Goal: Task Accomplishment & Management: Manage account settings

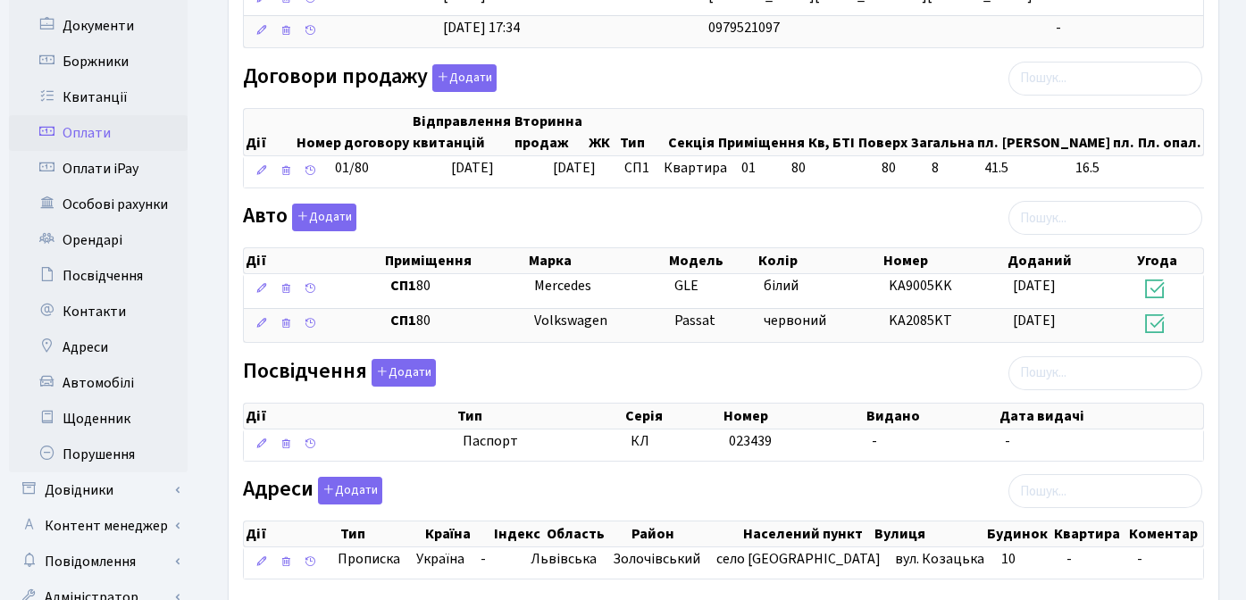
scroll to position [483, 0]
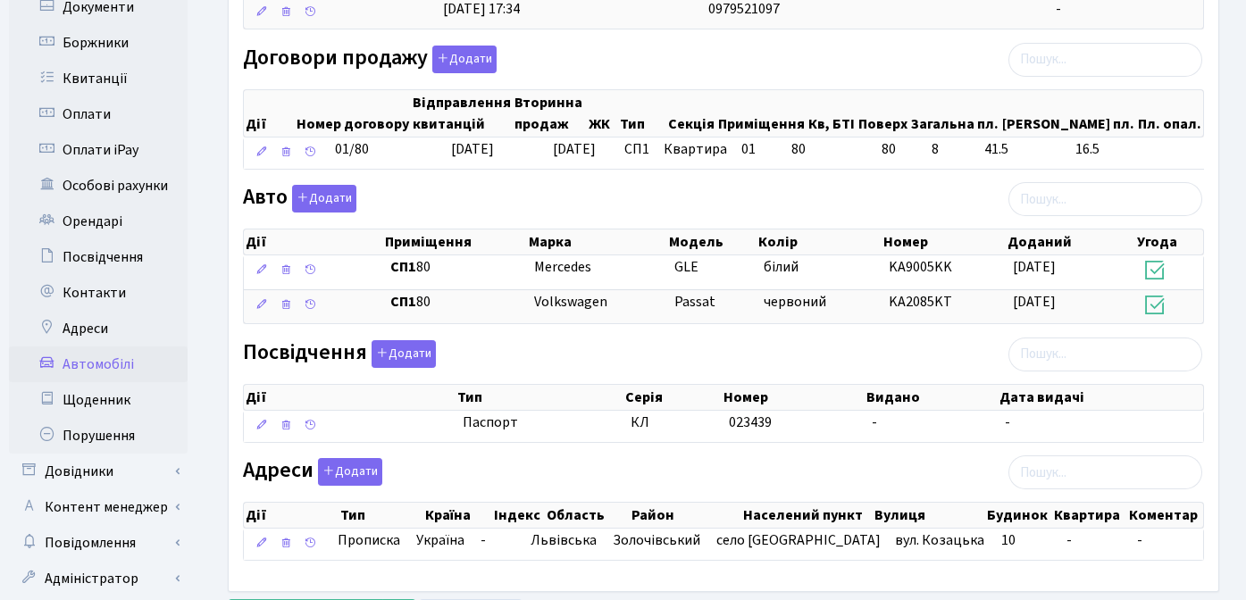
click at [113, 351] on link "Автомобілі" at bounding box center [98, 365] width 179 height 36
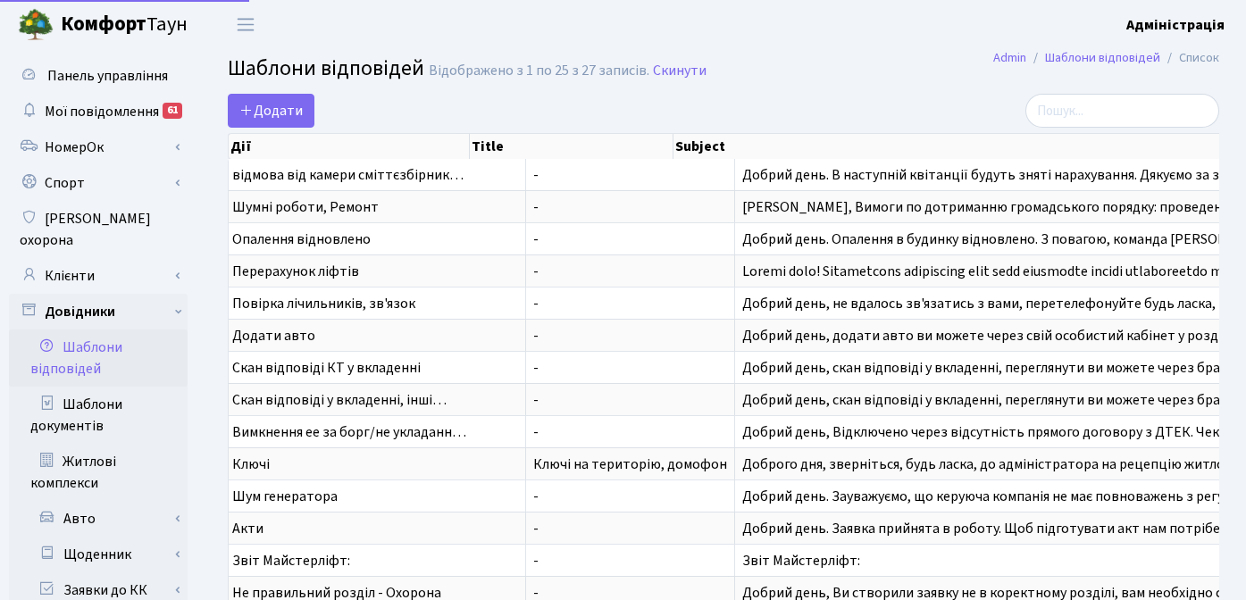
select select "25"
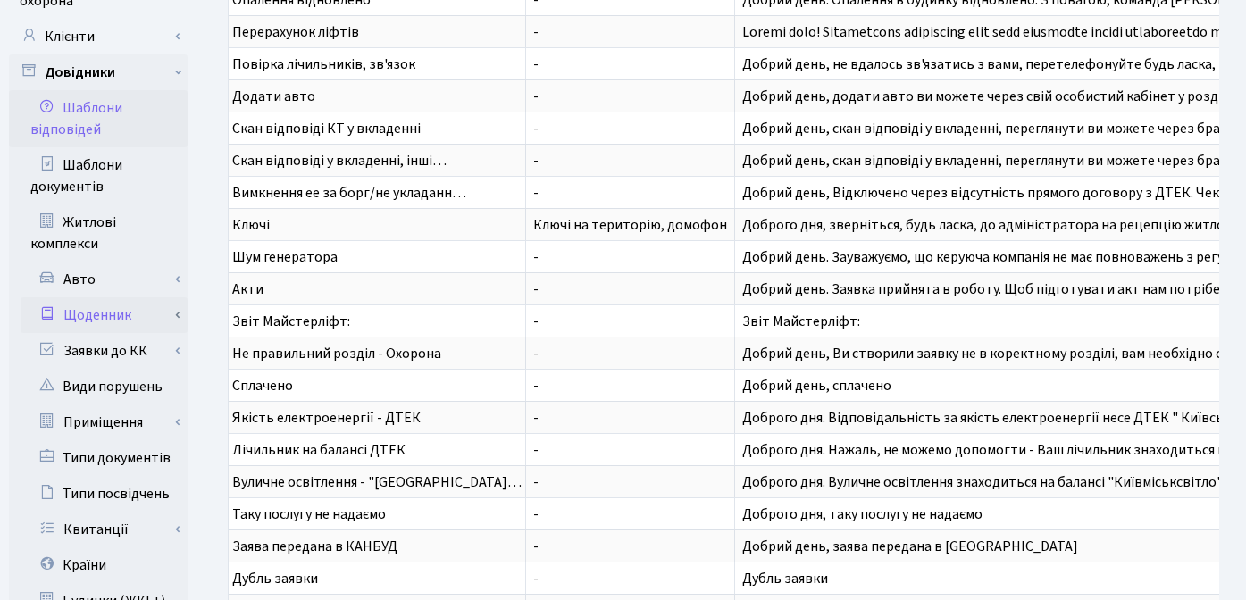
scroll to position [127, 0]
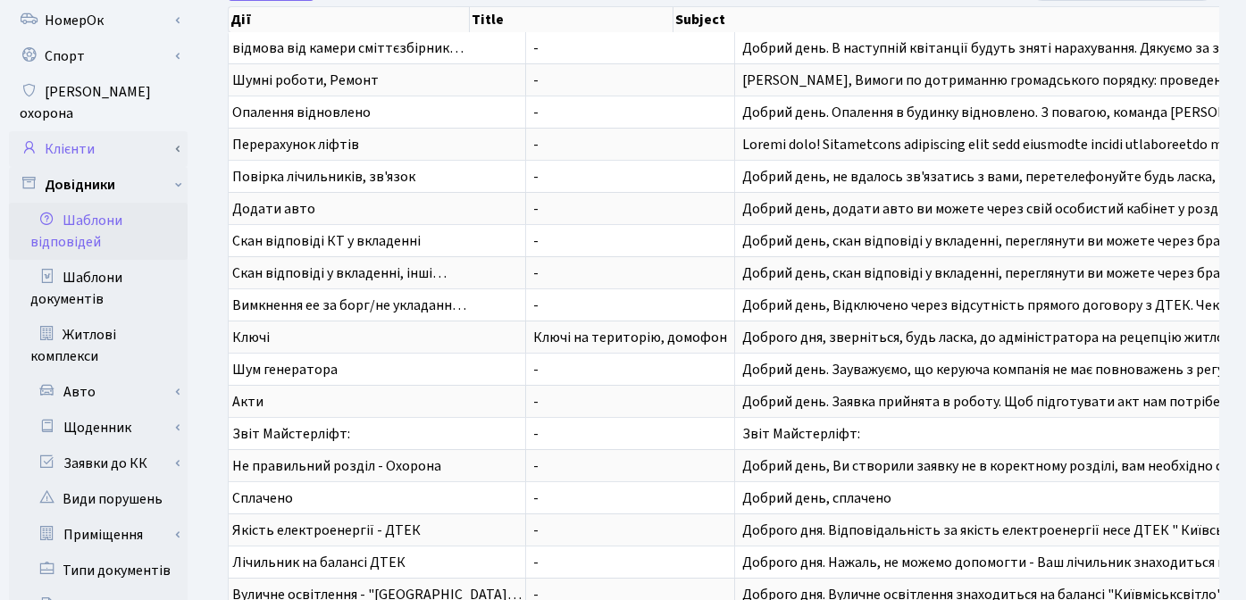
click at [88, 131] on link "Клієнти" at bounding box center [98, 149] width 179 height 36
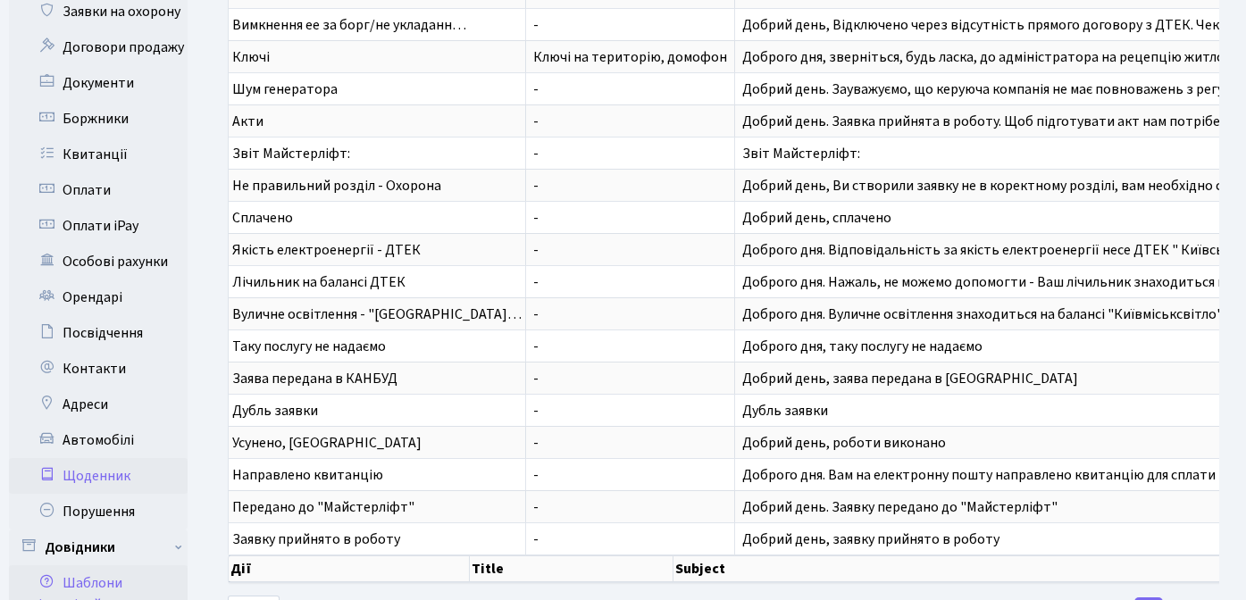
scroll to position [408, 0]
click at [104, 457] on link "Щоденник" at bounding box center [98, 475] width 179 height 36
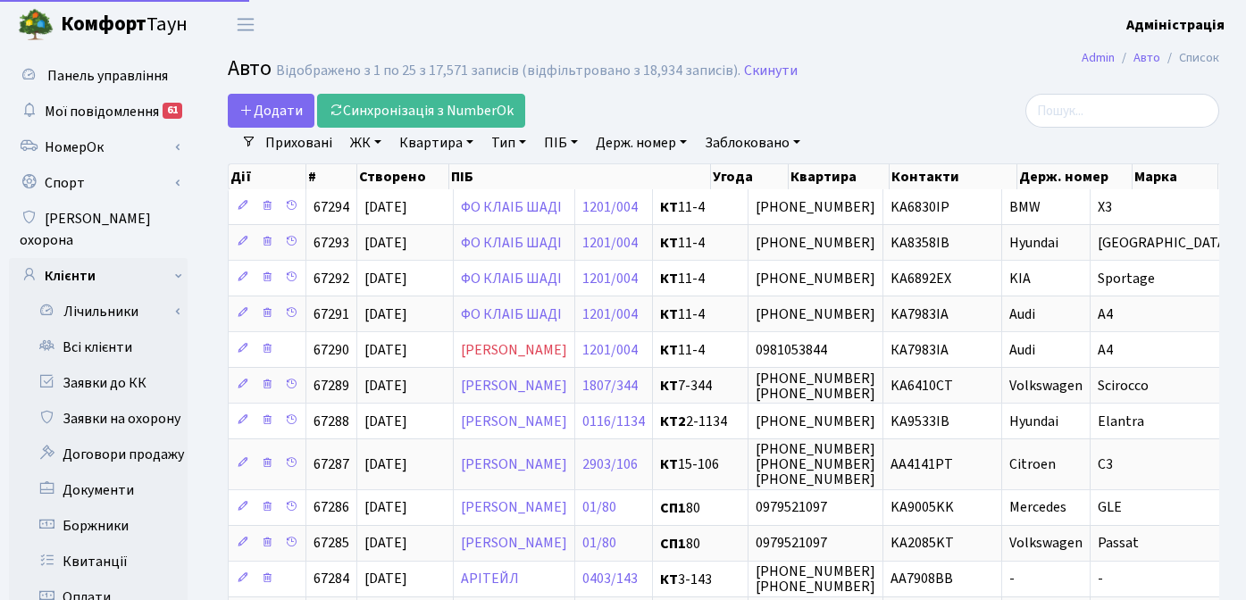
select select "25"
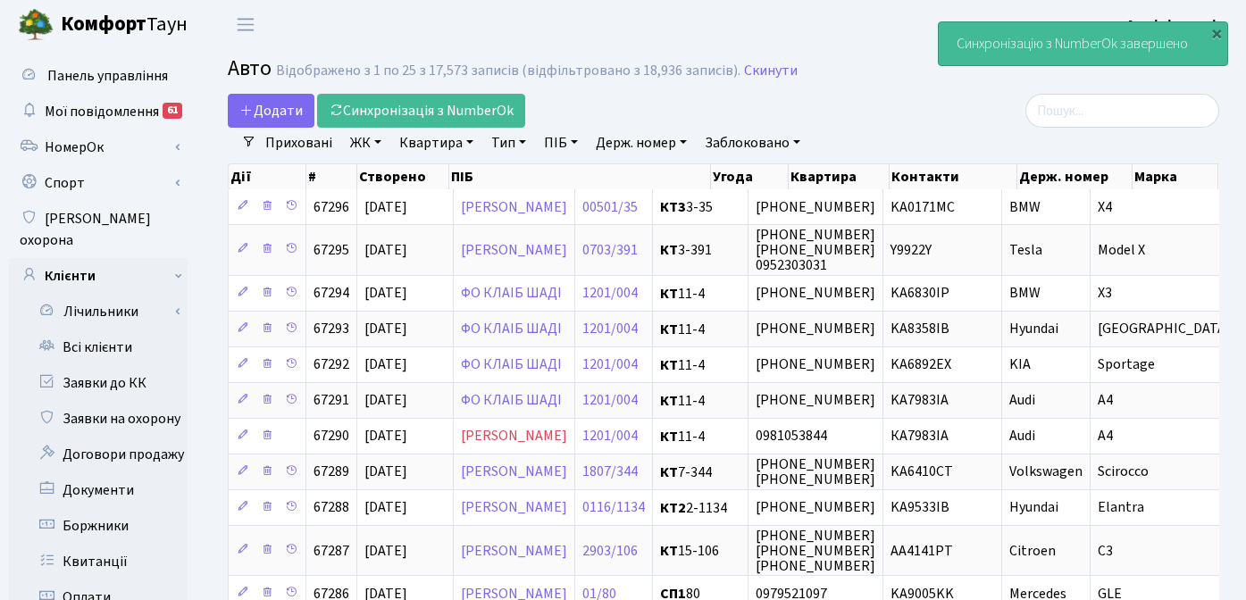
click at [779, 146] on link "Заблоковано" at bounding box center [753, 143] width 110 height 30
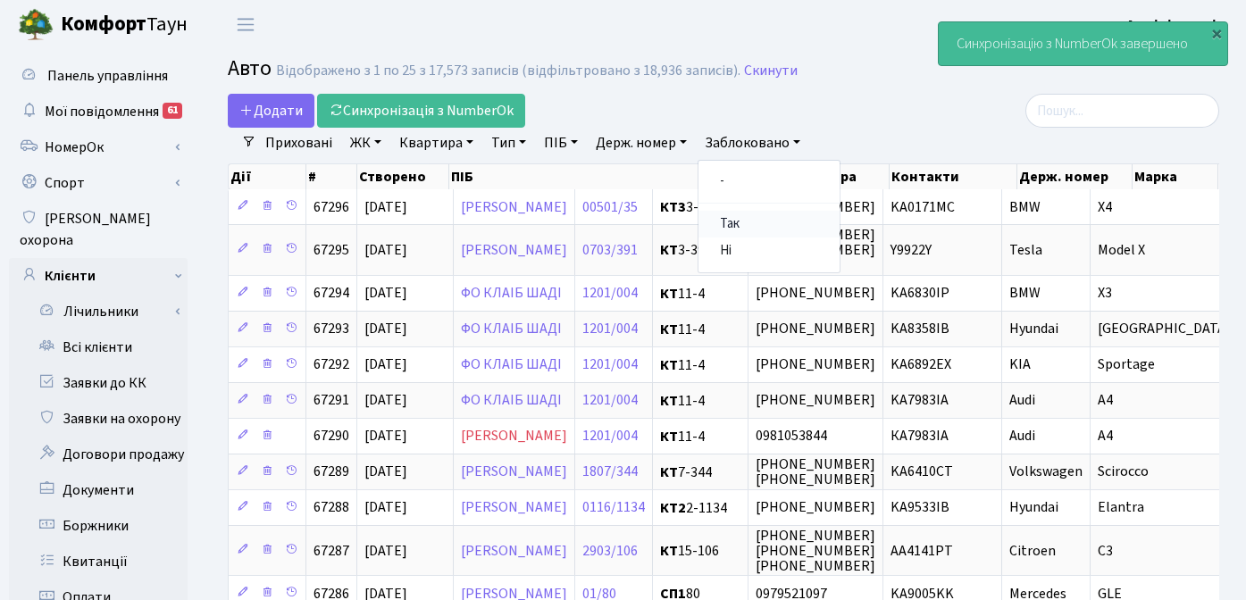
click at [751, 215] on link "Так" at bounding box center [769, 225] width 141 height 28
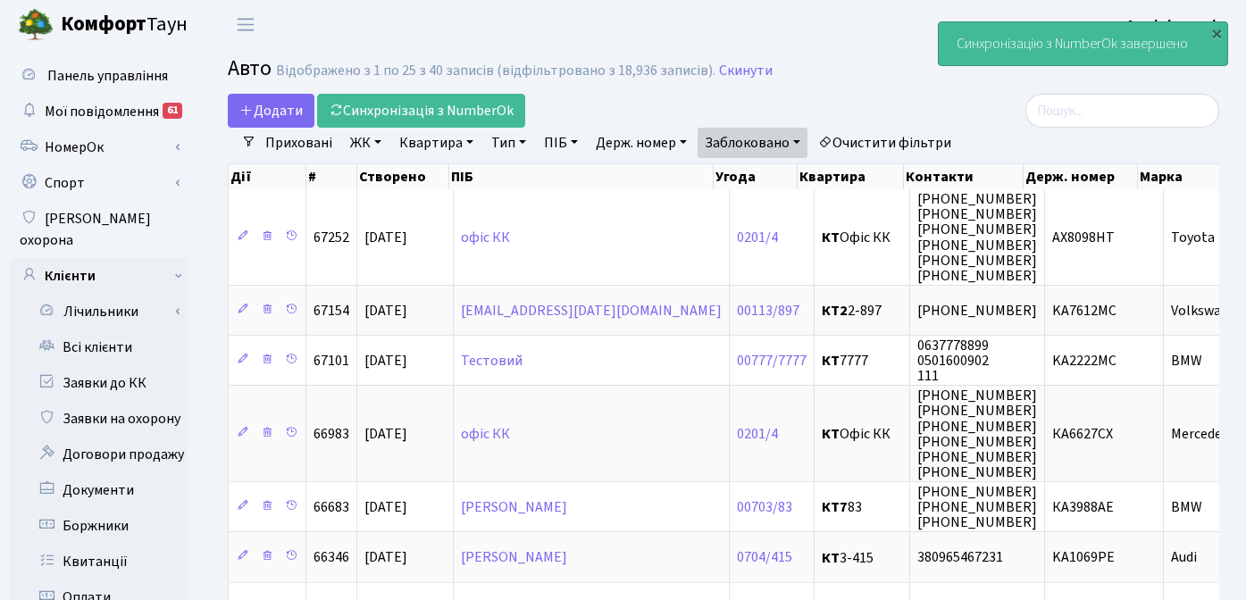
click at [890, 139] on link "Очистити фільтри" at bounding box center [884, 143] width 147 height 30
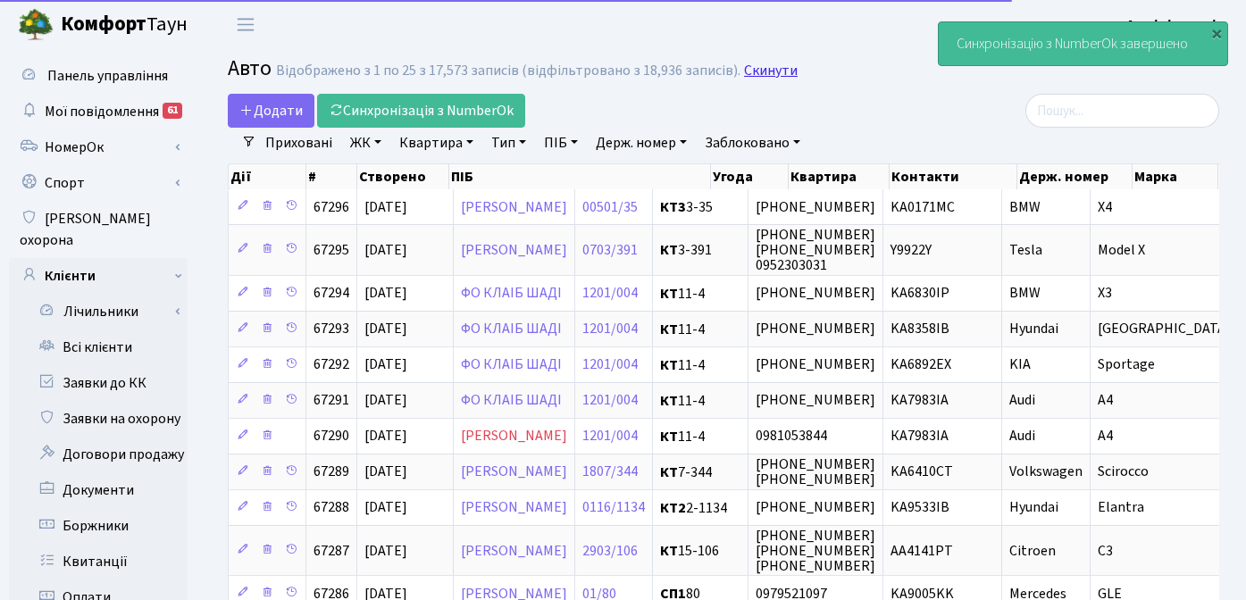
click at [744, 72] on link "Скинути" at bounding box center [771, 71] width 54 height 17
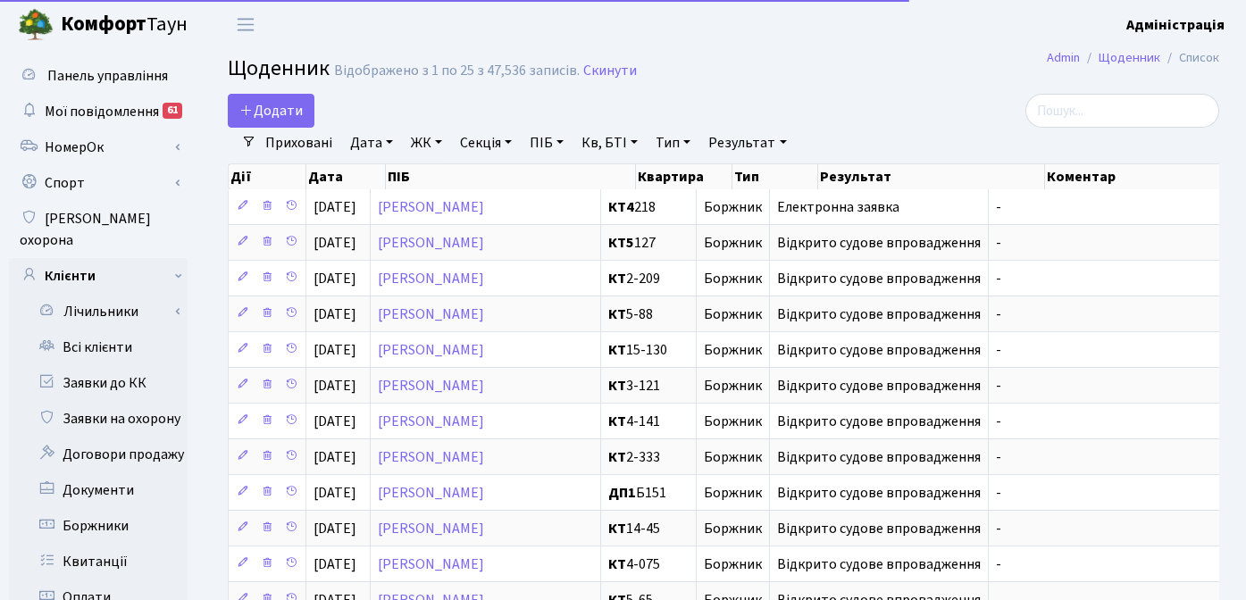
select select "25"
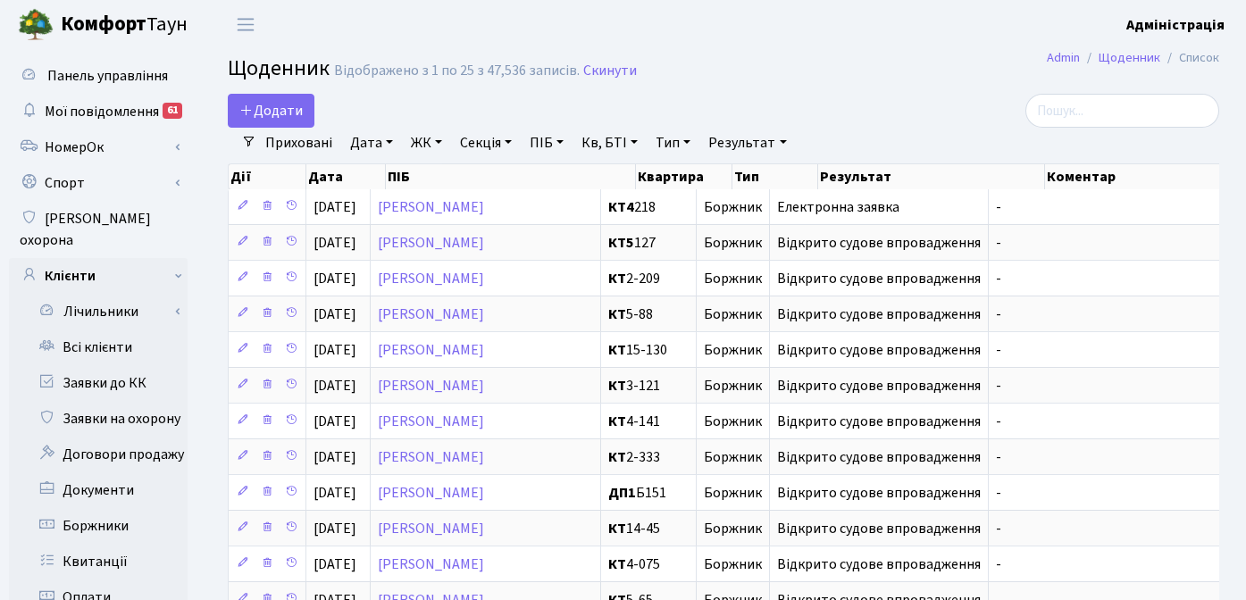
click at [727, 148] on link "Результат" at bounding box center [747, 143] width 92 height 30
click at [862, 62] on h2 "Щоденник Відображено з 1 по 25 з 47,536 записів. Скинути" at bounding box center [724, 71] width 992 height 30
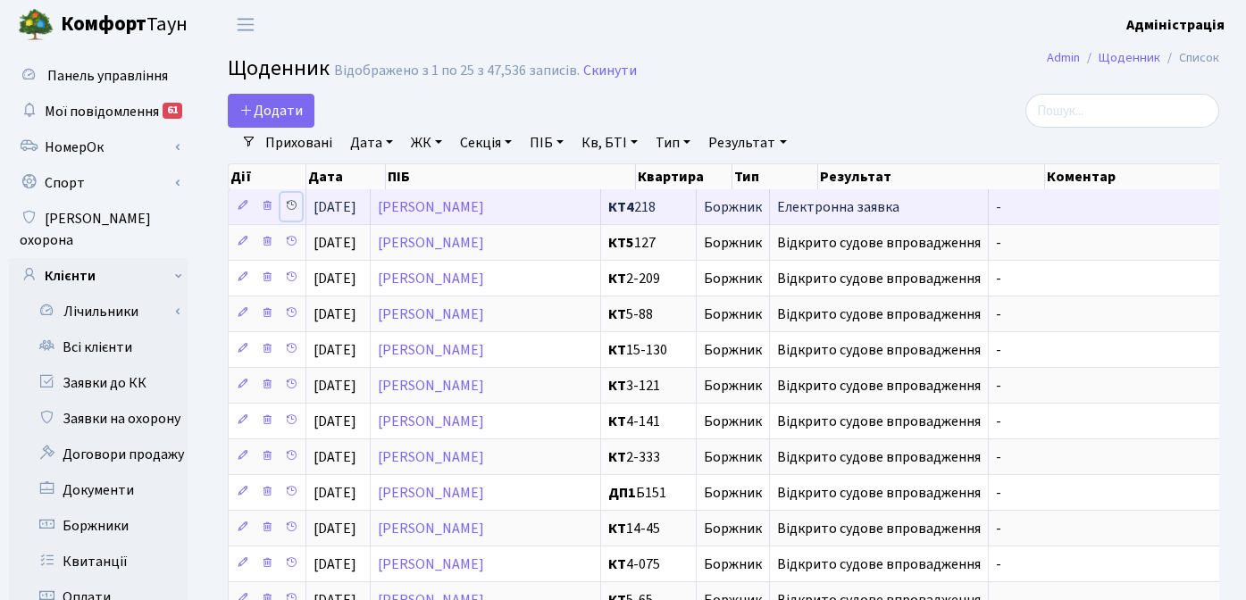
click at [281, 205] on link at bounding box center [290, 207] width 21 height 28
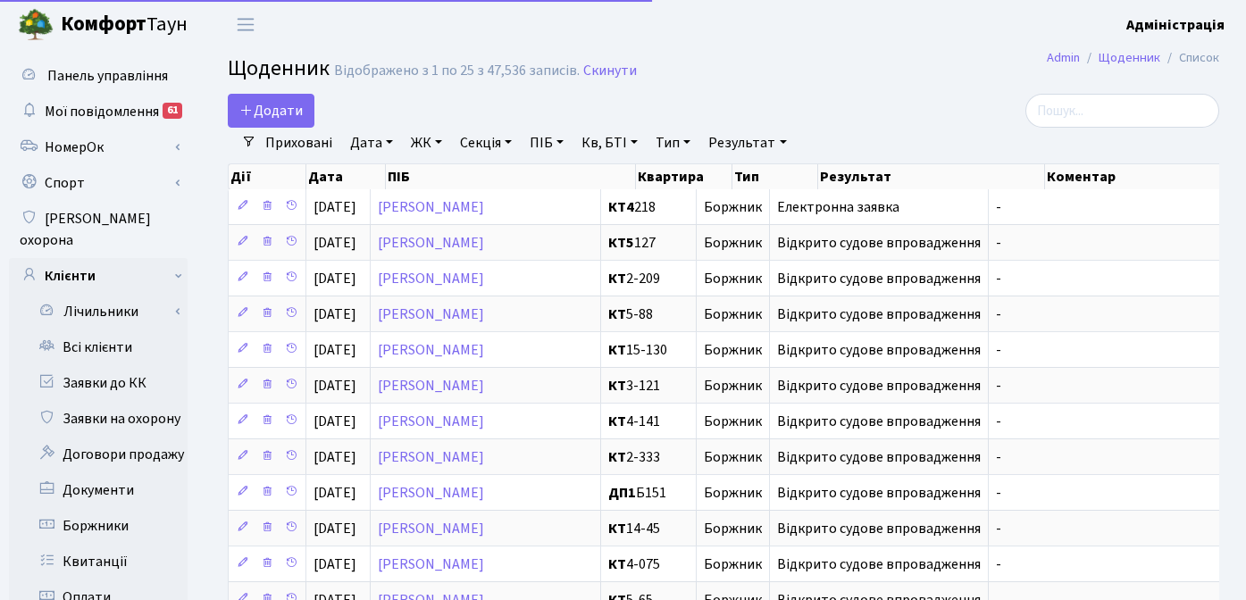
select select "25"
click at [109, 365] on link "Заявки до КК" at bounding box center [98, 383] width 179 height 36
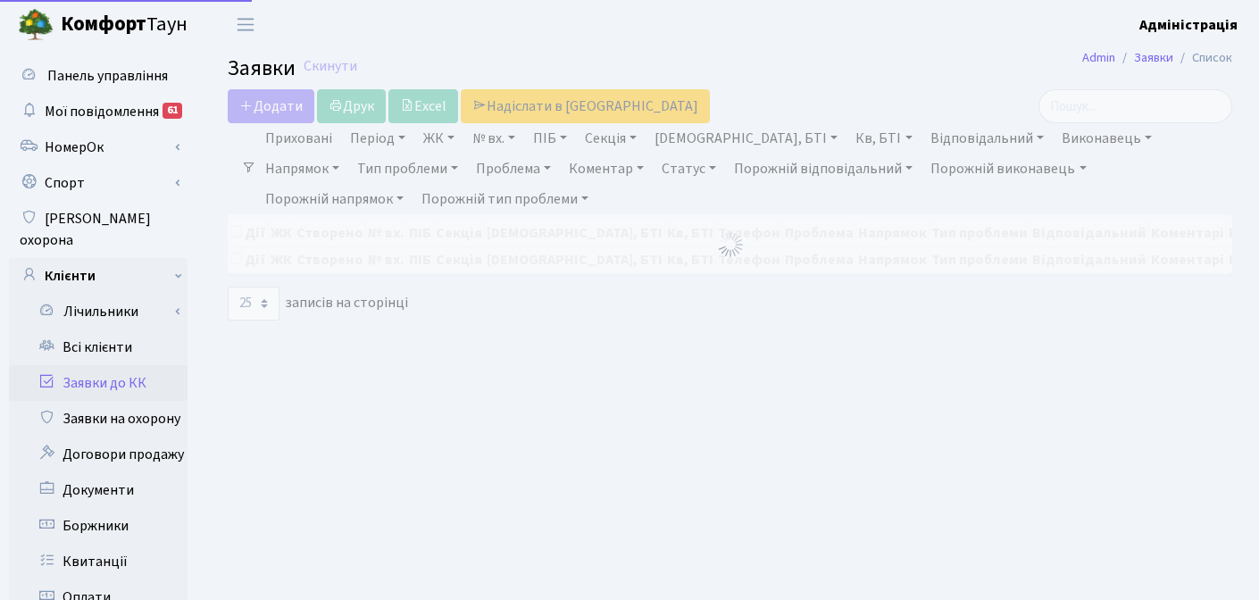
select select "25"
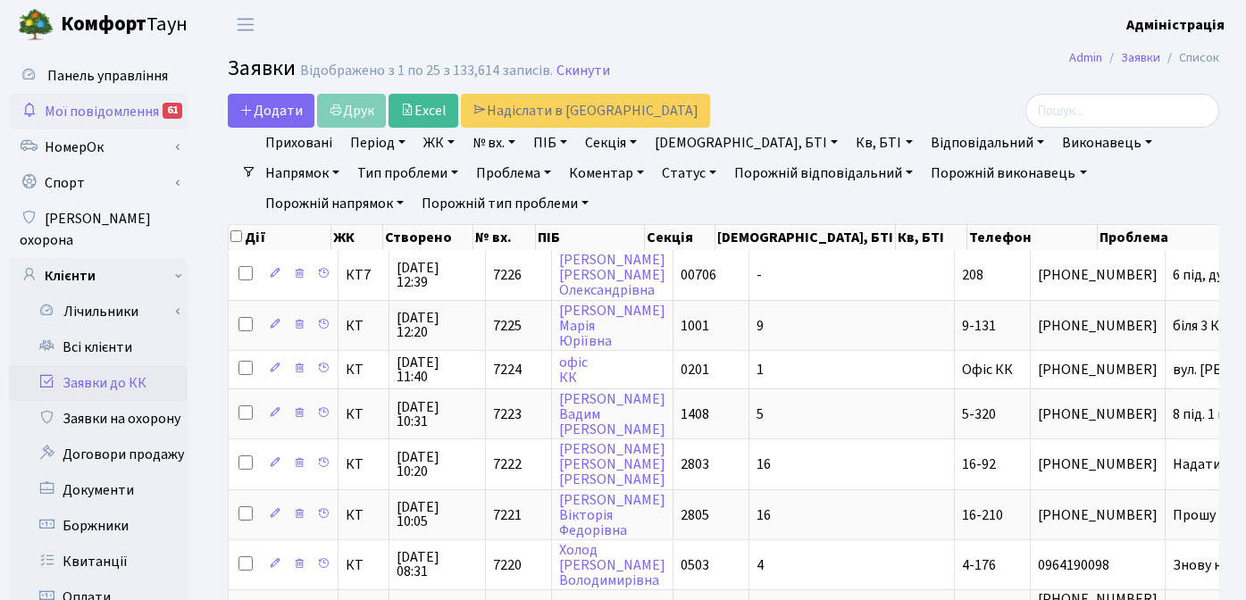
click at [76, 111] on span "Мої повідомлення" at bounding box center [102, 112] width 114 height 20
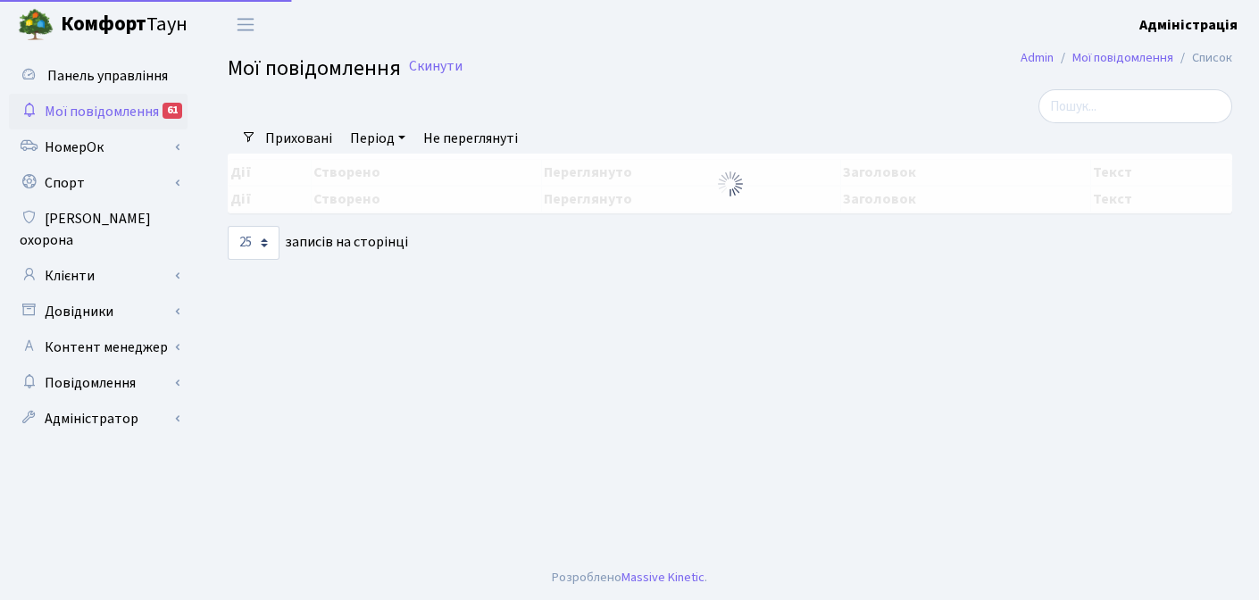
select select "25"
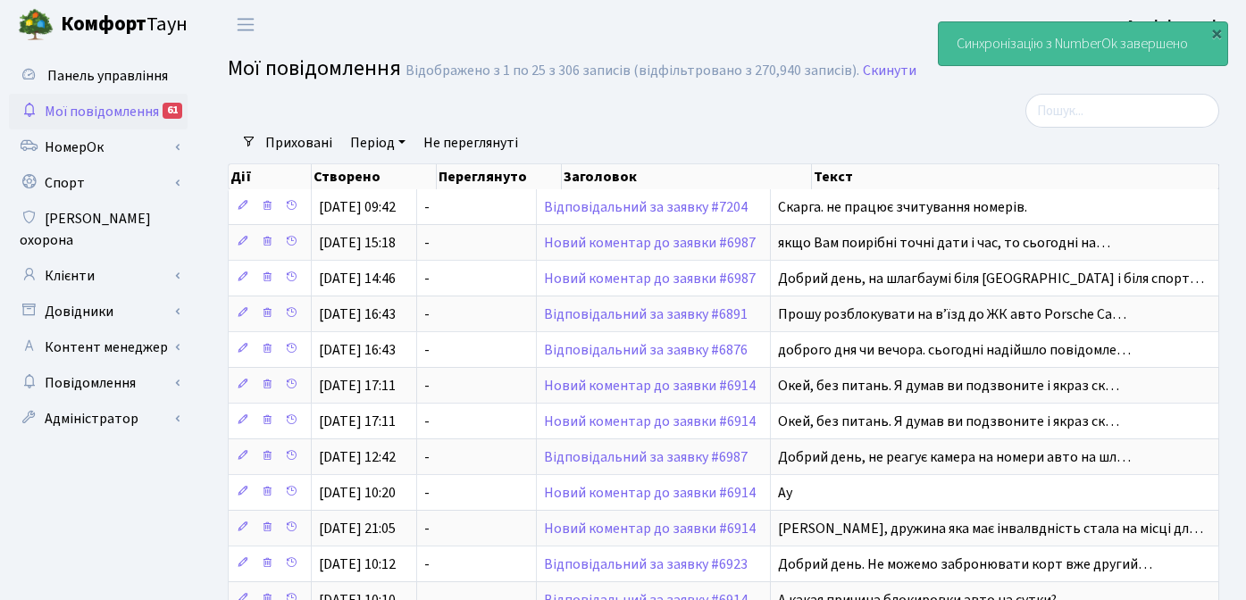
click at [848, 123] on div at bounding box center [553, 111] width 679 height 34
click at [101, 401] on link "Адміністратор" at bounding box center [98, 419] width 179 height 36
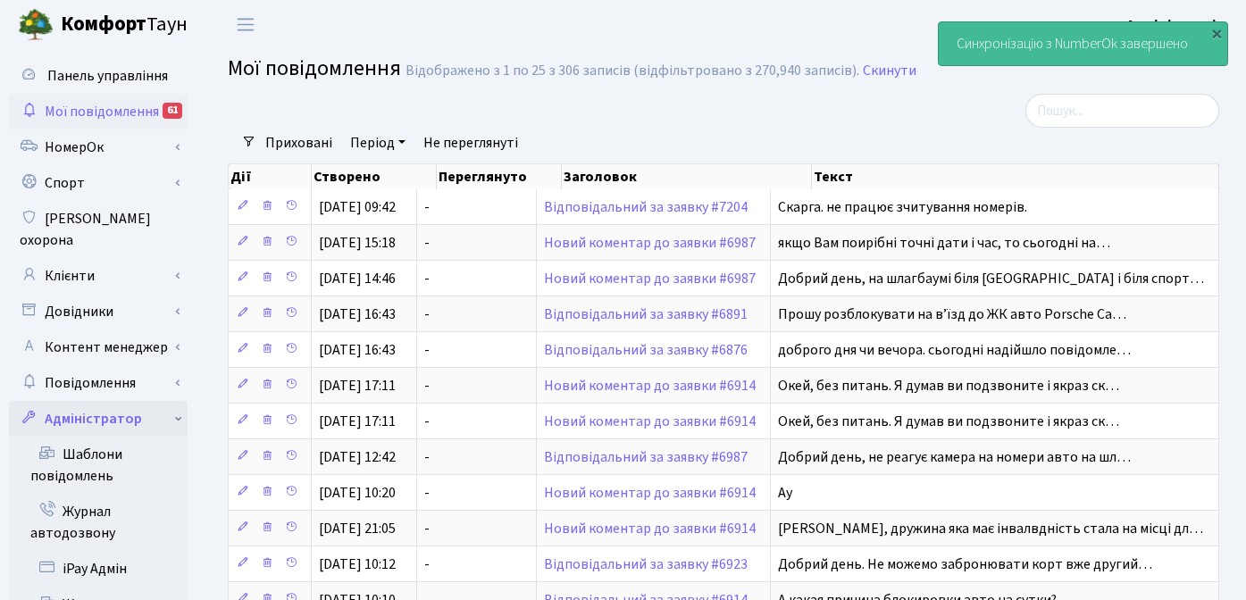
click at [101, 401] on link "Адміністратор" at bounding box center [98, 419] width 179 height 36
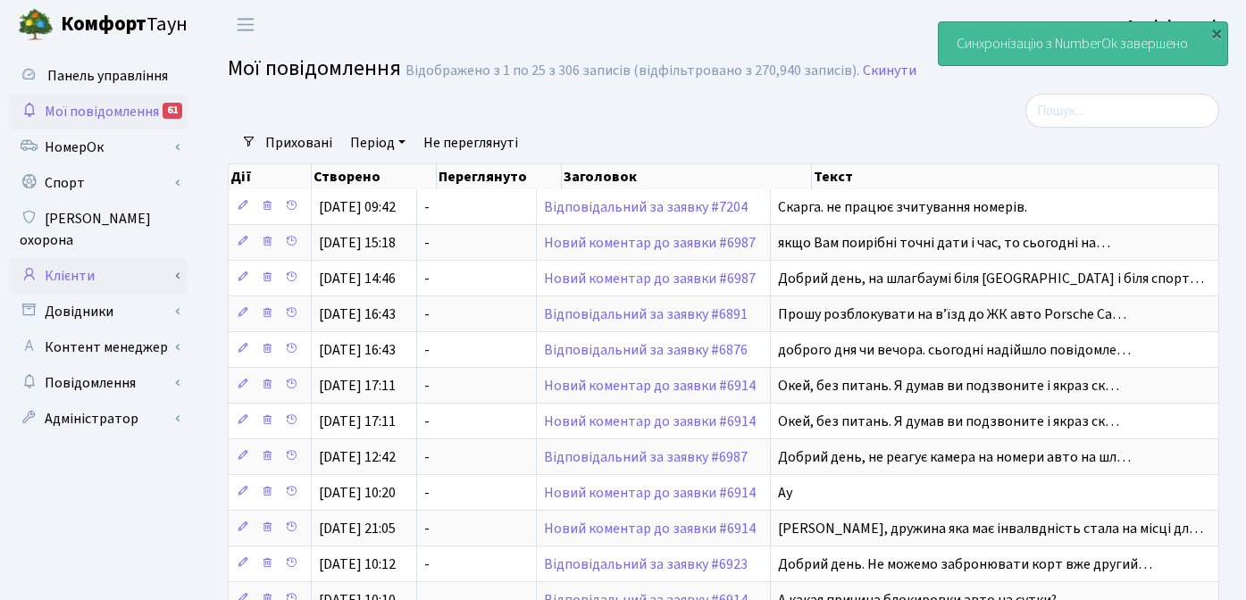
click at [105, 258] on link "Клієнти" at bounding box center [98, 276] width 179 height 36
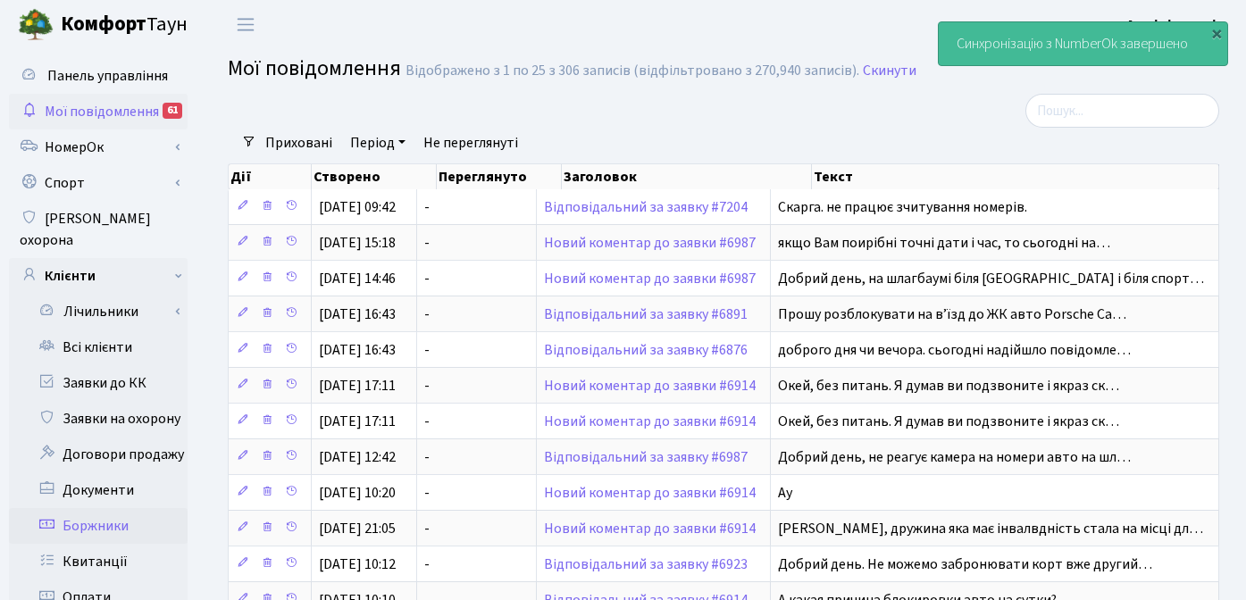
click at [93, 508] on link "Боржники" at bounding box center [98, 526] width 179 height 36
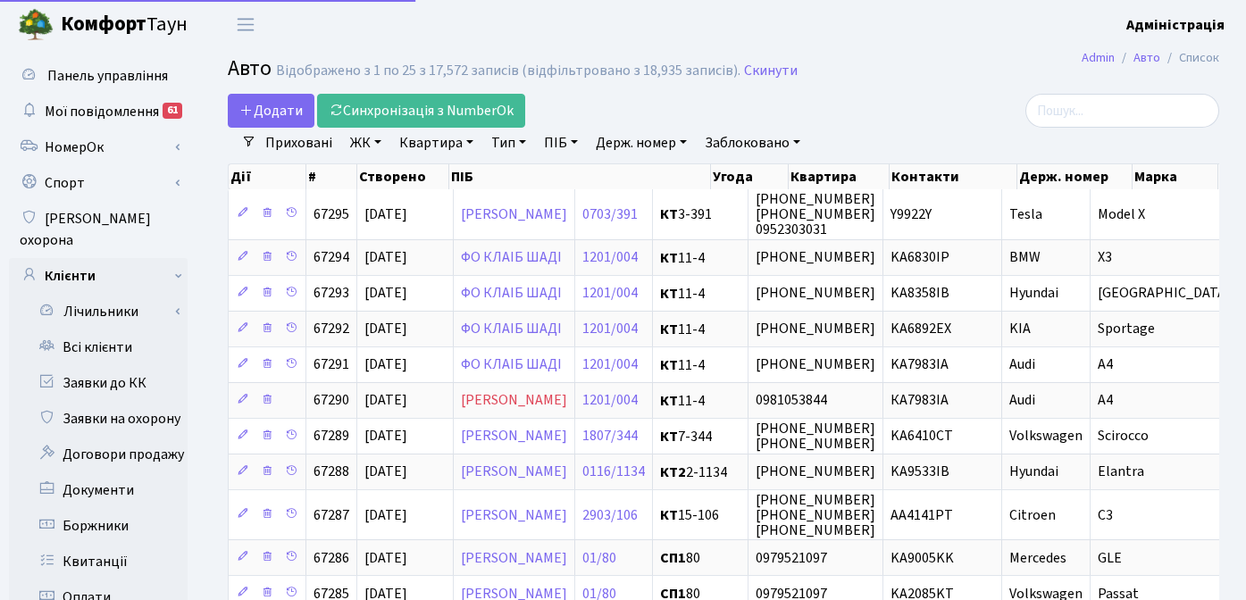
select select "25"
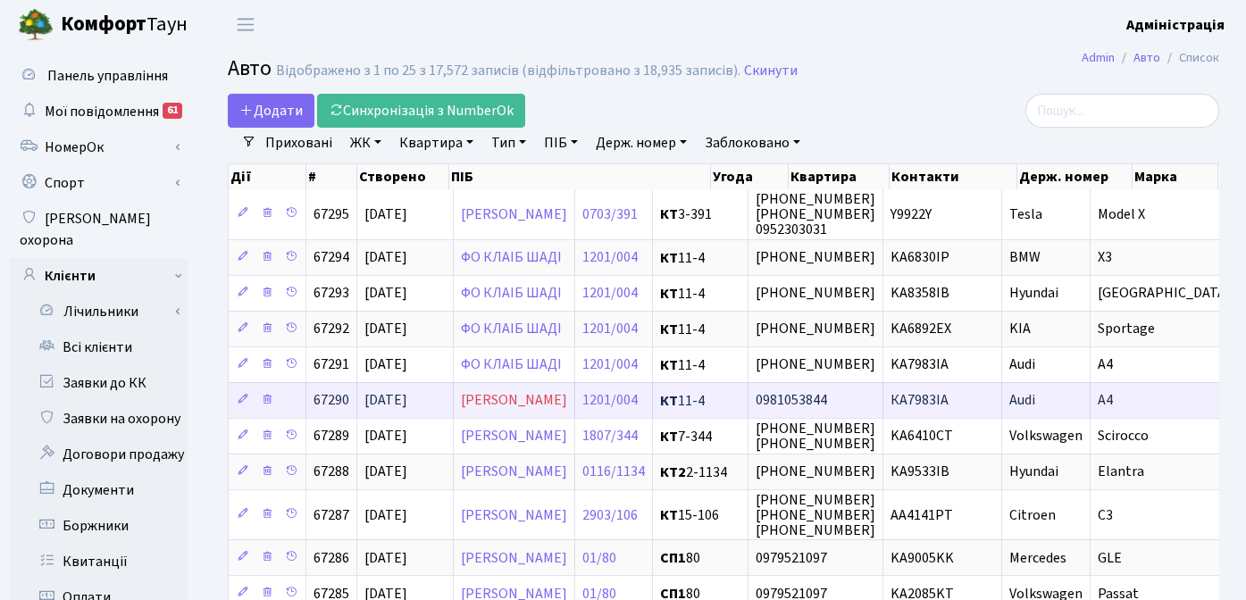
click at [827, 404] on span "0981053844" at bounding box center [791, 401] width 71 height 20
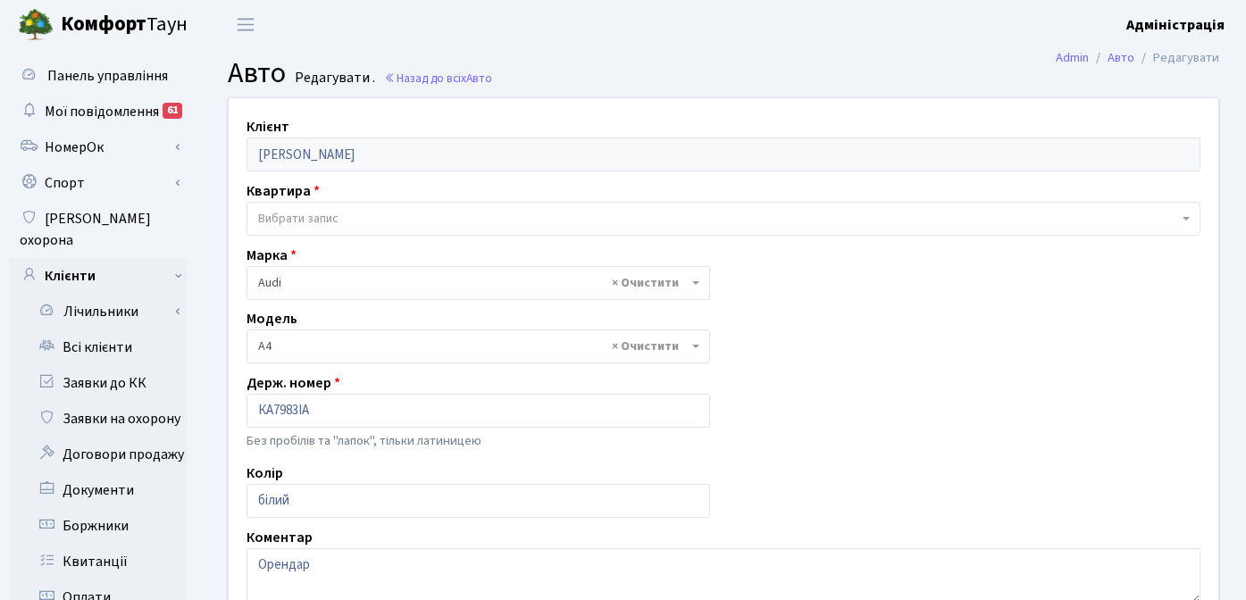
select select "155"
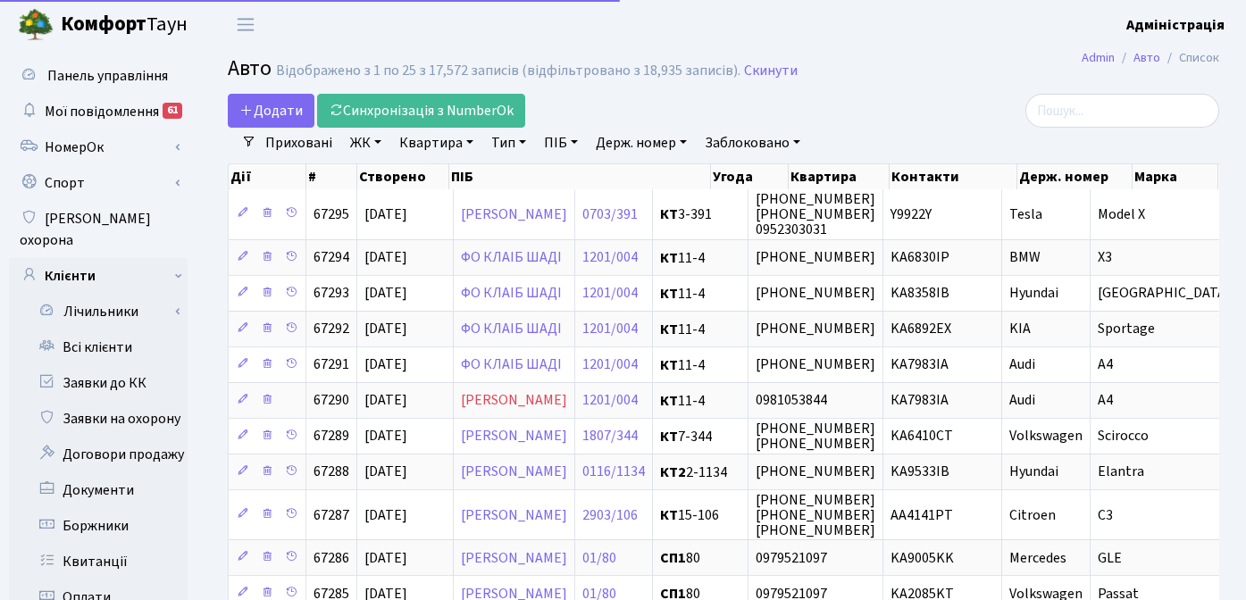
select select "25"
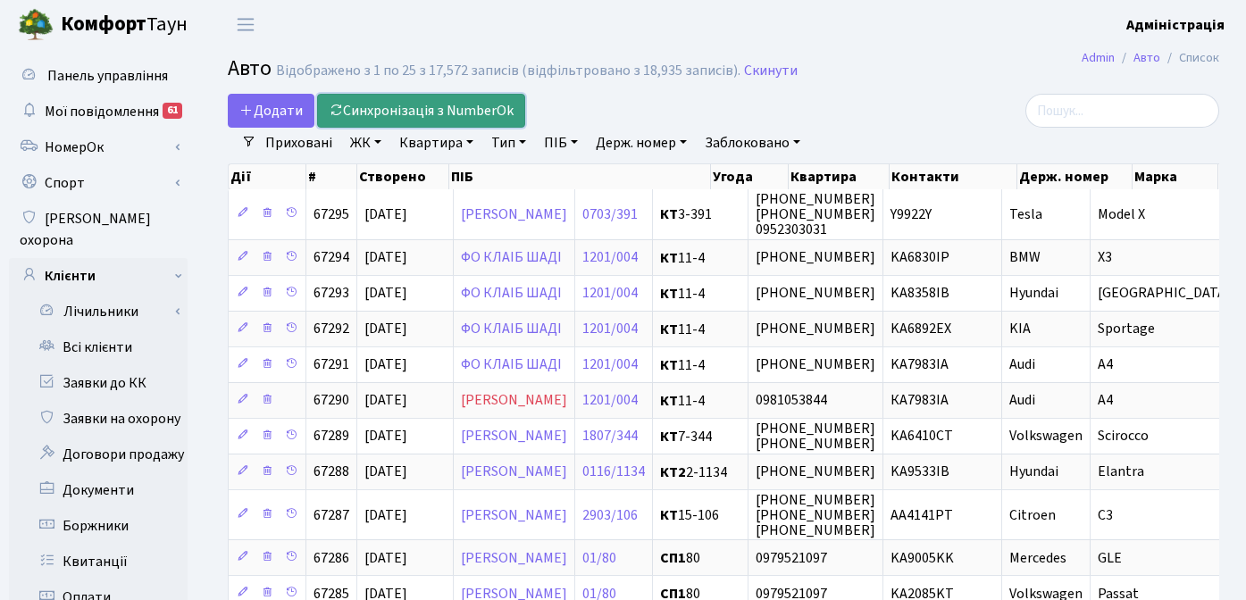
click at [448, 103] on link "Синхронізація з NumberOk" at bounding box center [421, 111] width 208 height 34
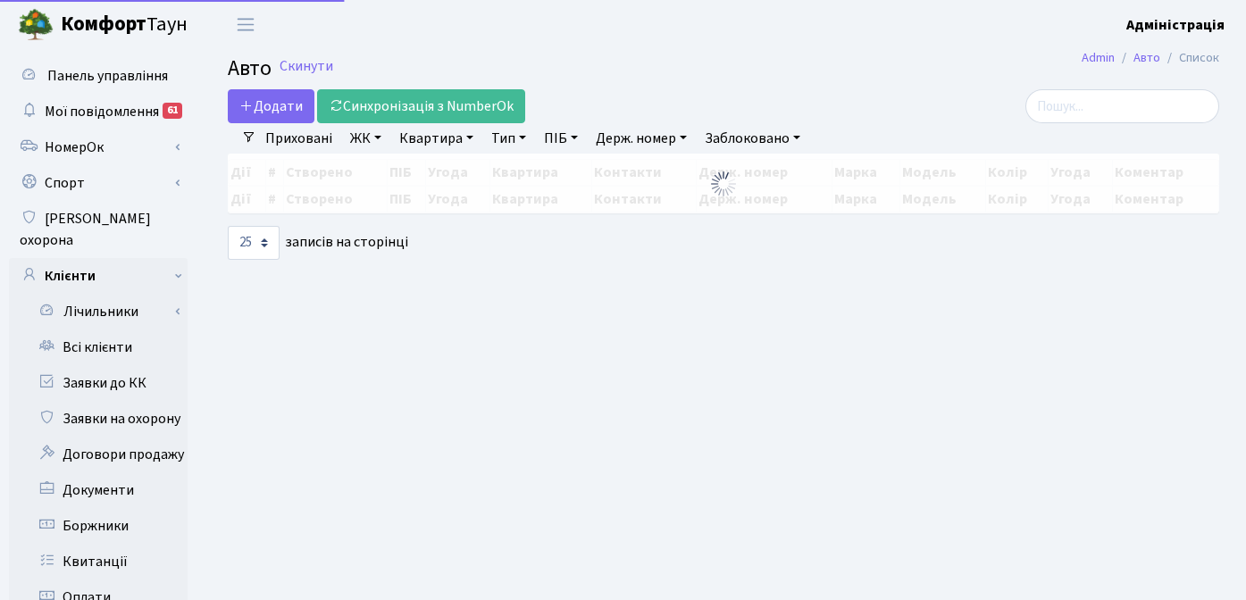
select select "25"
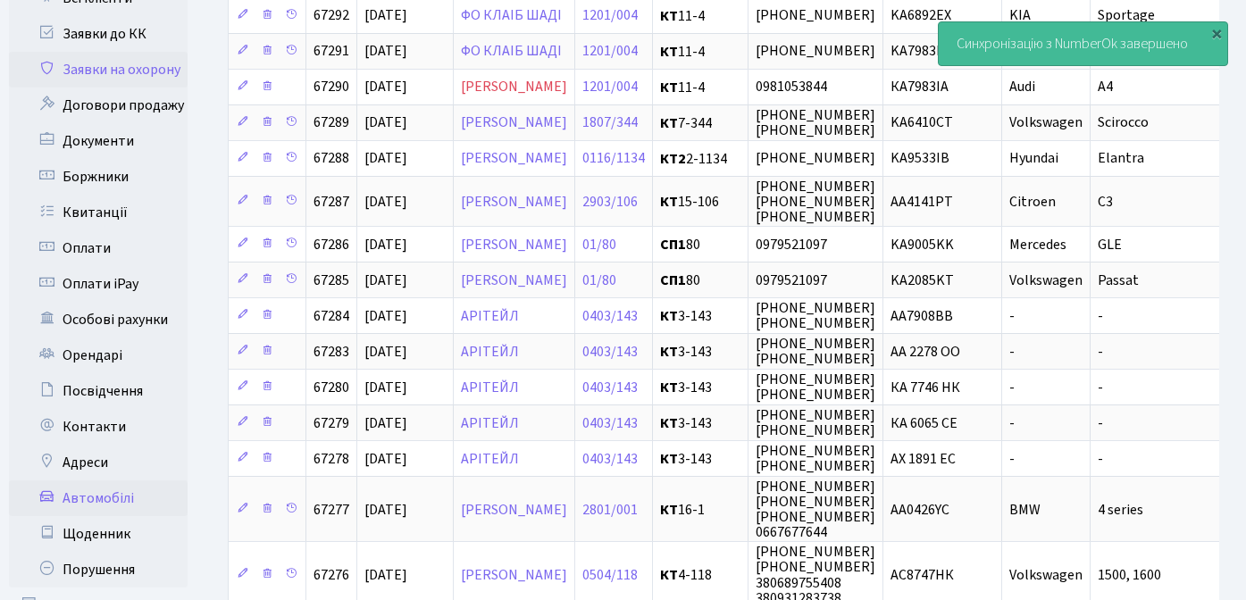
scroll to position [486, 0]
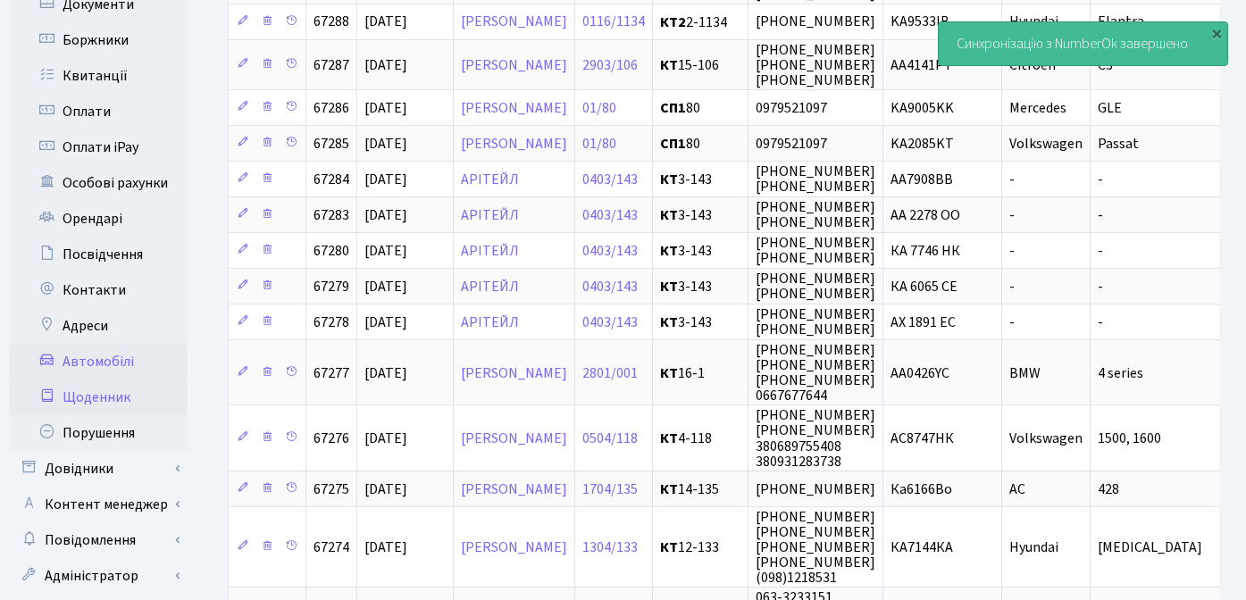
click at [101, 380] on link "Щоденник" at bounding box center [98, 398] width 179 height 36
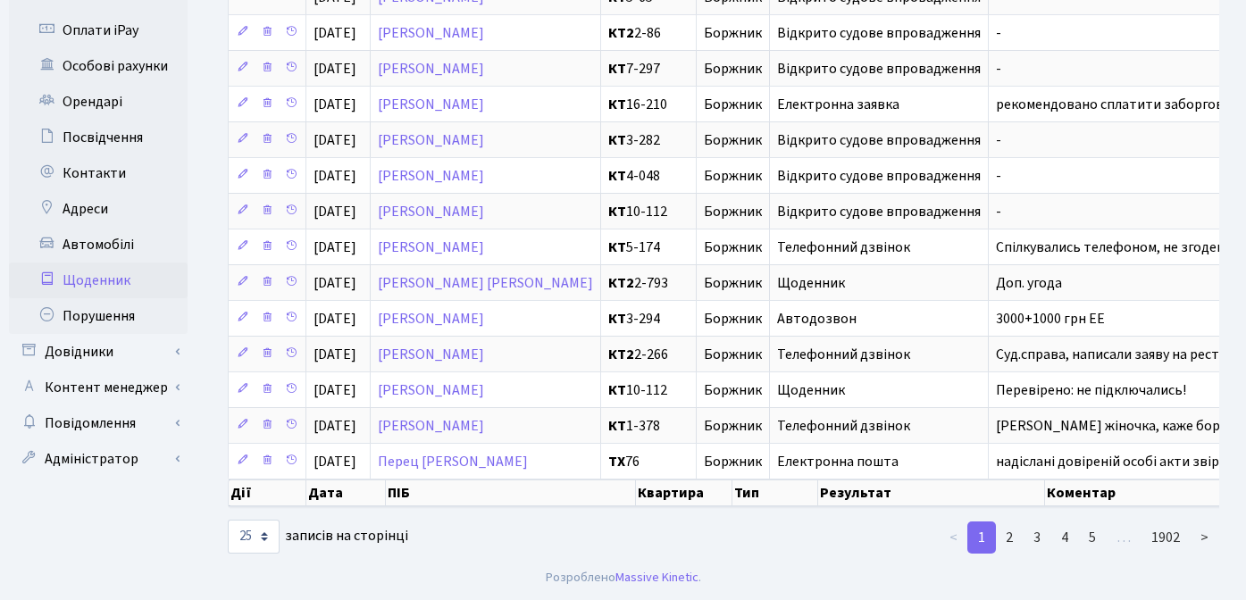
scroll to position [616, 0]
click at [266, 539] on select "10 25 50 100 250 500 1,000" at bounding box center [254, 537] width 52 height 34
click at [253, 538] on select "10 25 50 100 250 500 1,000" at bounding box center [254, 537] width 52 height 34
select select "250"
click at [228, 520] on select "10 25 50 100 250 500 1,000" at bounding box center [254, 537] width 52 height 34
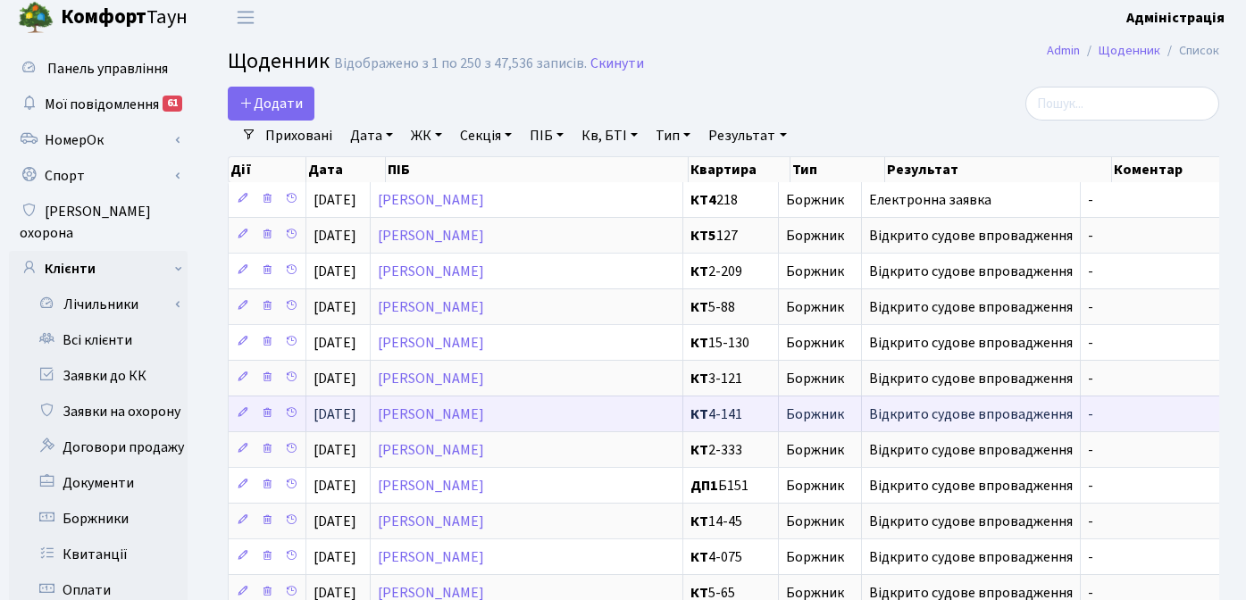
scroll to position [0, 0]
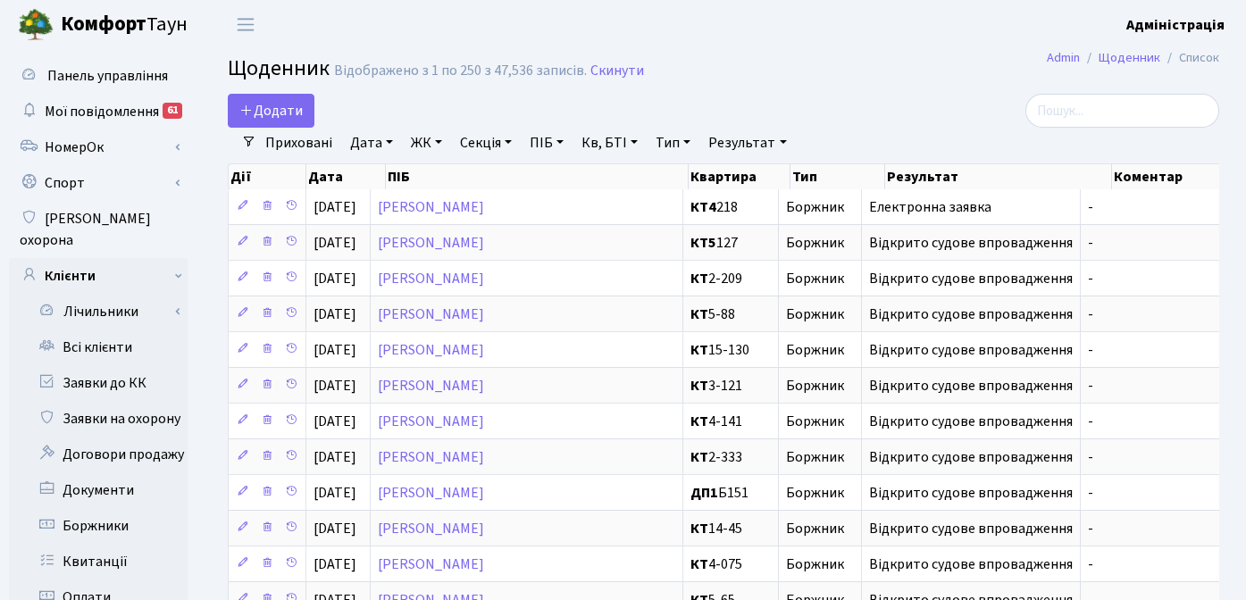
click at [889, 110] on div "Додати" at bounding box center [553, 111] width 679 height 34
click at [291, 108] on span "Додати" at bounding box center [270, 111] width 63 height 20
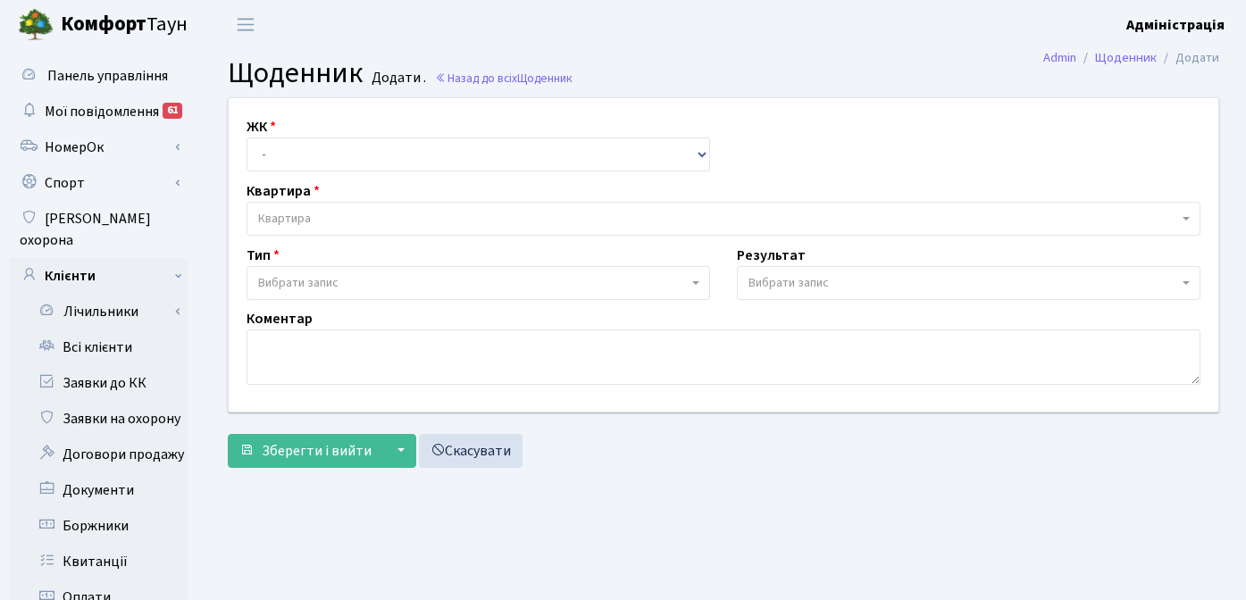
click at [351, 287] on span "Вибрати запис" at bounding box center [473, 283] width 430 height 18
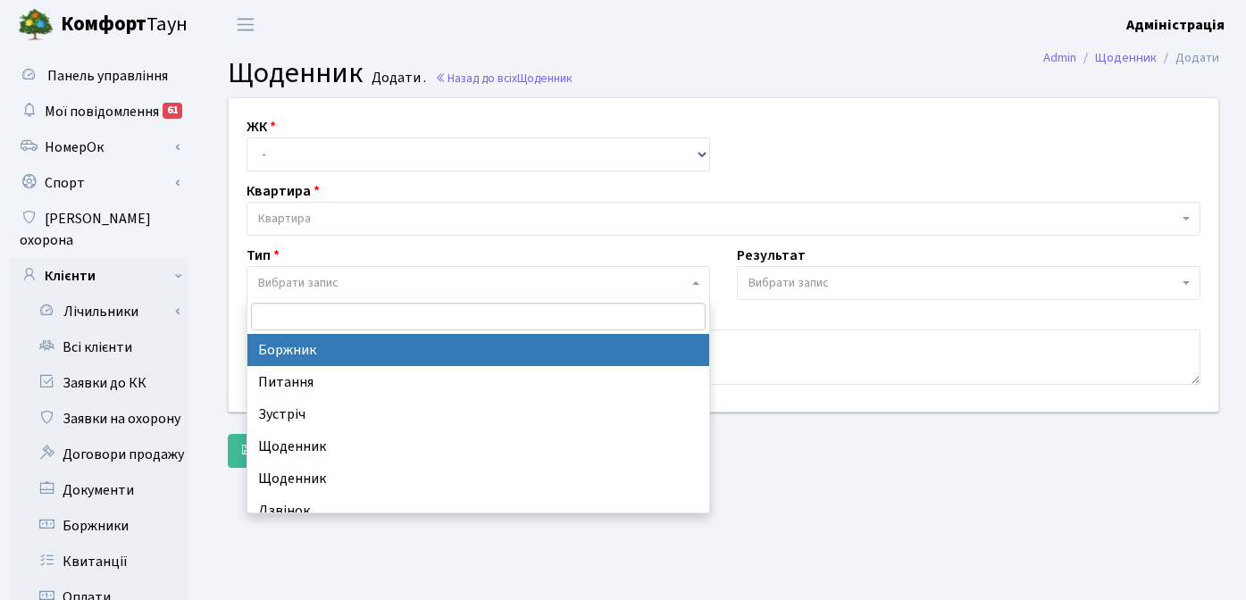
click at [821, 276] on span "Вибрати запис" at bounding box center [789, 283] width 80 height 18
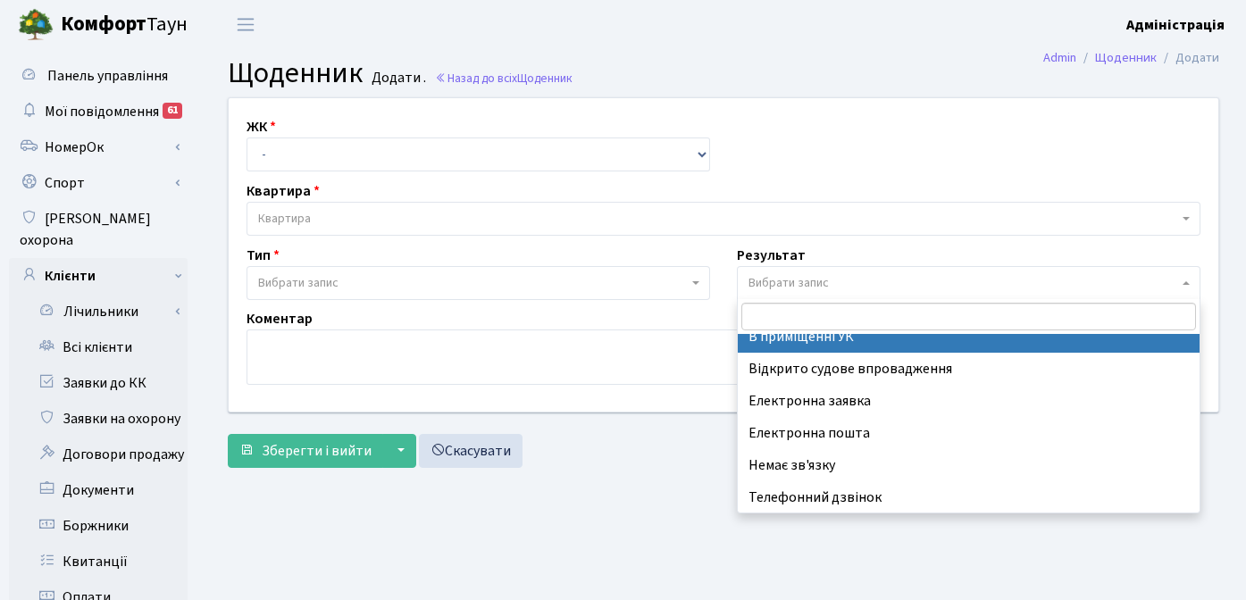
scroll to position [111, 0]
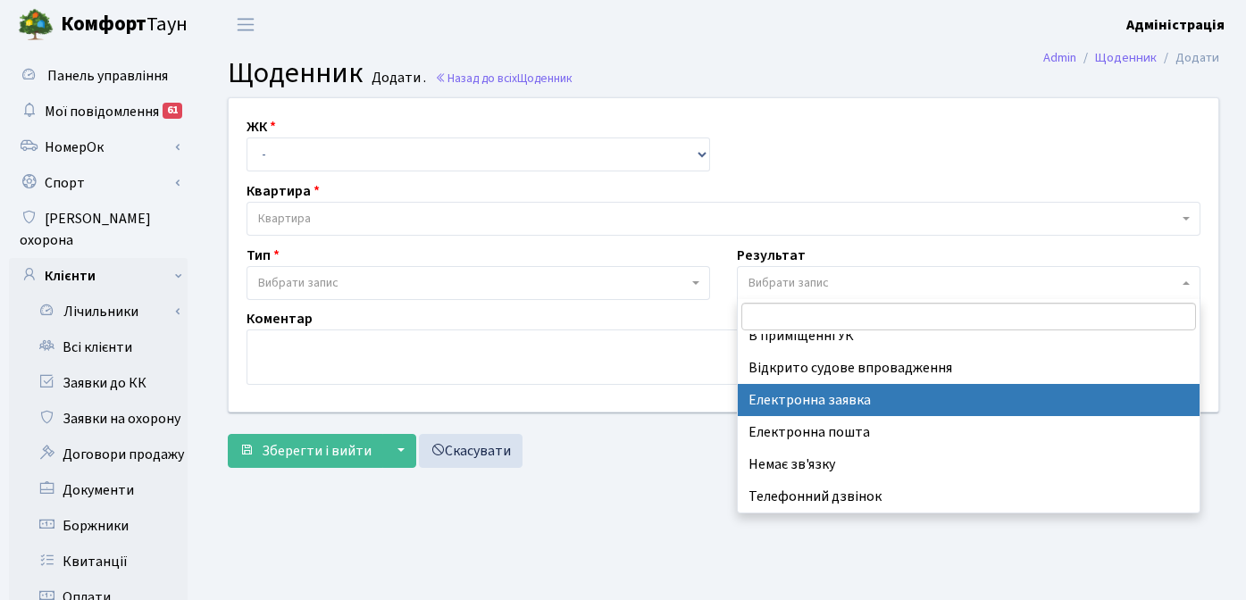
click at [646, 450] on div "Зберегти і вийти ▼ Зберегти та продовжити редагування Зберегти та створити Скас…" at bounding box center [724, 451] width 992 height 34
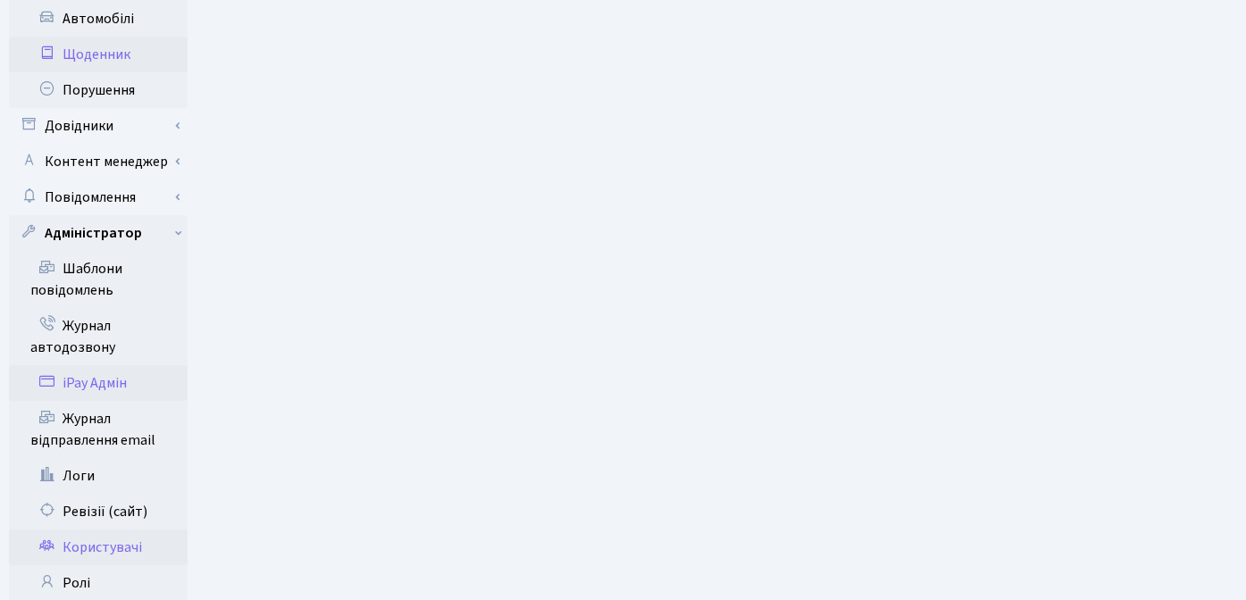
scroll to position [799, 0]
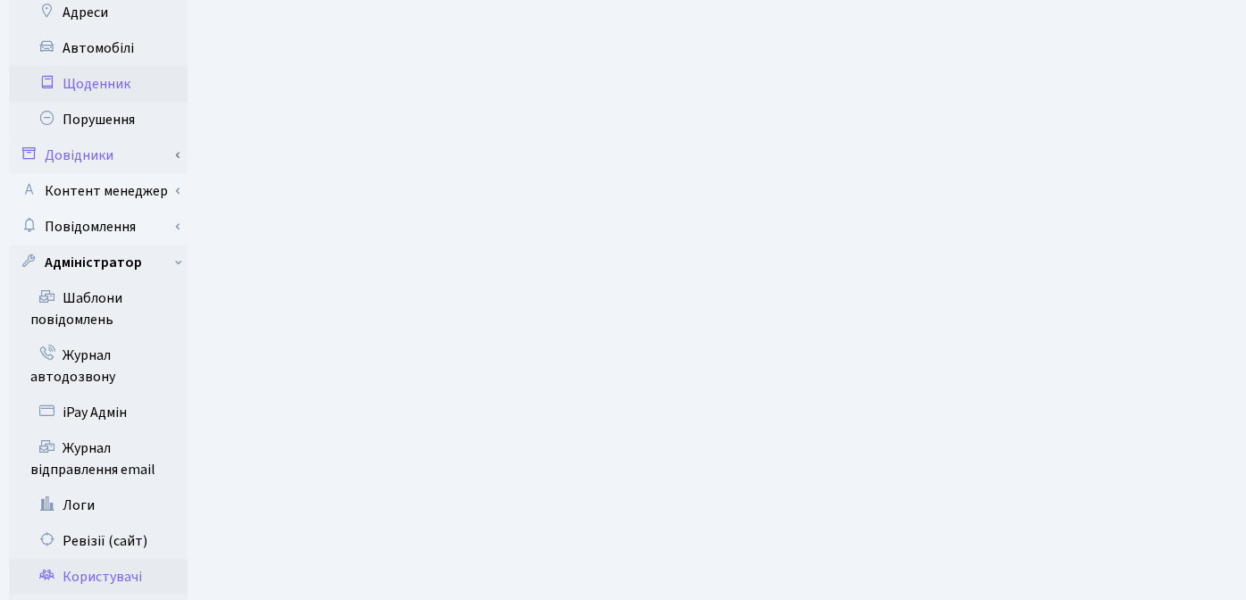
click at [113, 138] on link "Довідники" at bounding box center [98, 156] width 179 height 36
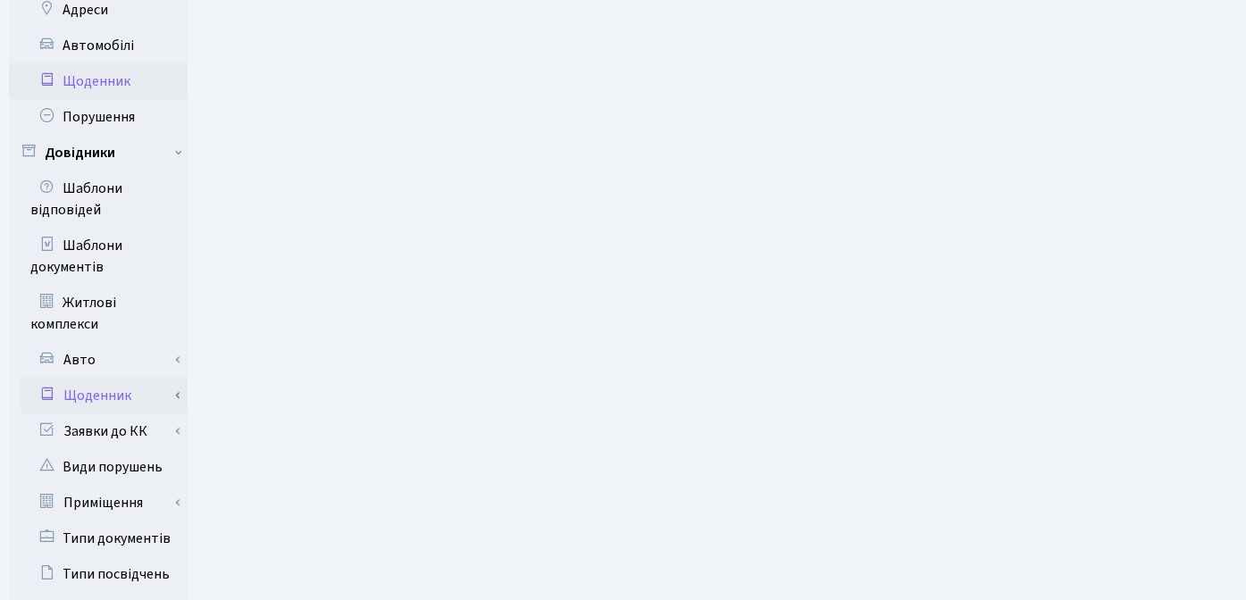
scroll to position [803, 0]
click at [127, 377] on link "Щоденник" at bounding box center [104, 395] width 167 height 36
click at [110, 413] on link "Результат" at bounding box center [104, 431] width 167 height 36
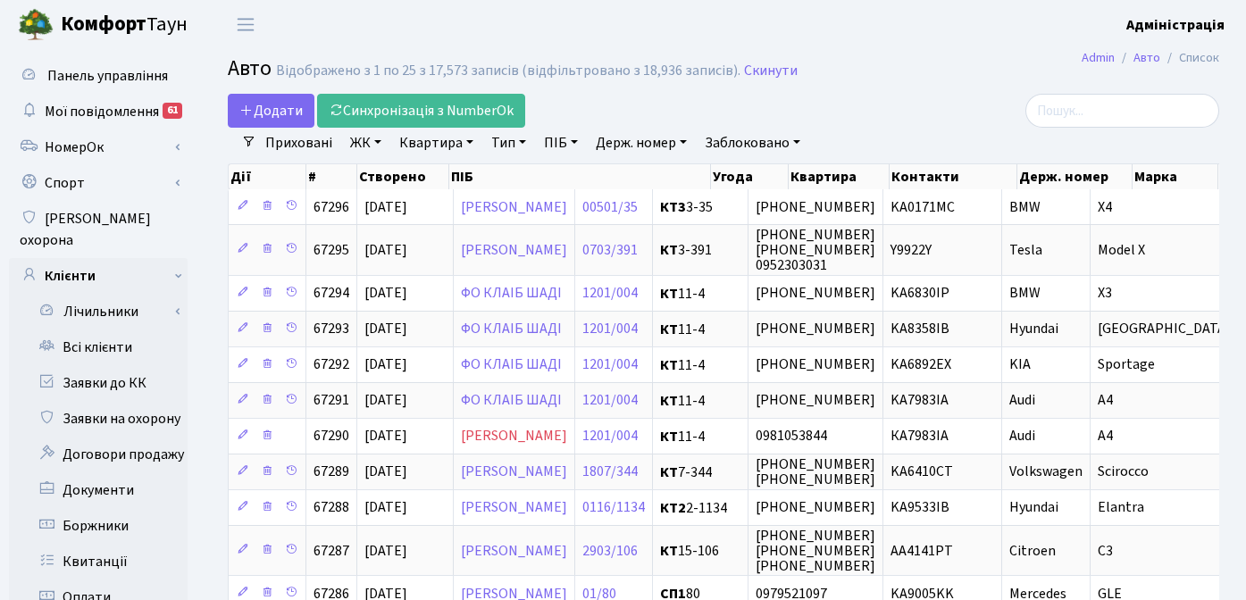
click at [748, 139] on link "Заблоковано" at bounding box center [753, 143] width 110 height 30
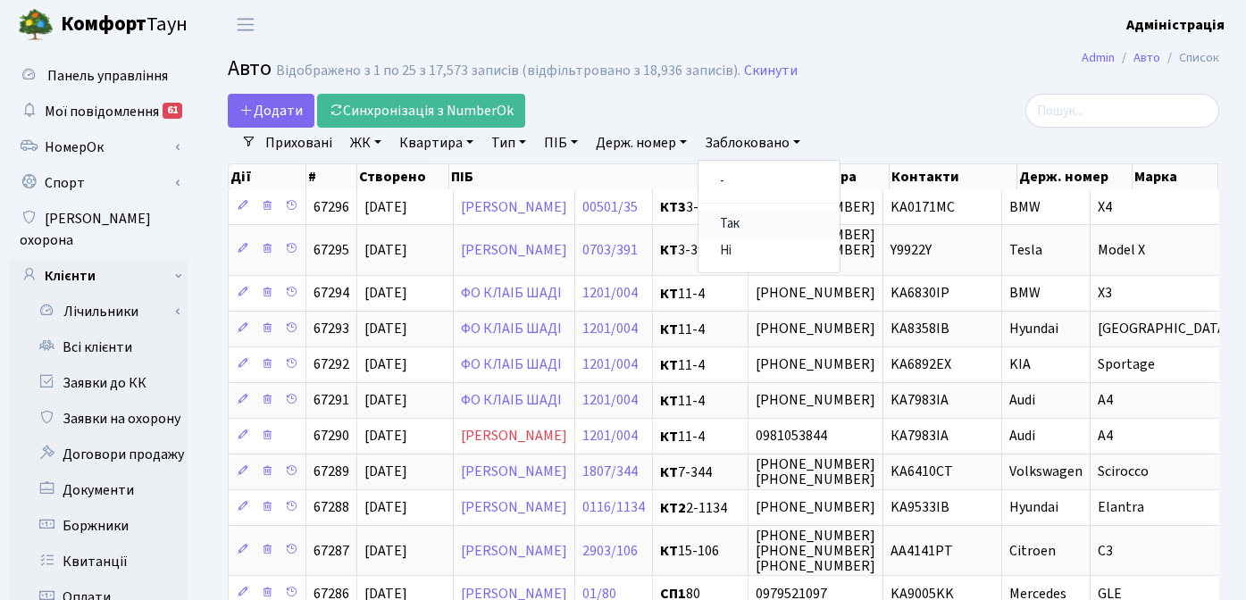
click at [743, 227] on link "Так" at bounding box center [769, 225] width 141 height 28
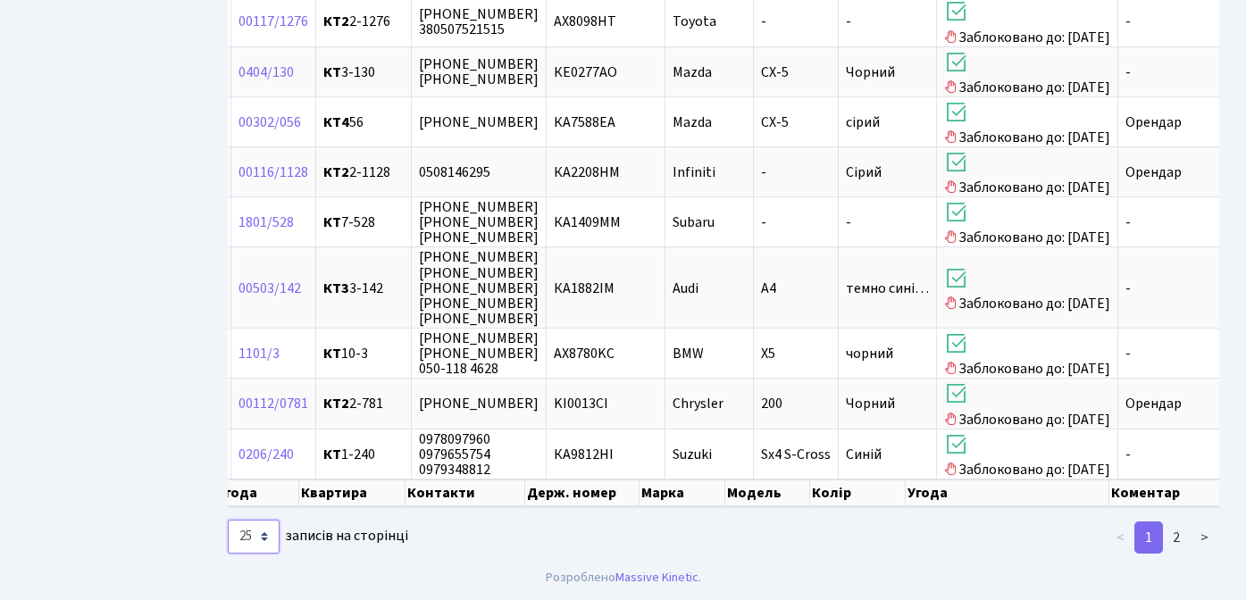
click at [258, 537] on select "10 25 50 100 250 500 1,000" at bounding box center [254, 537] width 52 height 34
select select "50"
click at [228, 520] on select "10 25 50 100 250 500 1,000" at bounding box center [254, 537] width 52 height 34
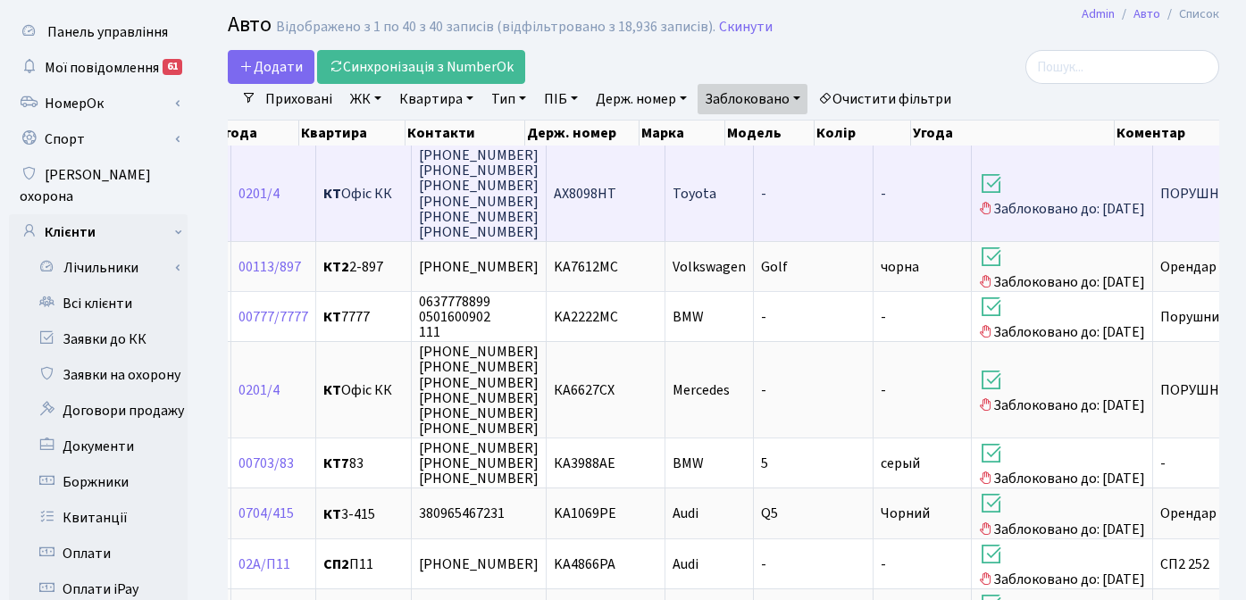
scroll to position [32, 0]
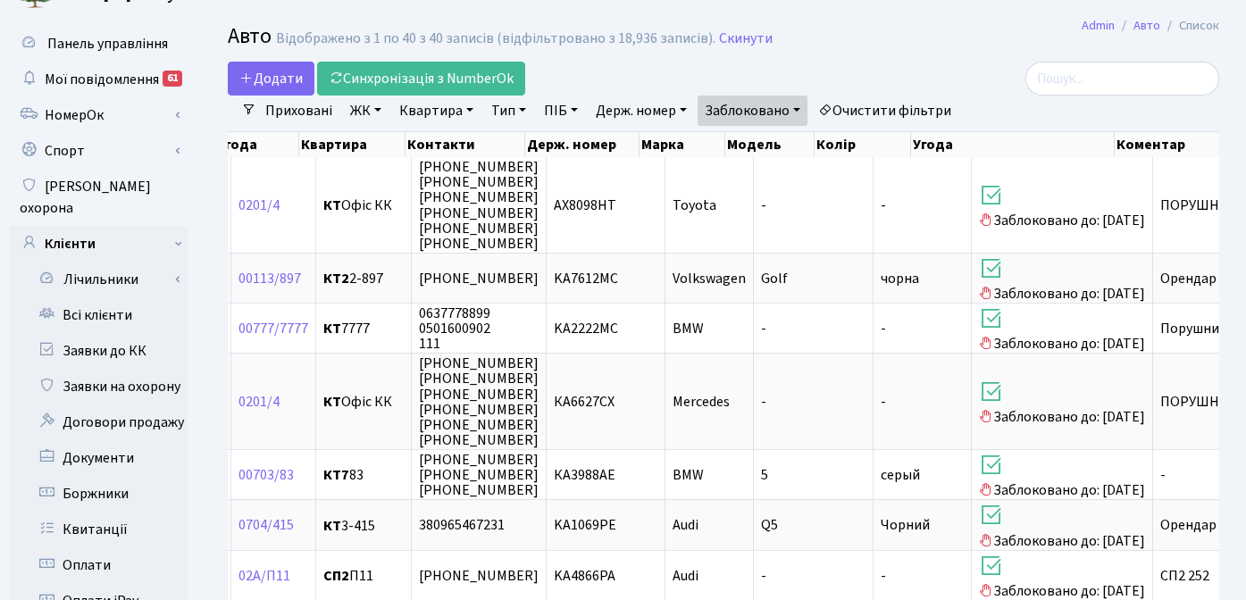
click at [902, 116] on link "Очистити фільтри" at bounding box center [884, 111] width 147 height 30
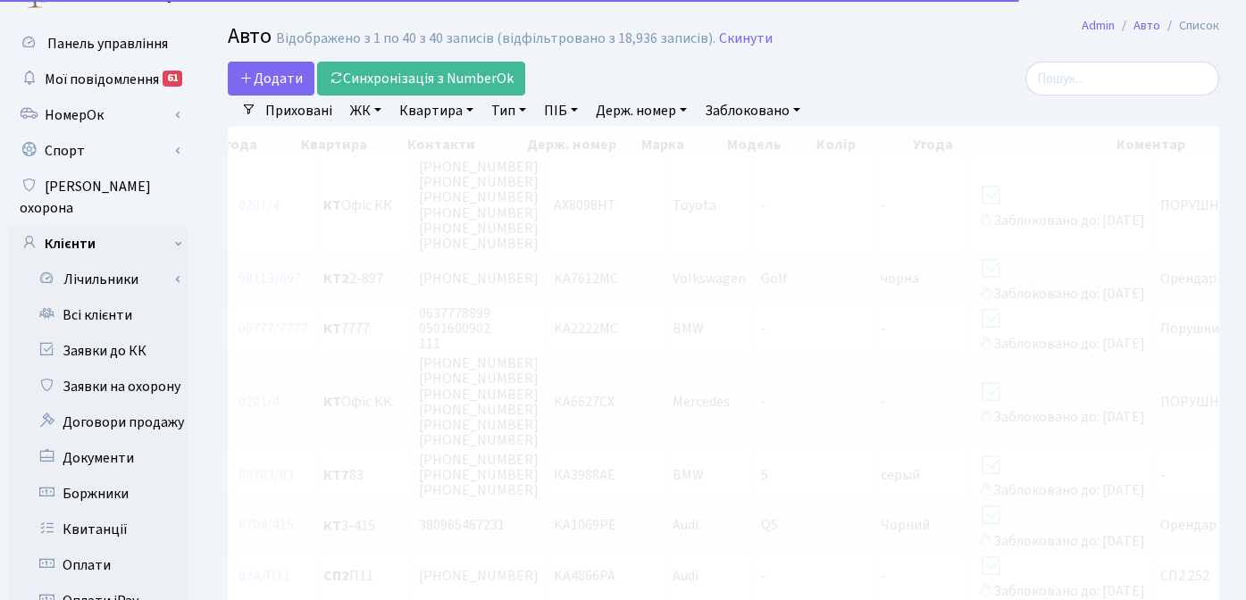
click at [1005, 50] on h2 "Авто Відображено з 1 по 40 з 40 записів (відфільтровано з 18,936 записів). Скин…" at bounding box center [724, 39] width 992 height 30
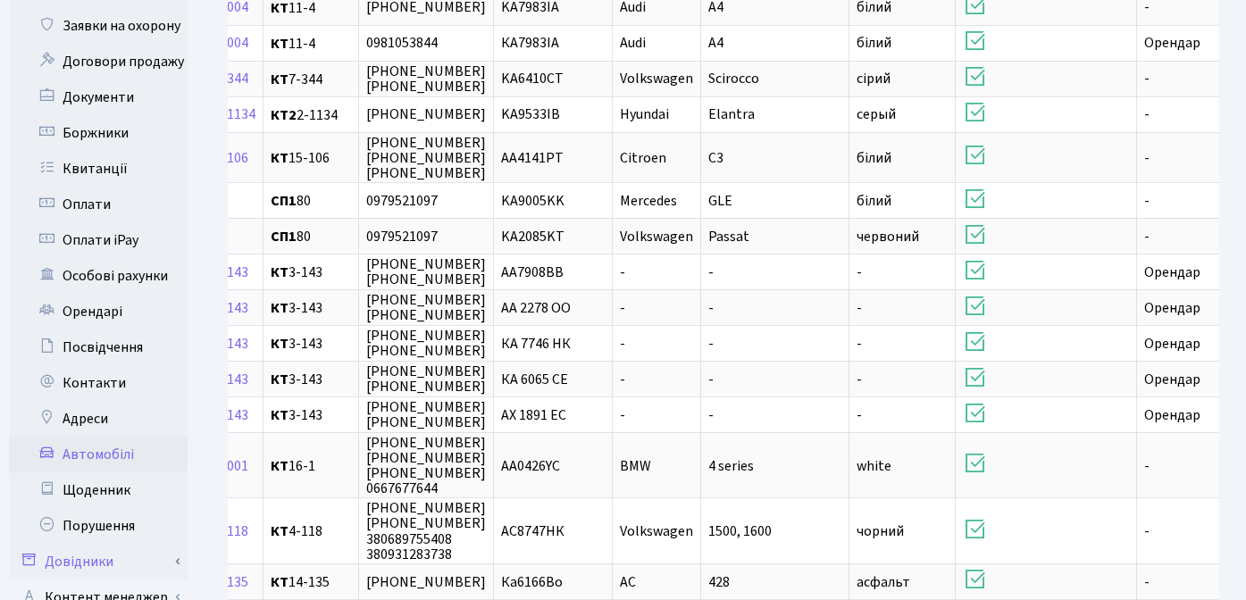
scroll to position [395, 0]
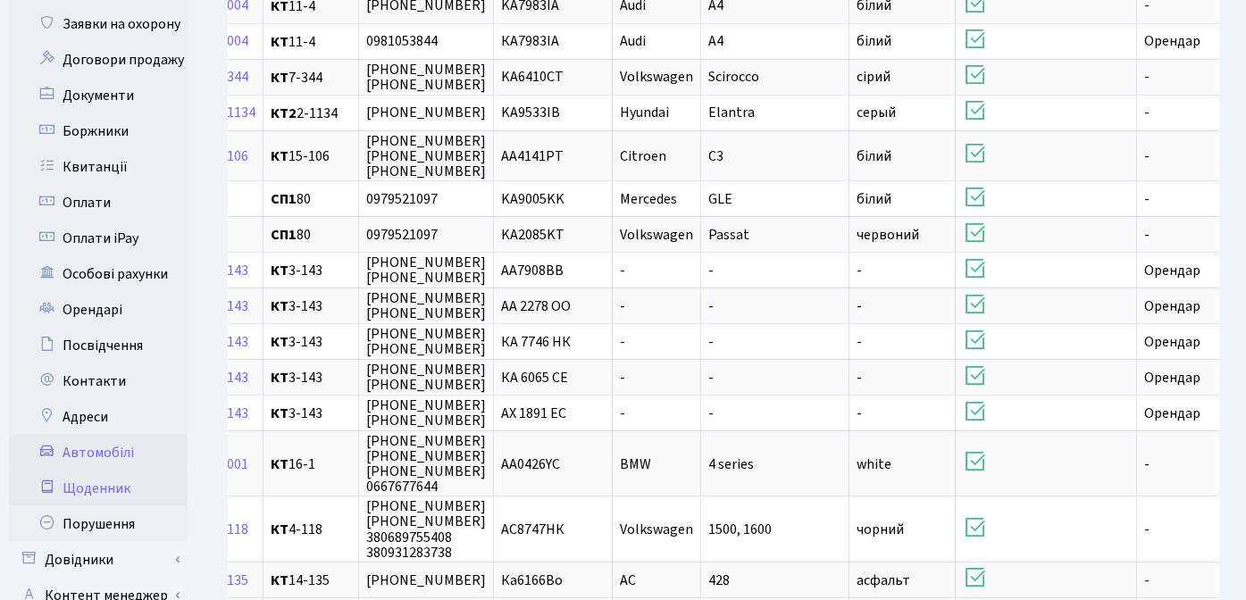
click at [121, 472] on link "Щоденник" at bounding box center [98, 489] width 179 height 36
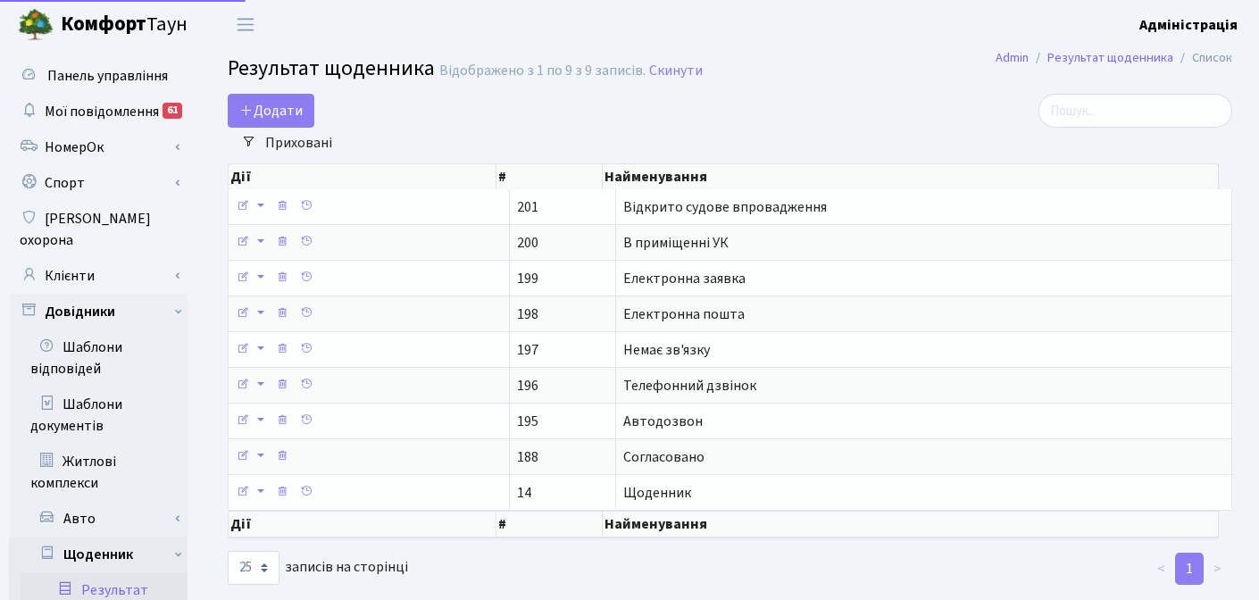
select select "25"
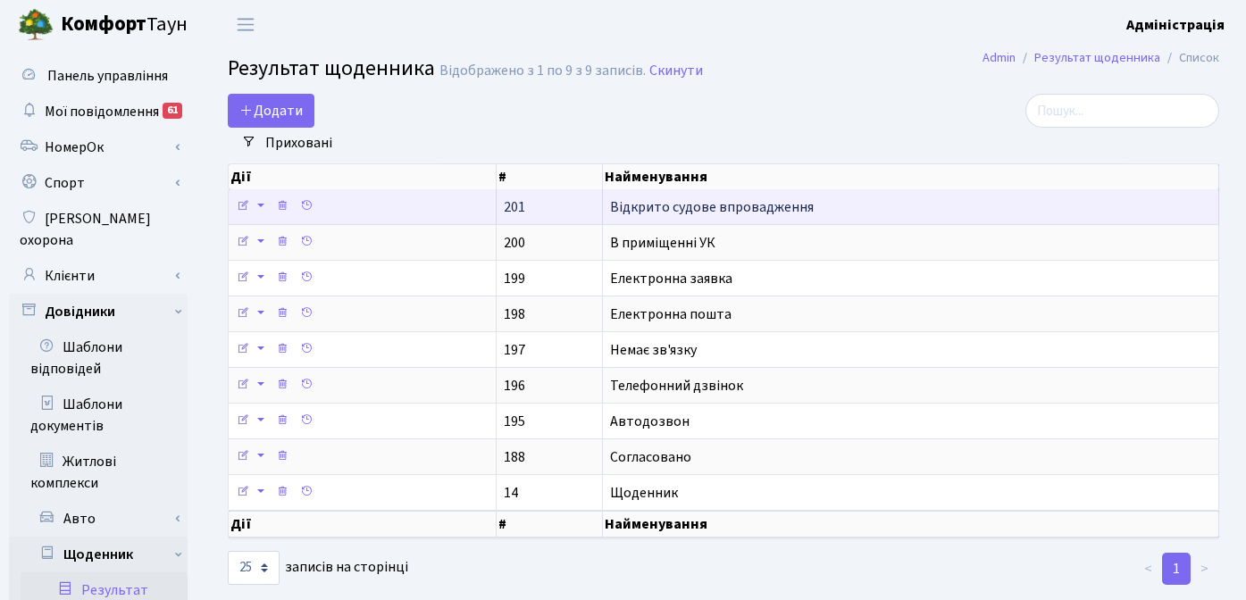
click at [692, 206] on span "Відкрито судове впровадження" at bounding box center [712, 207] width 204 height 20
click at [690, 210] on span "Відкрито судове впровадження" at bounding box center [712, 207] width 204 height 20
click at [241, 209] on icon at bounding box center [243, 205] width 13 height 13
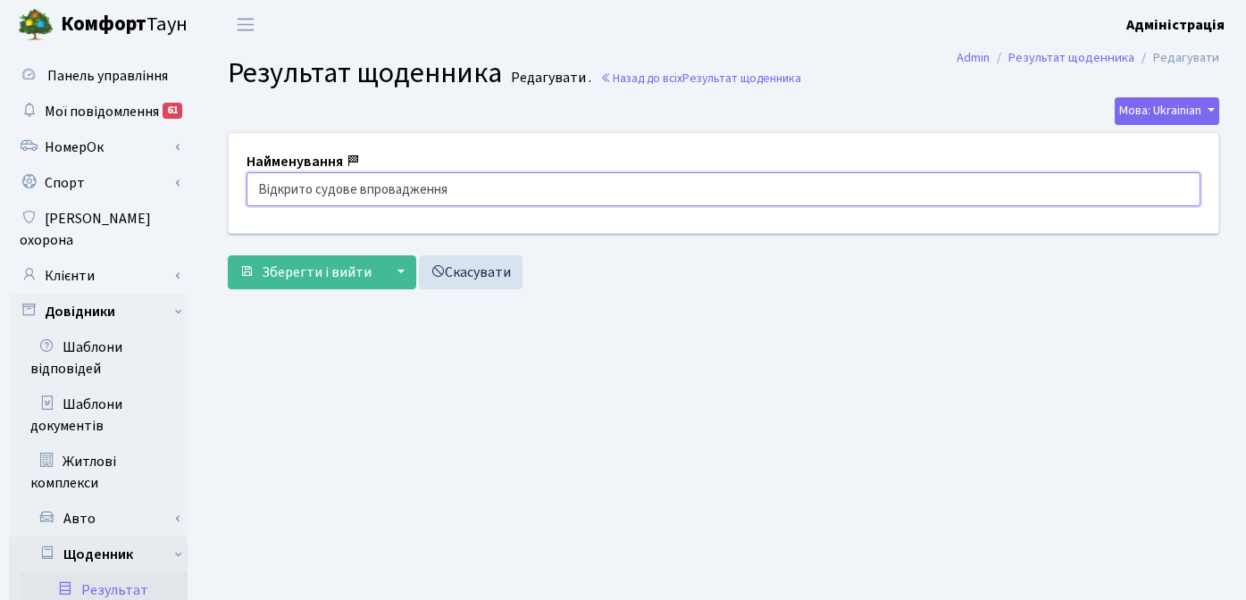
click at [362, 191] on input "Відкрито судове впровадження" at bounding box center [724, 189] width 954 height 34
type input "Відкрито судове провадження"
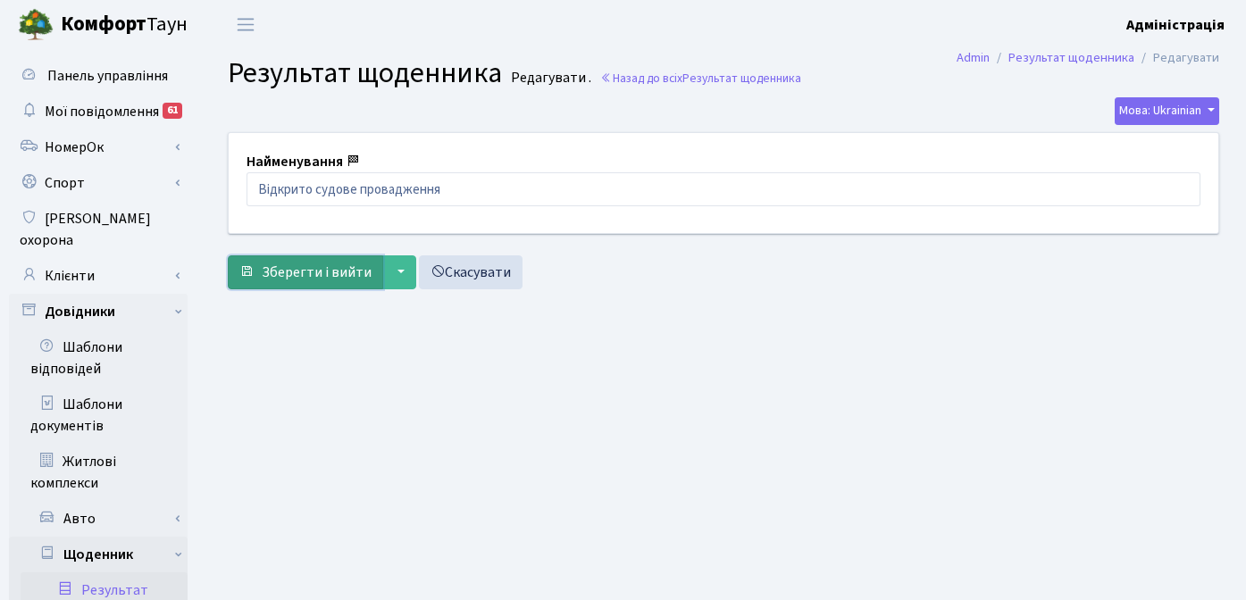
click at [301, 272] on span "Зберегти і вийти" at bounding box center [317, 273] width 110 height 20
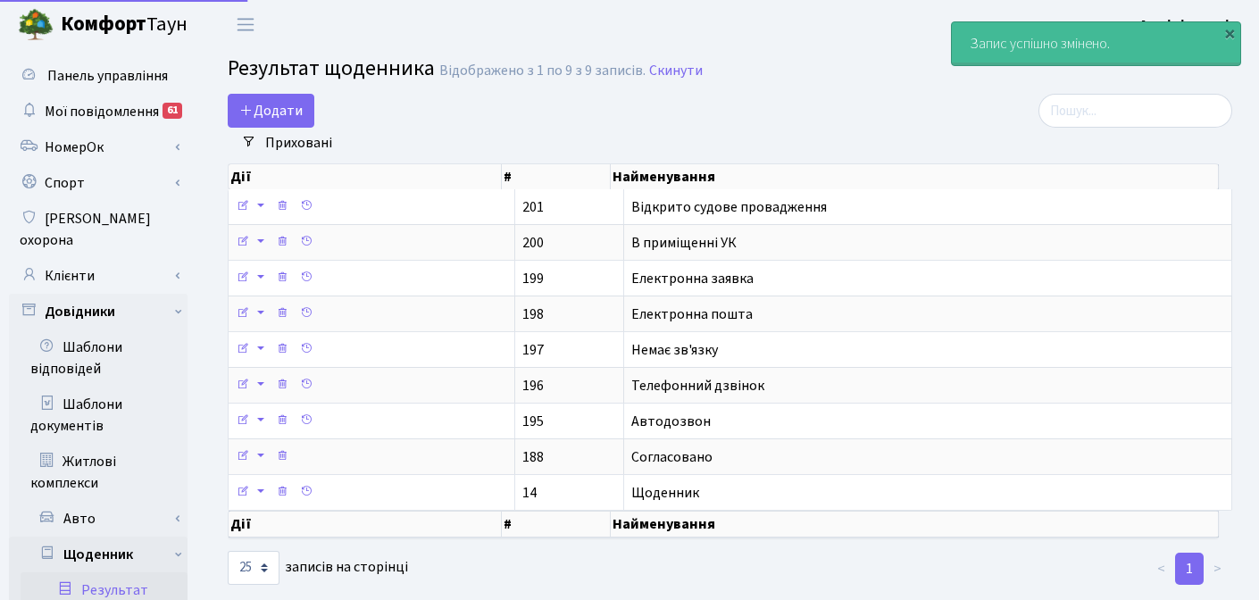
select select "25"
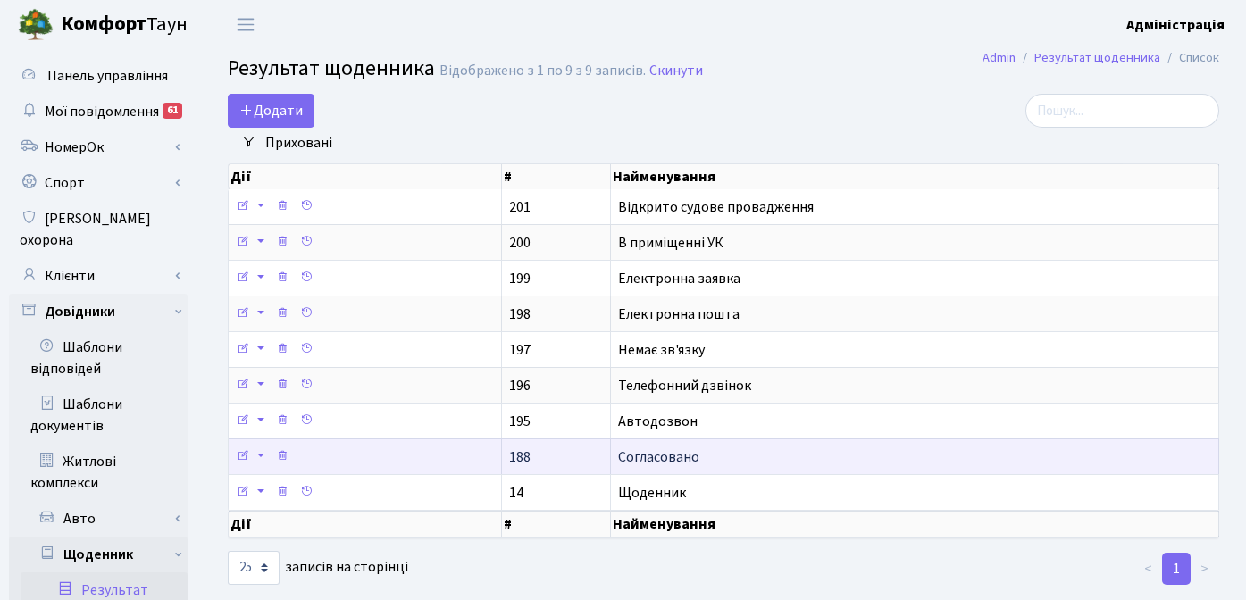
click at [657, 456] on span "Согласовано" at bounding box center [658, 458] width 81 height 20
click at [687, 455] on span "Согласовано" at bounding box center [658, 458] width 81 height 20
click at [238, 455] on icon at bounding box center [243, 455] width 13 height 13
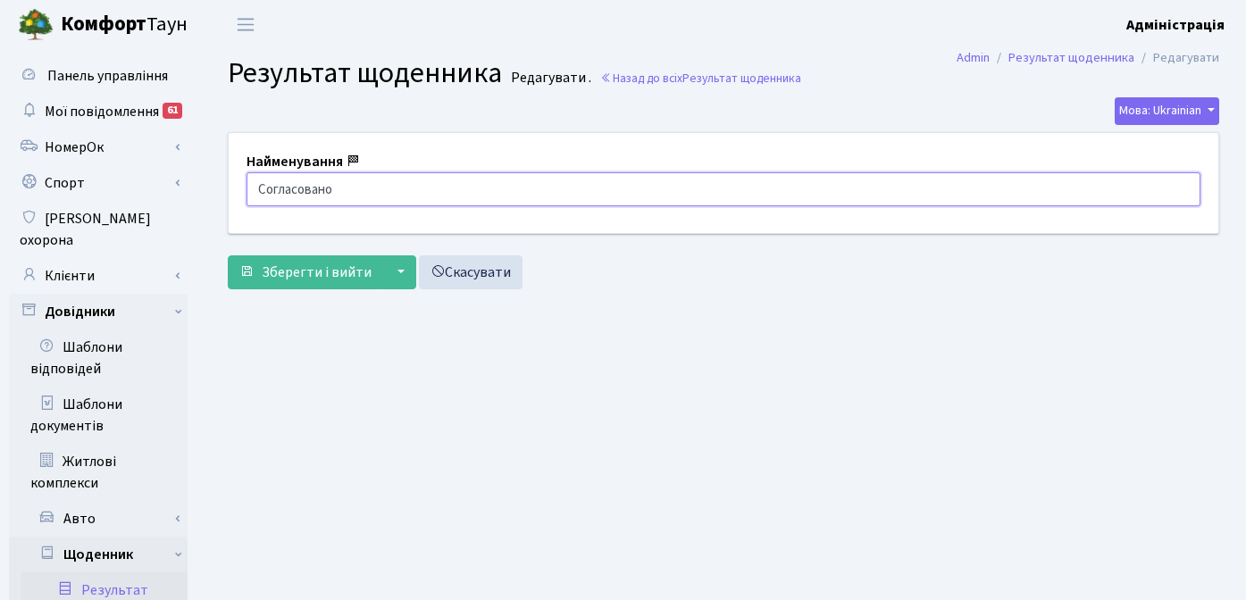
drag, startPoint x: 339, startPoint y: 193, endPoint x: 257, endPoint y: 192, distance: 82.2
click at [257, 192] on input "Согласовано" at bounding box center [724, 189] width 954 height 34
type input "Узгоджено"
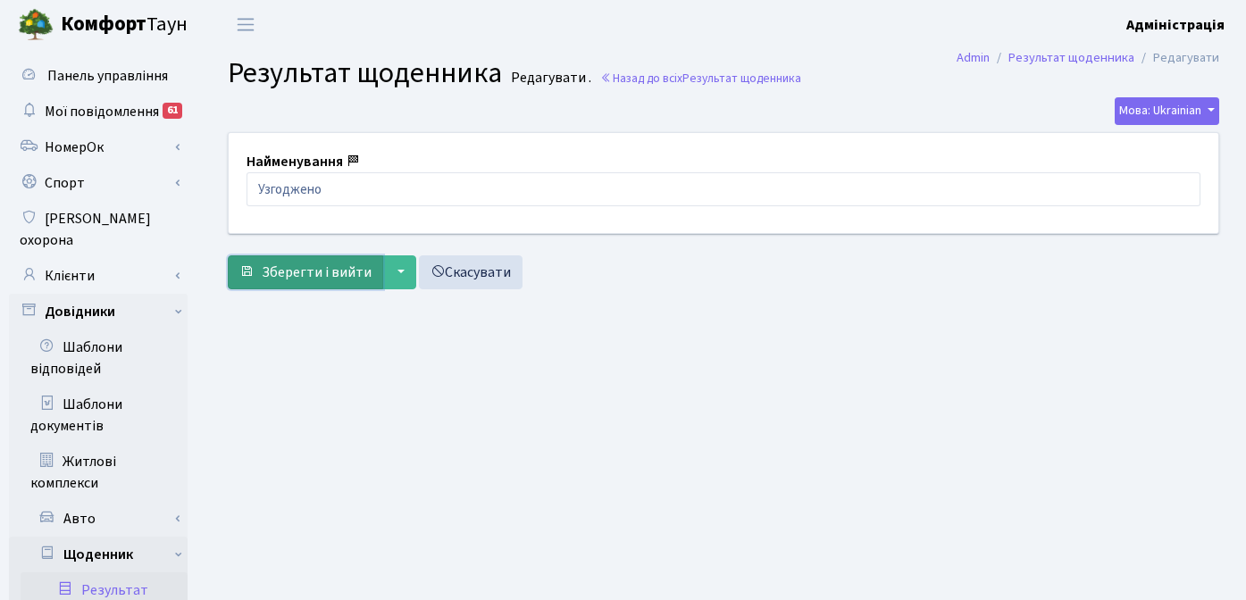
click at [297, 273] on span "Зберегти і вийти" at bounding box center [317, 273] width 110 height 20
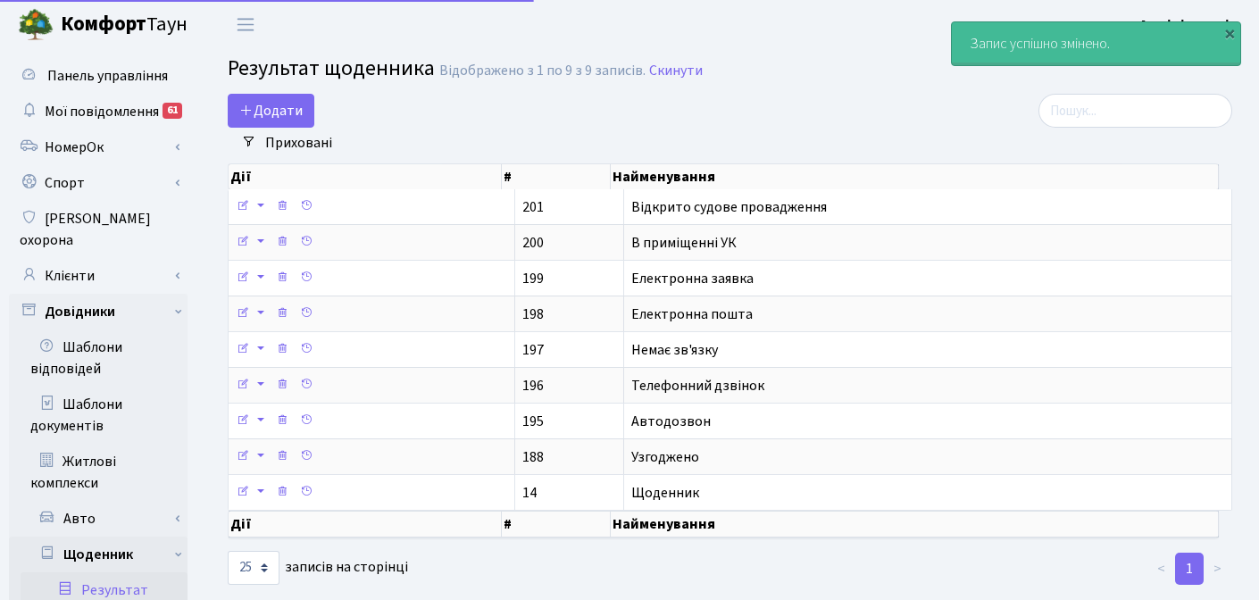
select select "25"
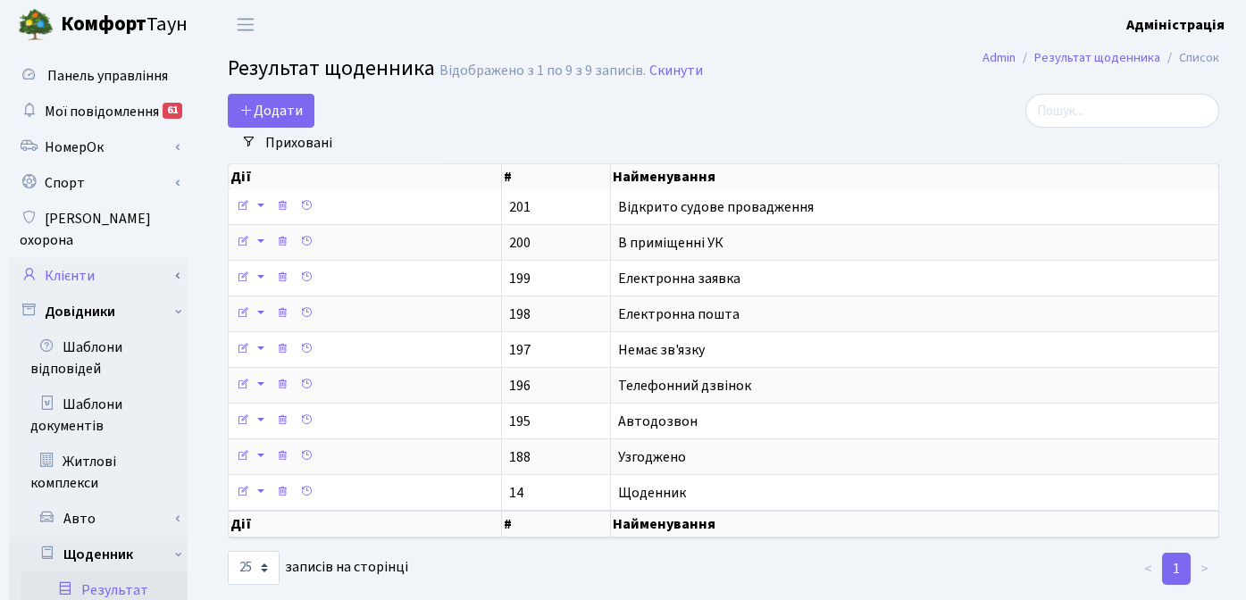
click at [73, 258] on link "Клієнти" at bounding box center [98, 276] width 179 height 36
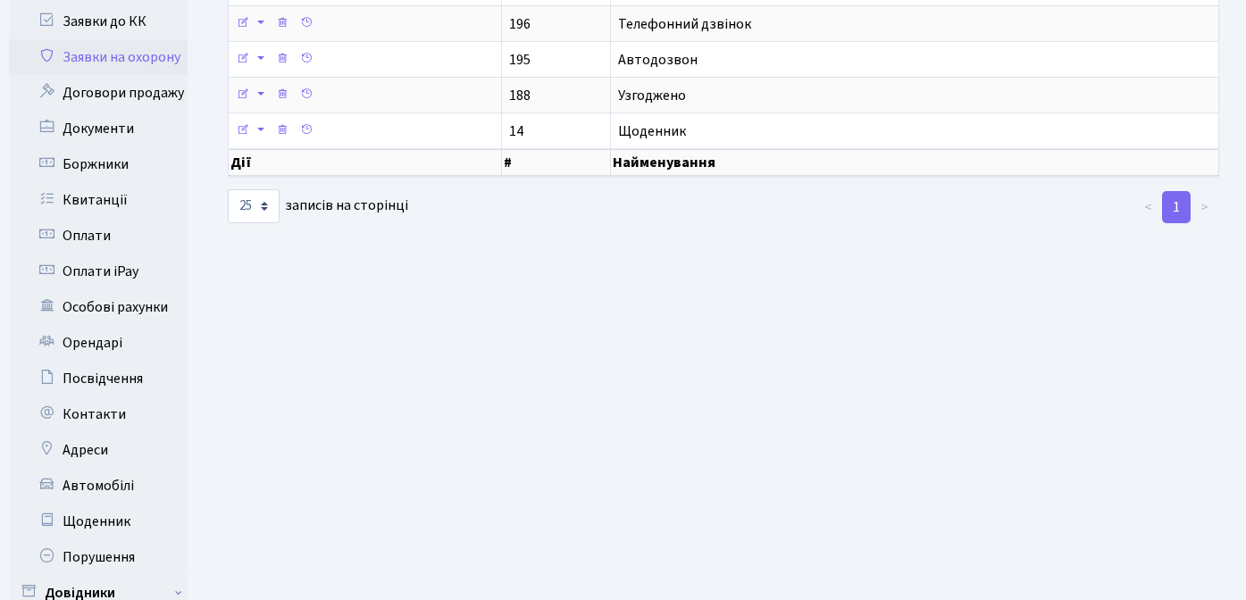
scroll to position [374, 0]
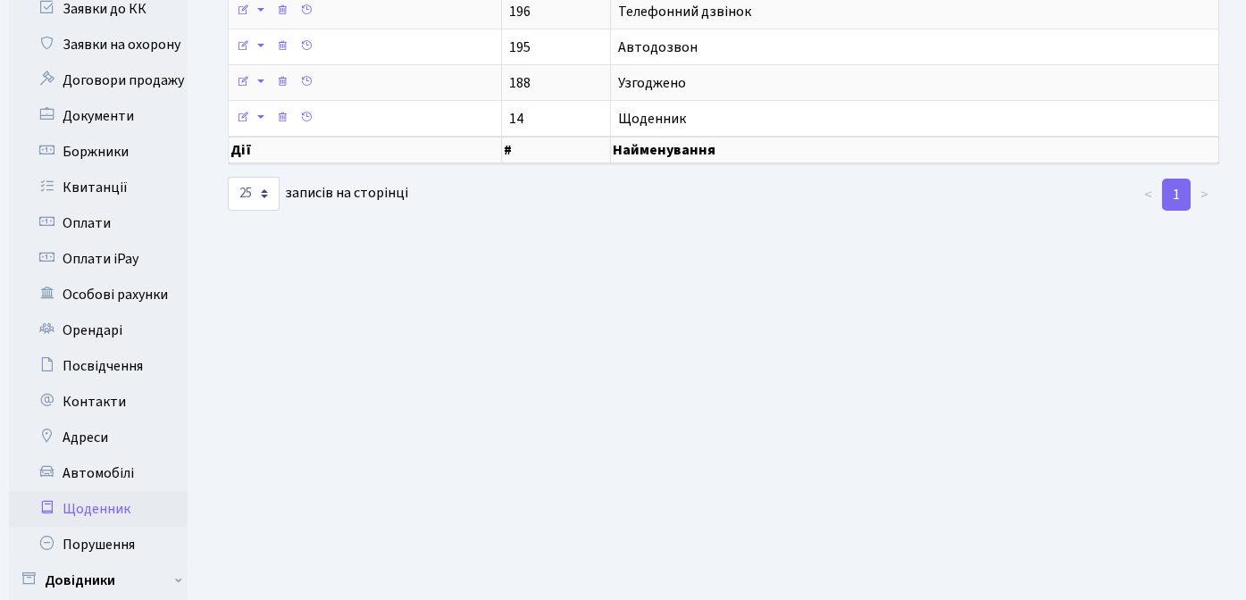
click at [97, 498] on link "Щоденник" at bounding box center [98, 509] width 179 height 36
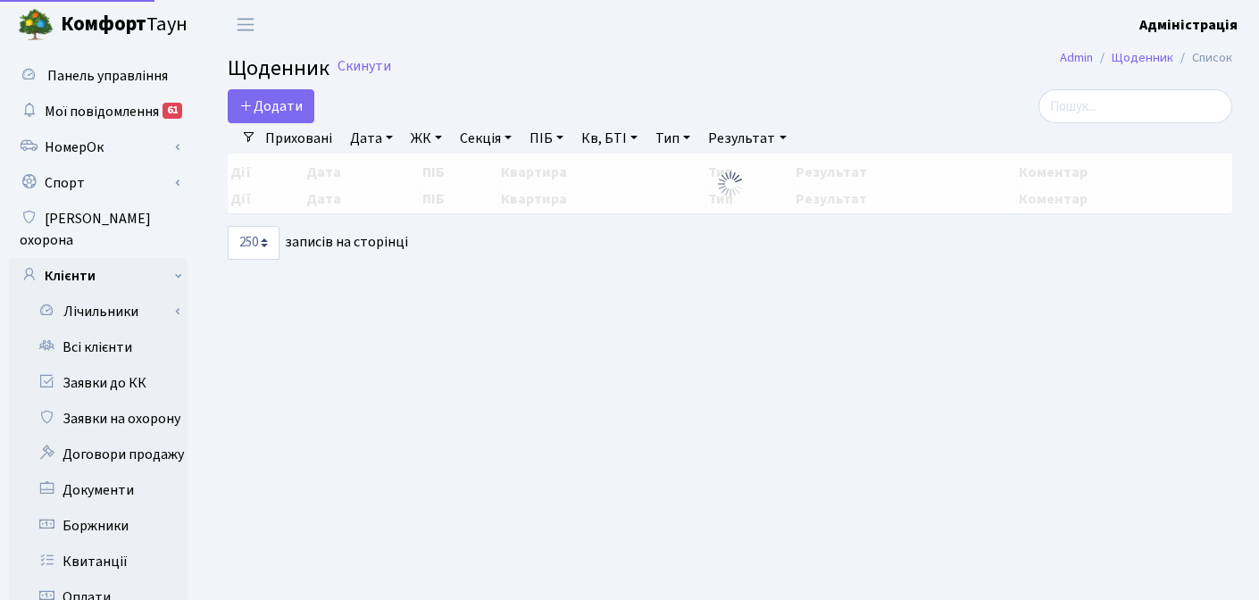
select select "250"
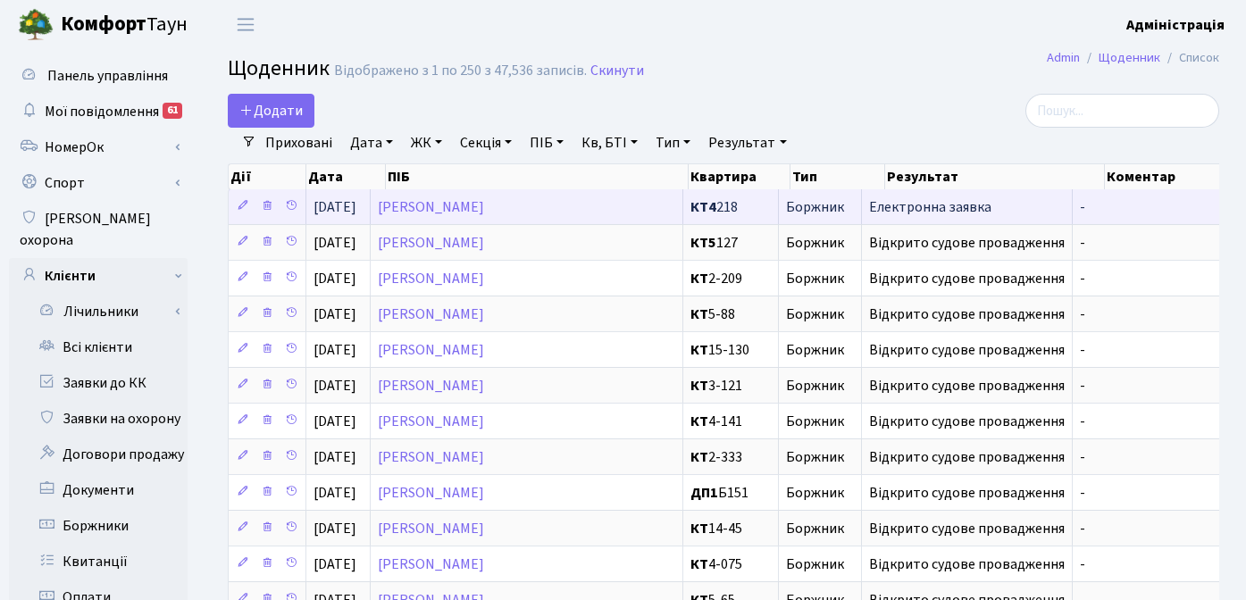
click at [943, 205] on span "Електронна заявка" at bounding box center [967, 207] width 196 height 14
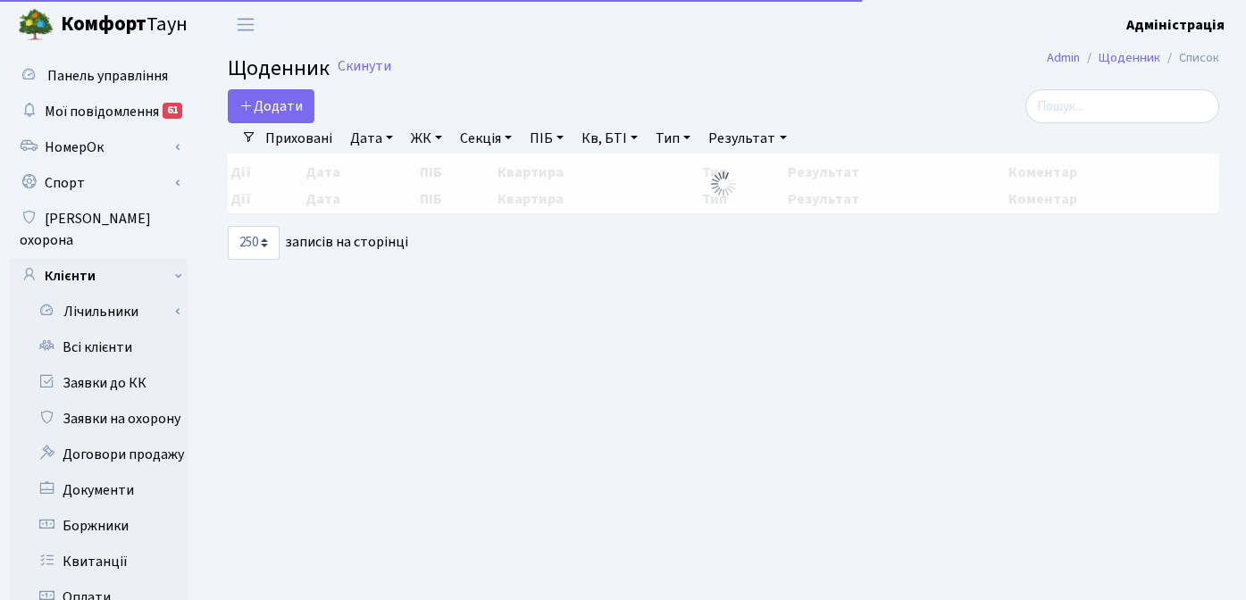
select select "250"
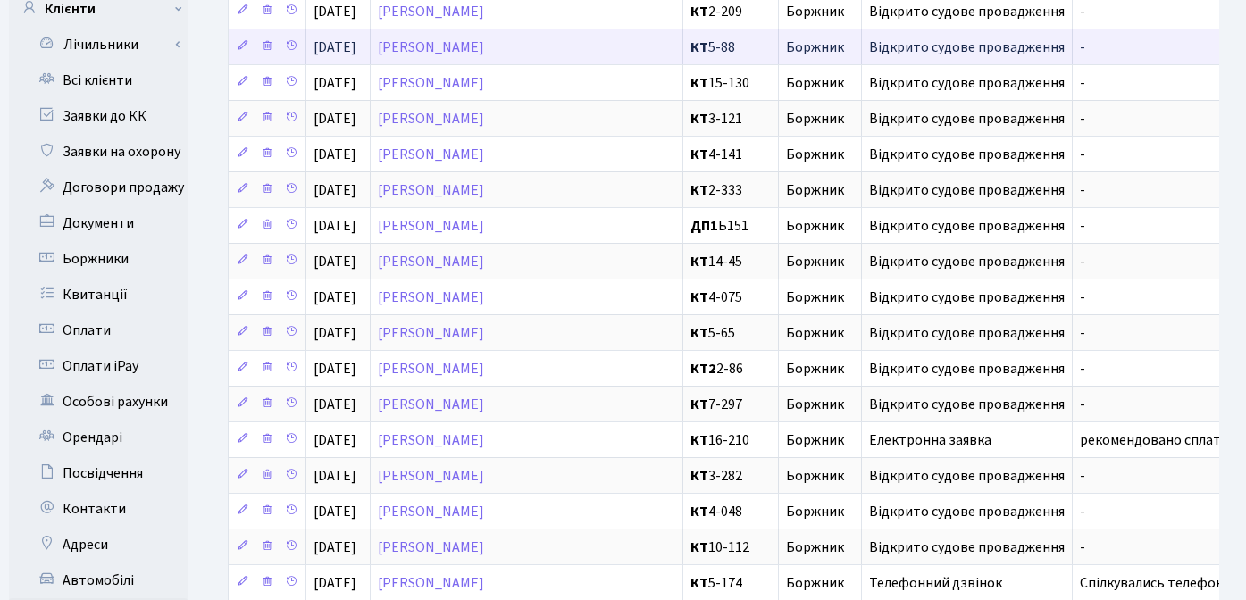
scroll to position [495, 0]
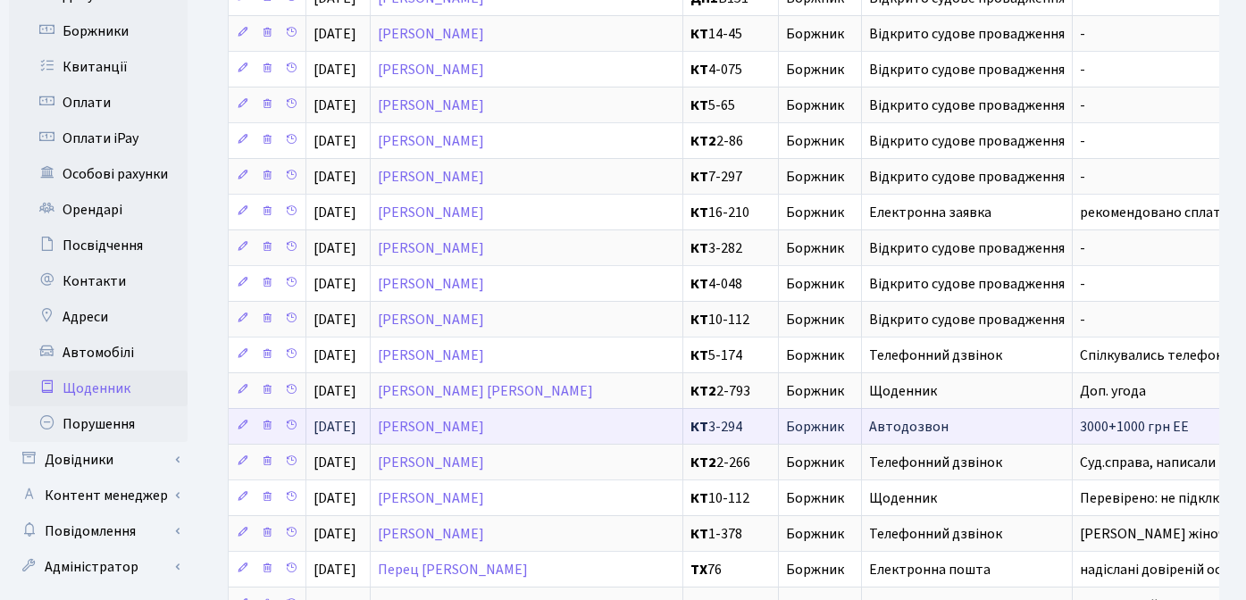
click at [925, 428] on span "Автодозвон" at bounding box center [967, 427] width 196 height 14
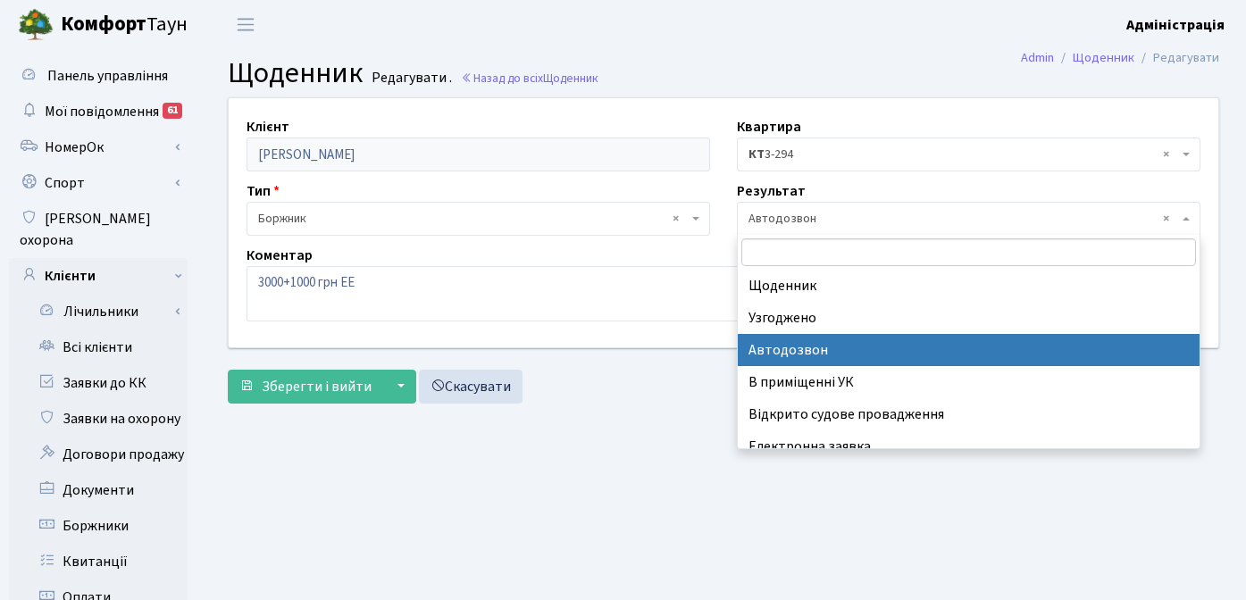
click at [770, 220] on span "× Автодозвон" at bounding box center [964, 219] width 430 height 18
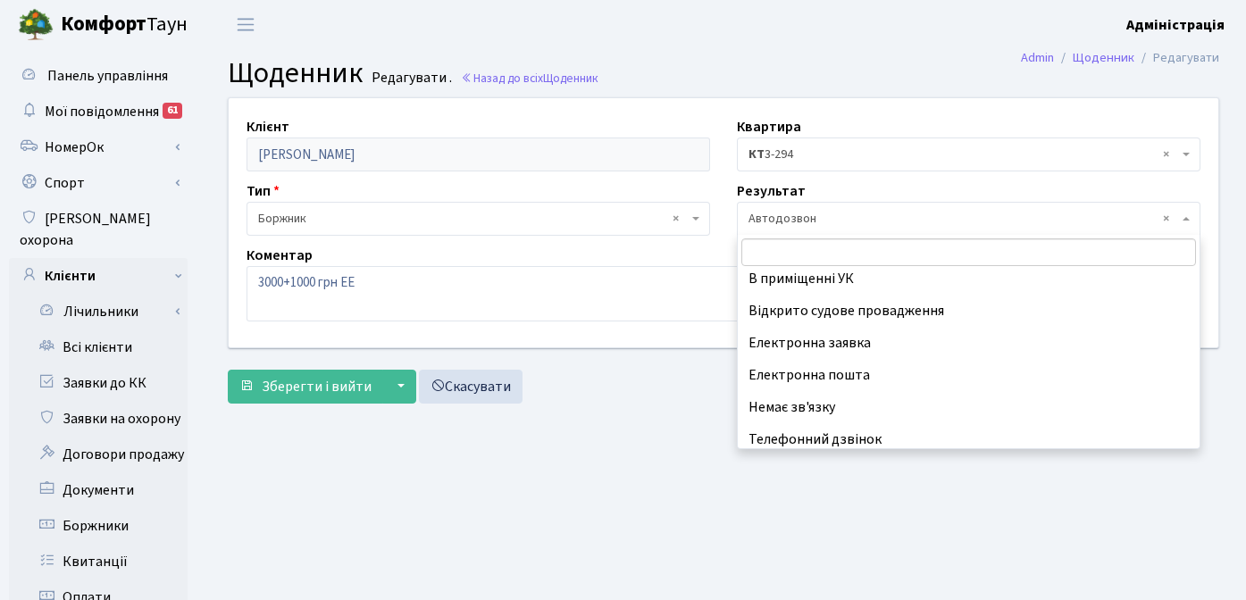
scroll to position [111, 0]
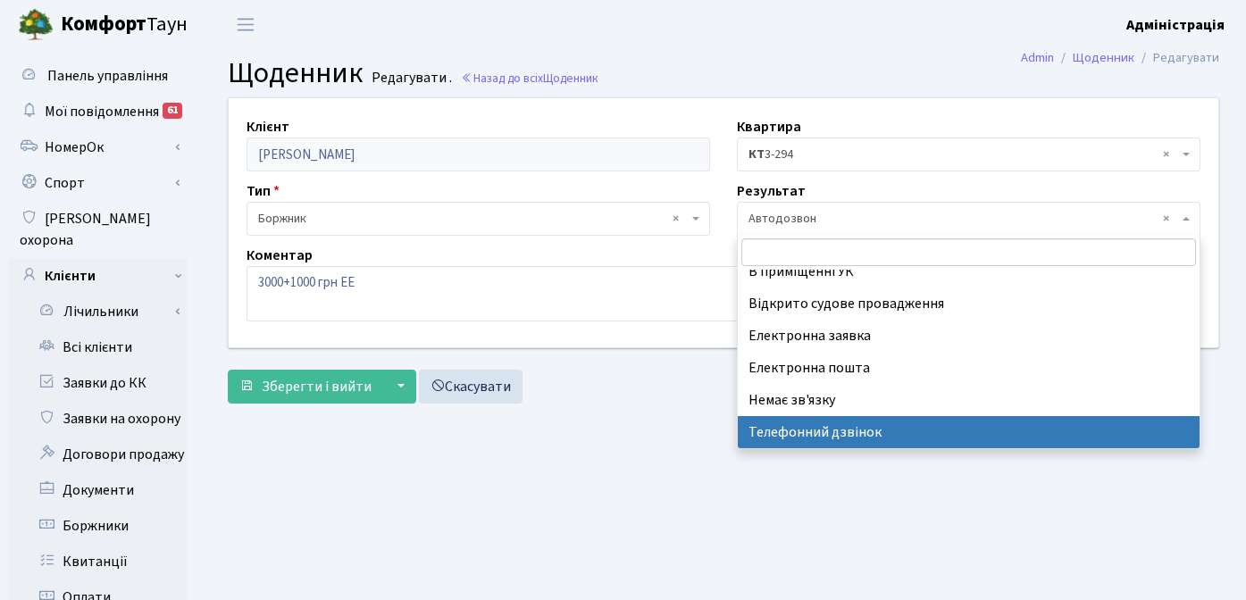
select select "196"
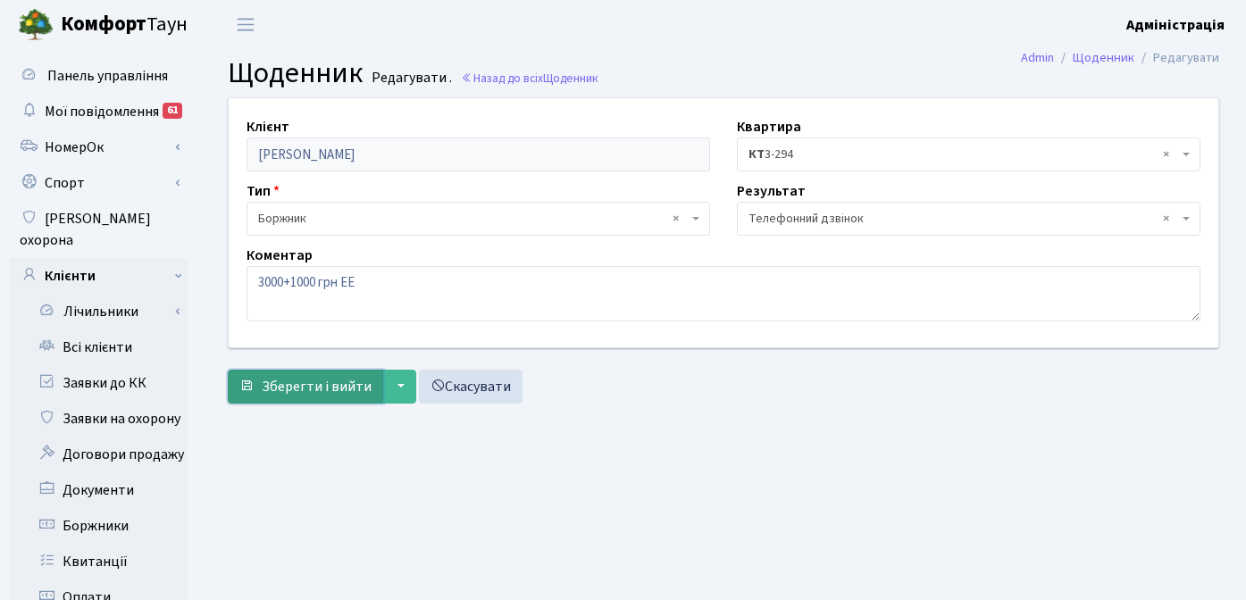
click at [294, 392] on span "Зберегти і вийти" at bounding box center [317, 387] width 110 height 20
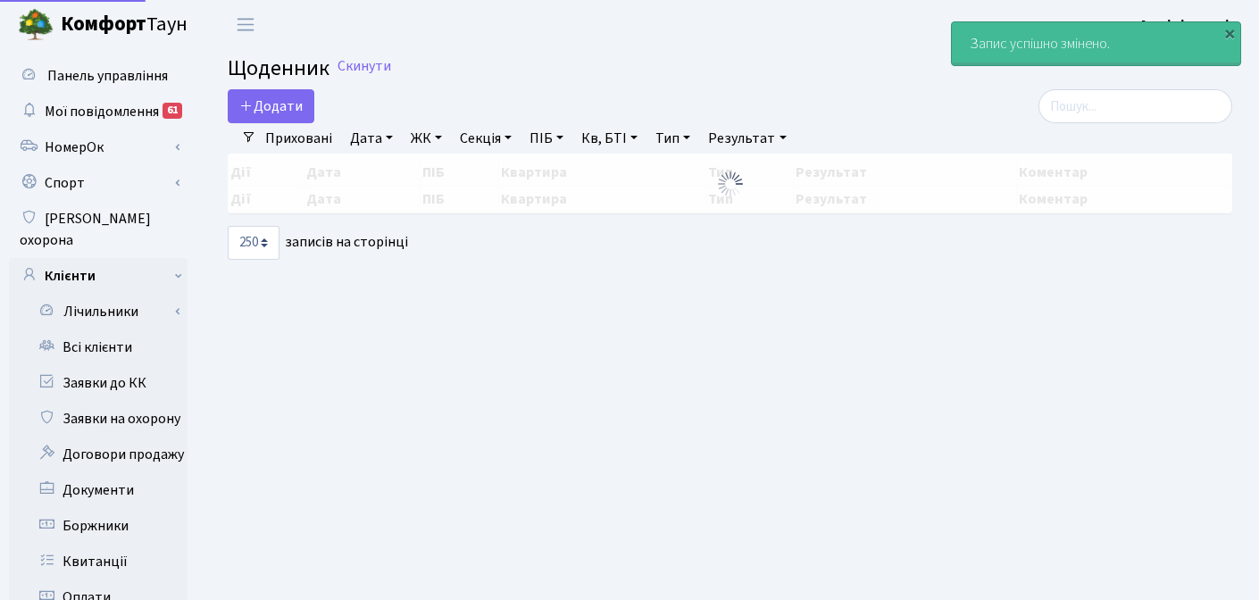
select select "250"
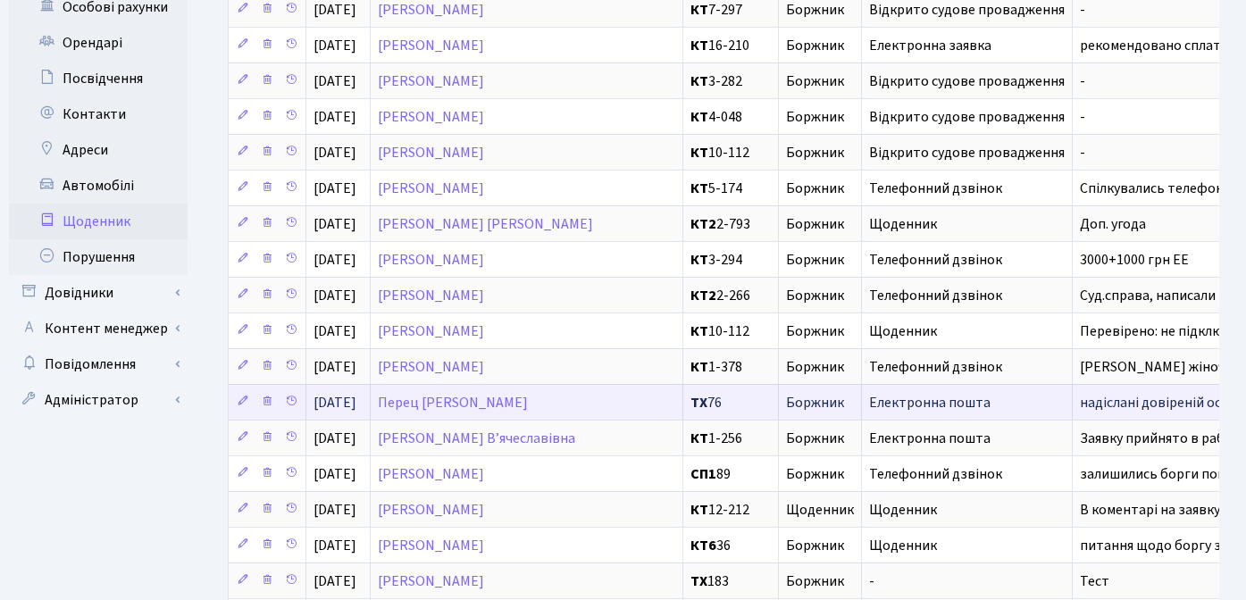
scroll to position [664, 0]
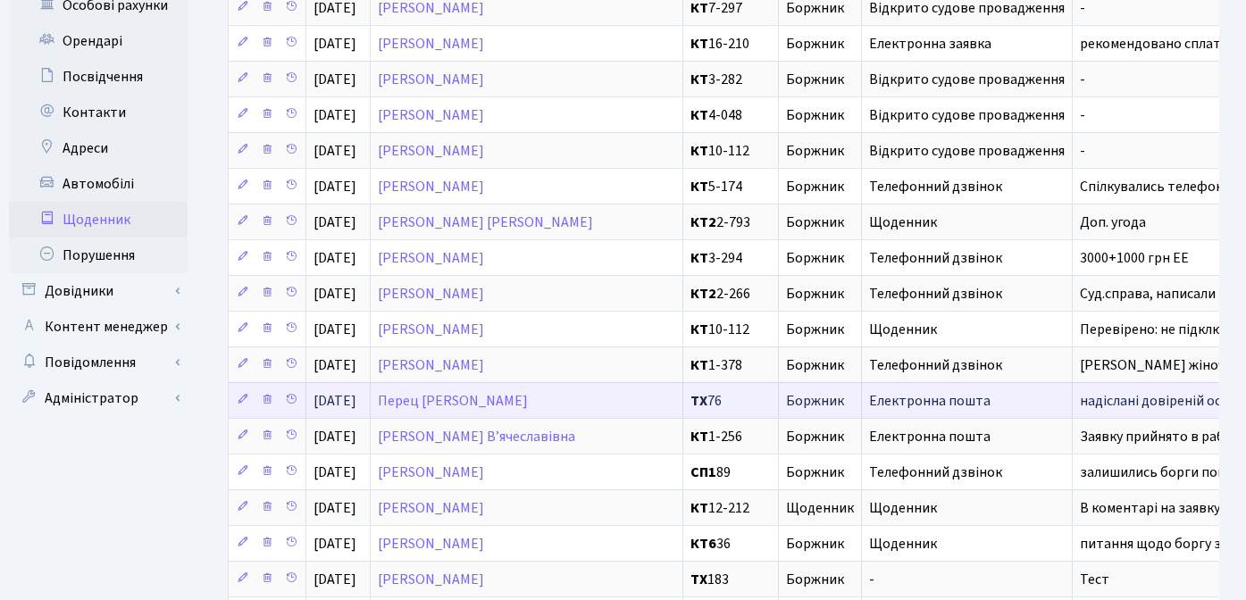
click at [946, 401] on span "Електронна пошта" at bounding box center [967, 401] width 196 height 14
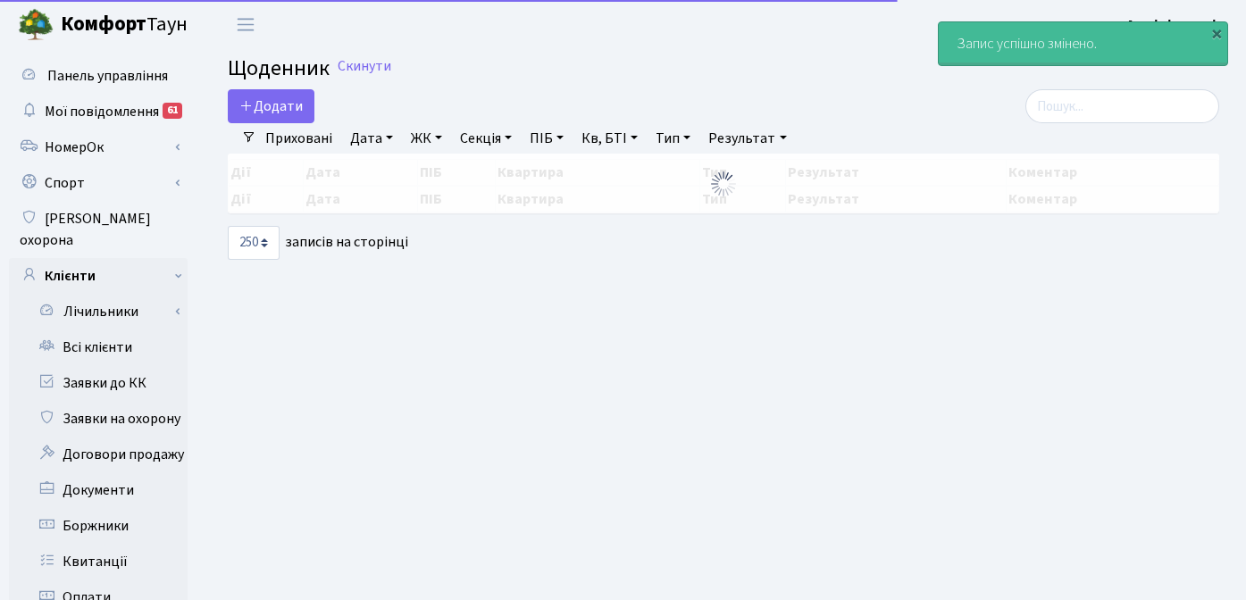
select select "250"
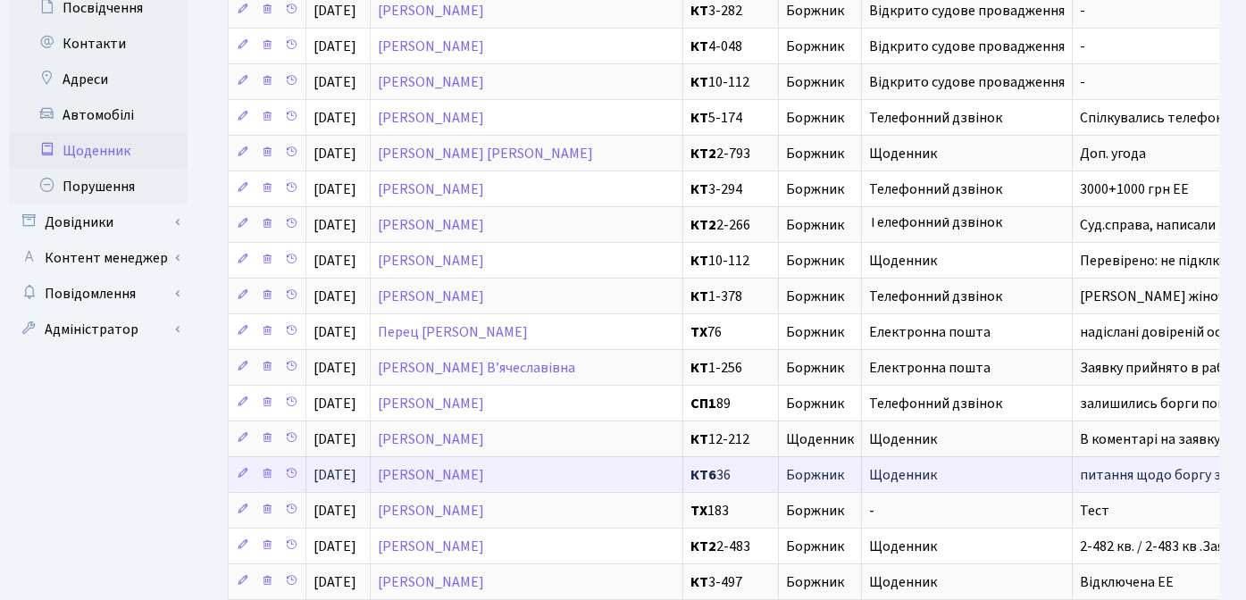
scroll to position [757, 0]
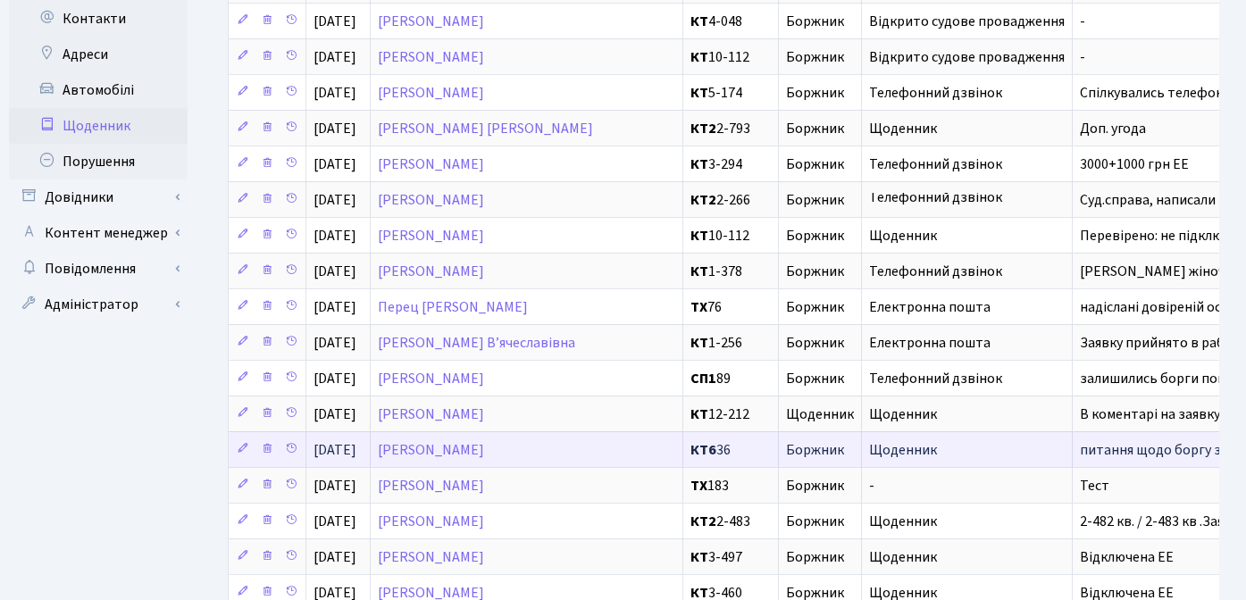
click at [941, 451] on span "Щоденник" at bounding box center [967, 450] width 196 height 14
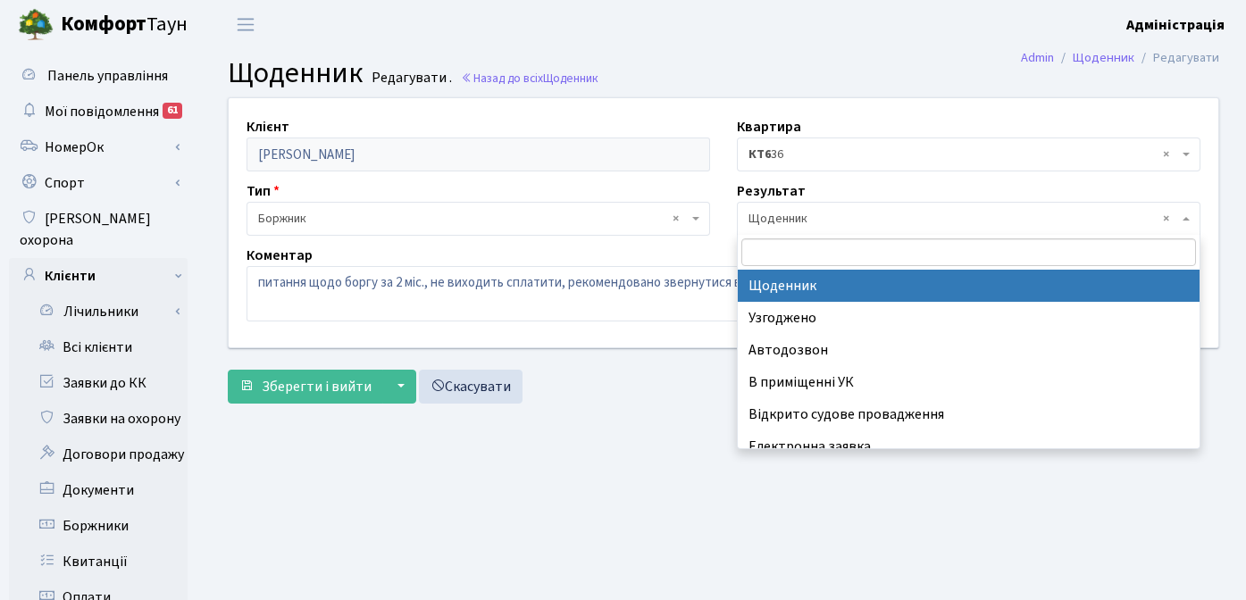
click at [789, 216] on span "× Щоденник" at bounding box center [964, 219] width 430 height 18
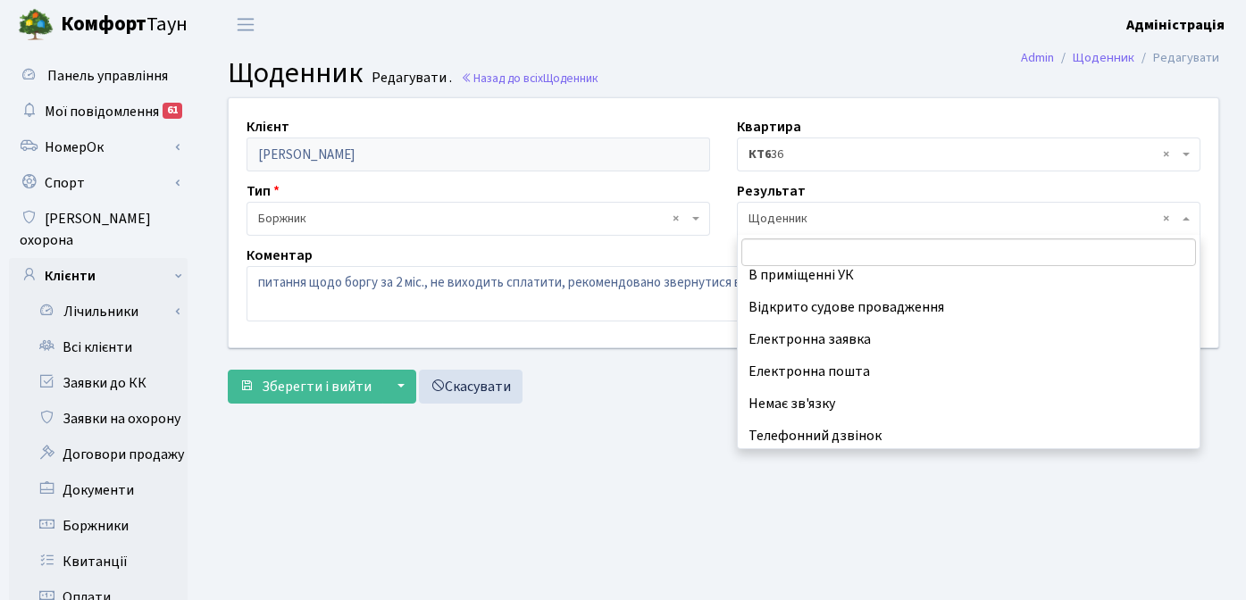
scroll to position [111, 0]
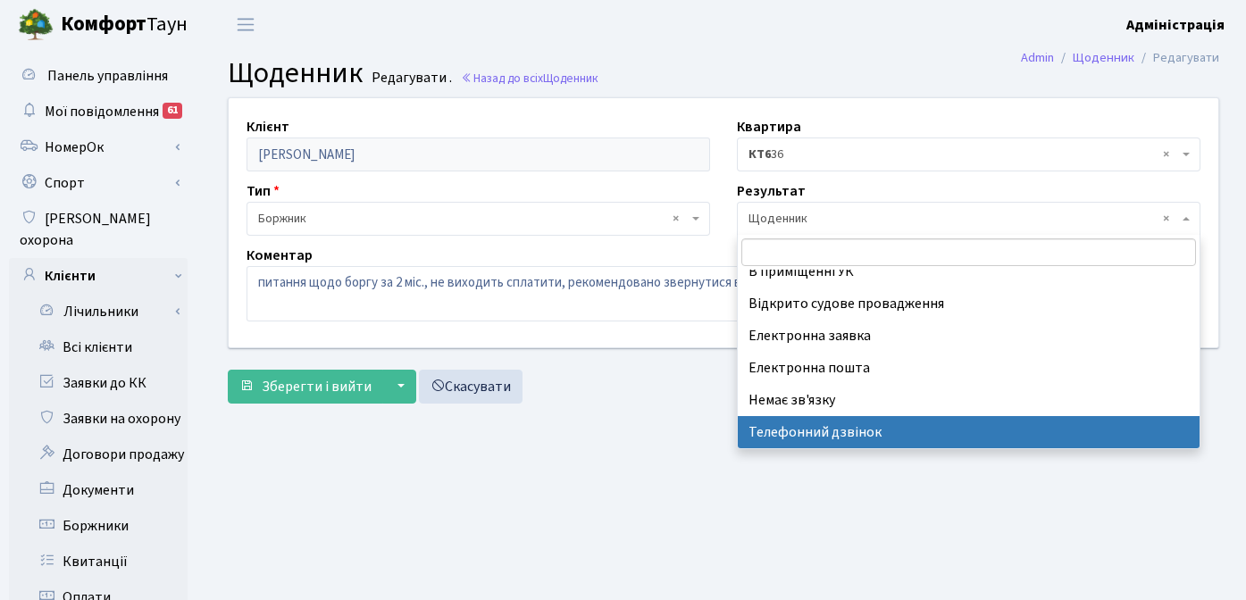
select select "196"
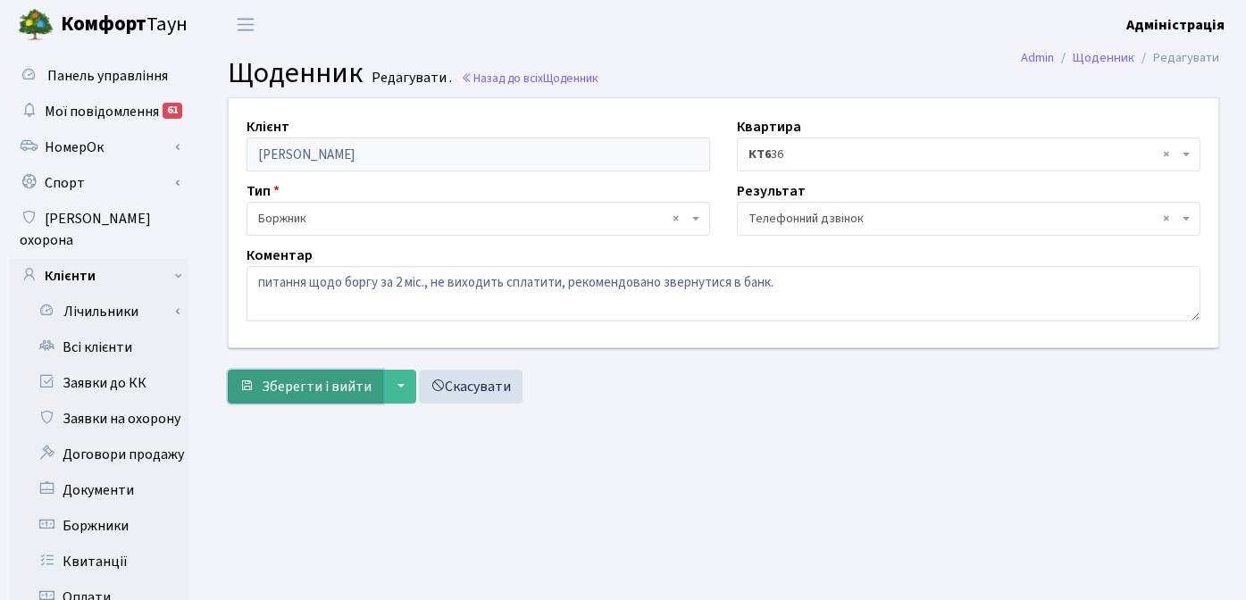
click at [306, 382] on span "Зберегти і вийти" at bounding box center [317, 387] width 110 height 20
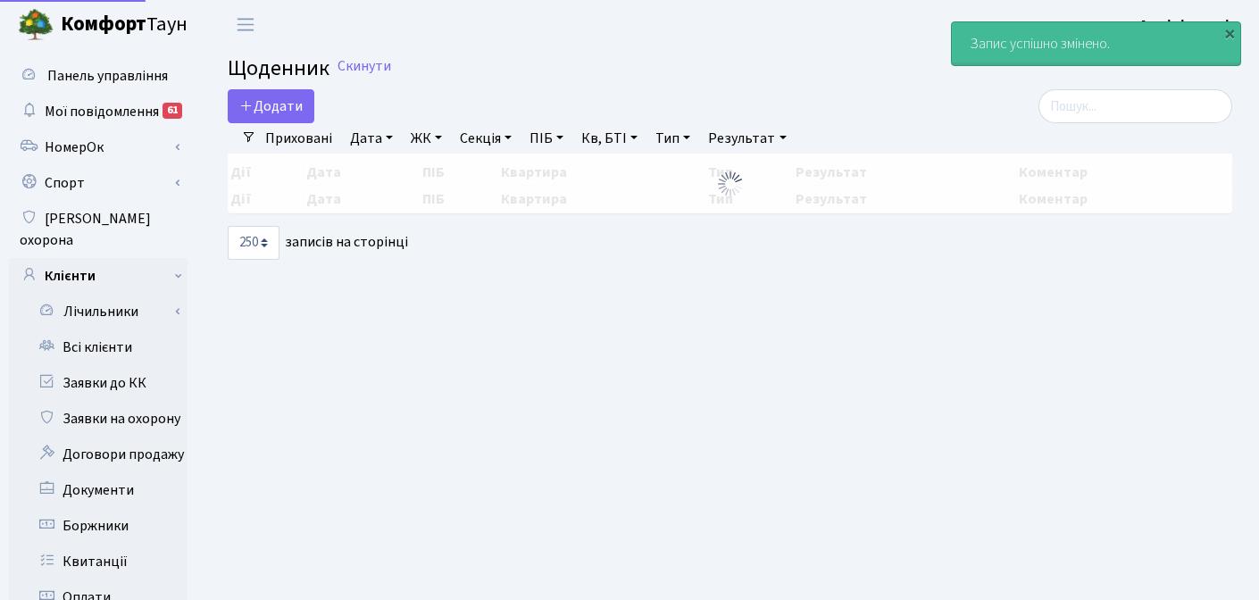
select select "250"
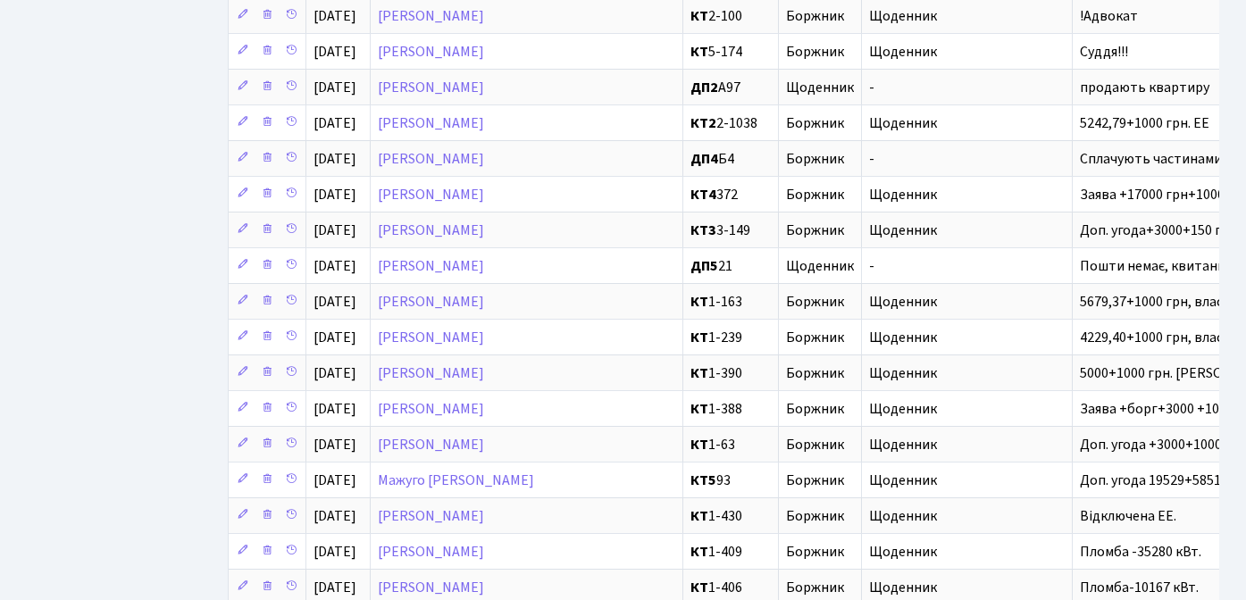
scroll to position [2040, 0]
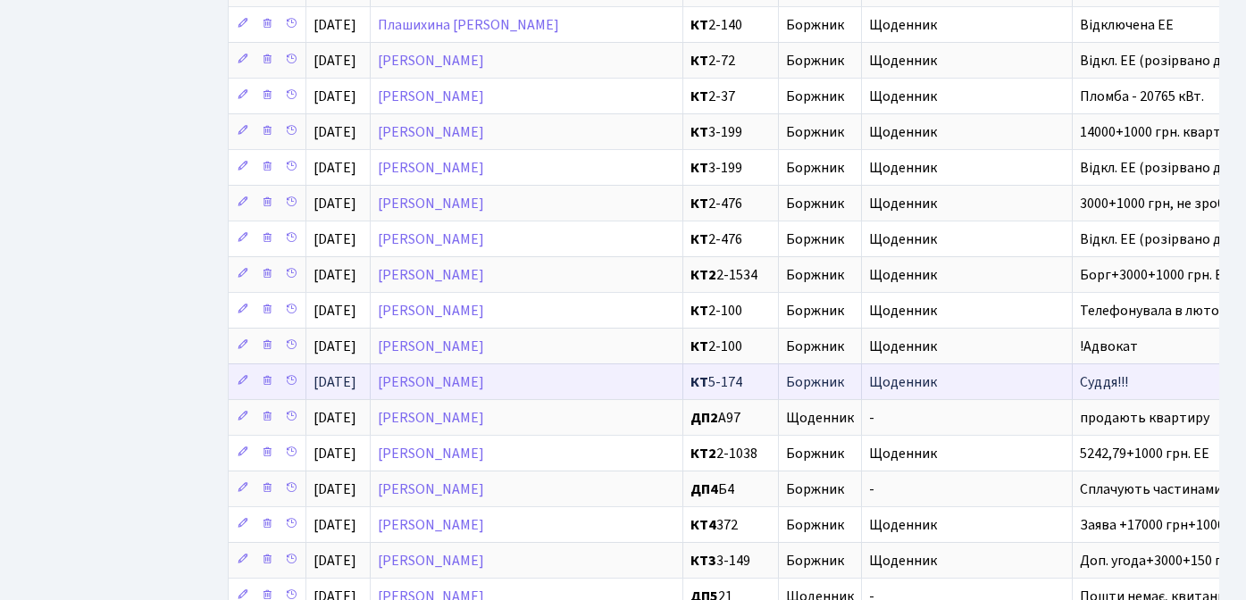
click at [940, 372] on td "Щоденник" at bounding box center [967, 382] width 211 height 36
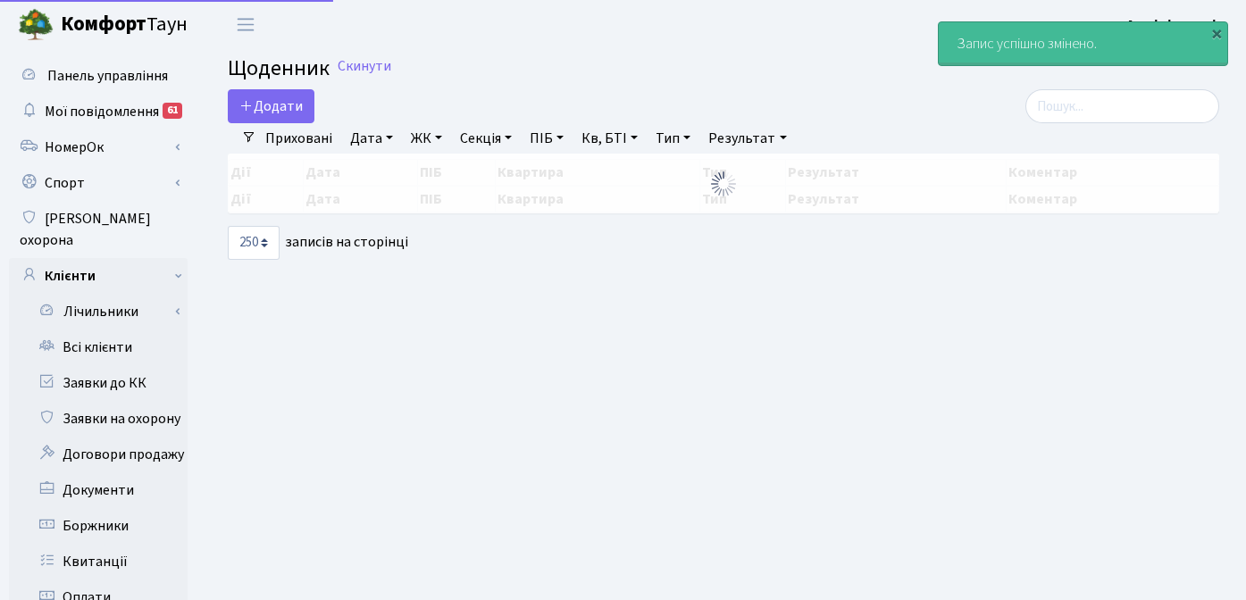
select select "250"
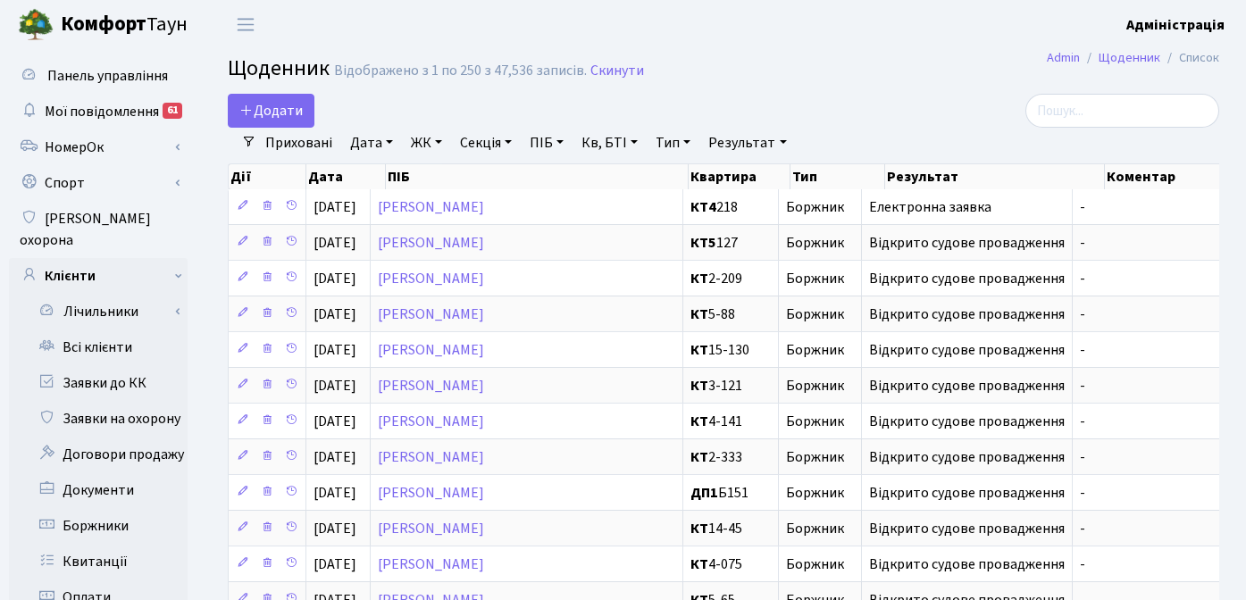
click at [852, 75] on h2 "Щоденник Відображено з 1 по 250 з 47,536 записів. Скинути" at bounding box center [724, 71] width 992 height 30
click at [739, 141] on link "Результат" at bounding box center [747, 143] width 92 height 30
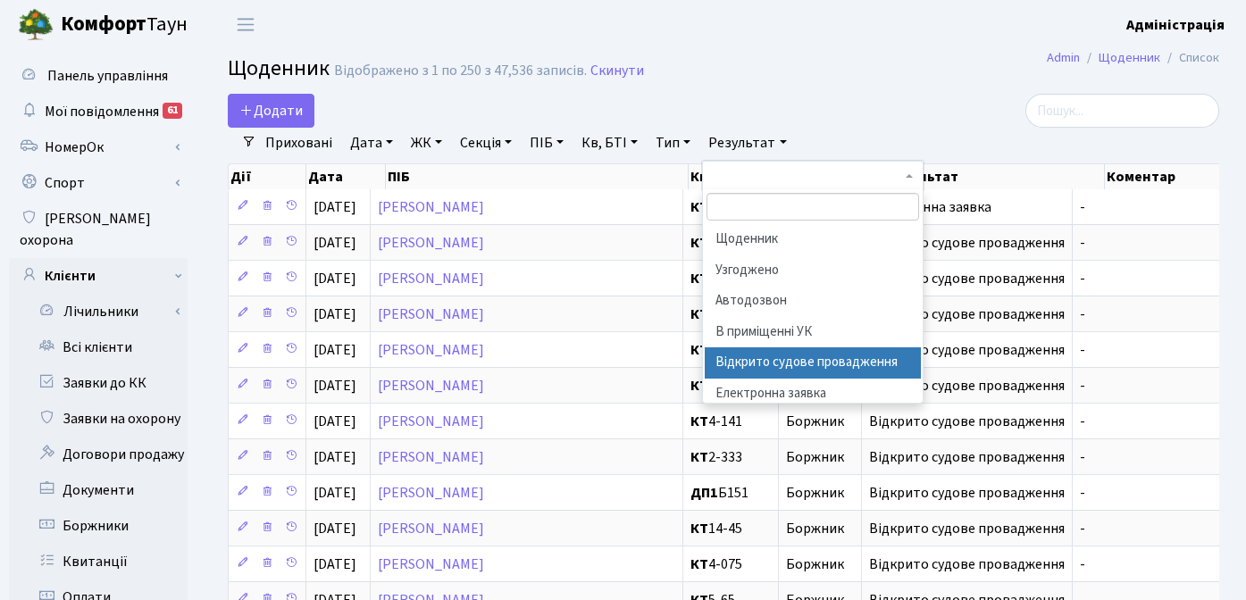
click at [805, 352] on li "Відкрито судове провадження" at bounding box center [813, 362] width 216 height 31
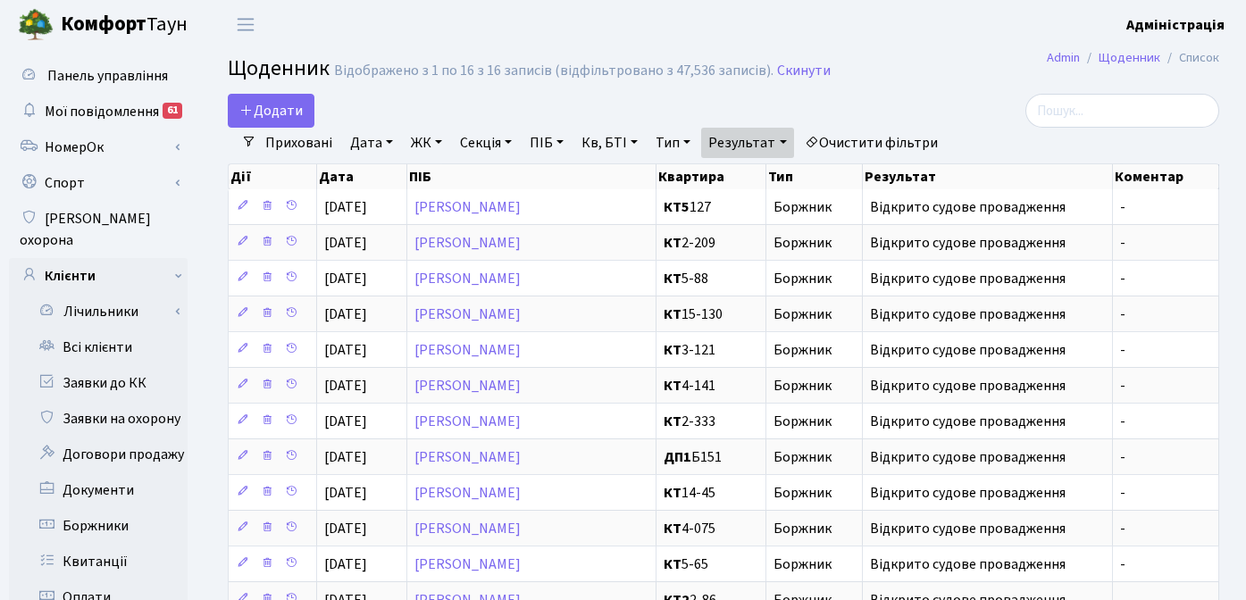
click at [672, 142] on link "Тип" at bounding box center [673, 143] width 49 height 30
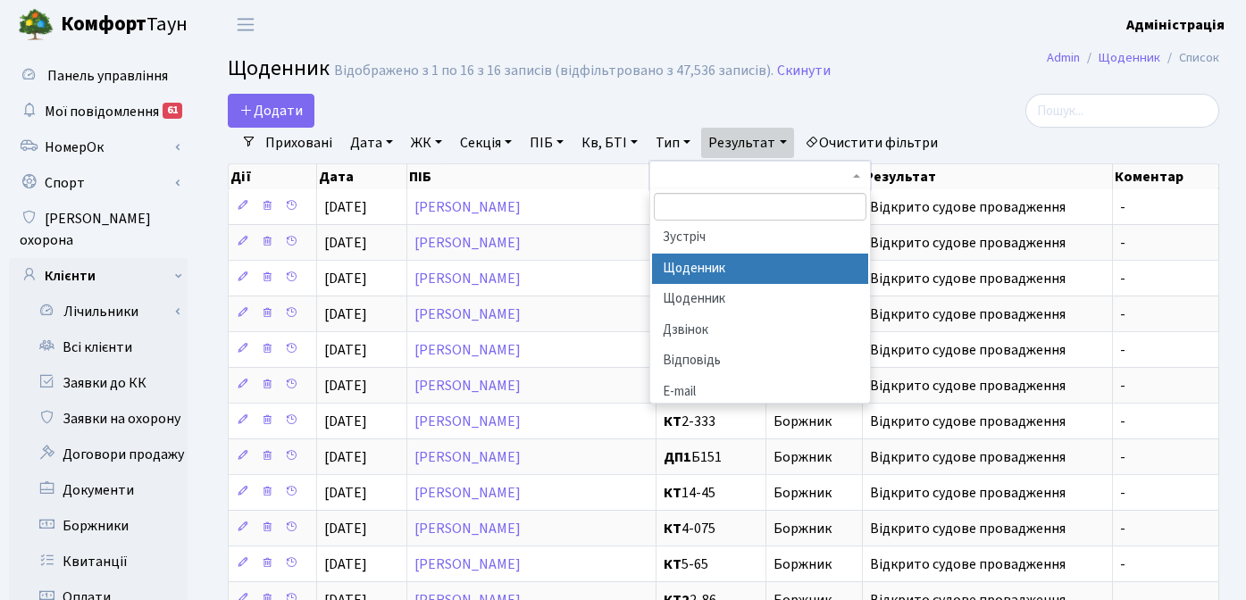
scroll to position [68, 0]
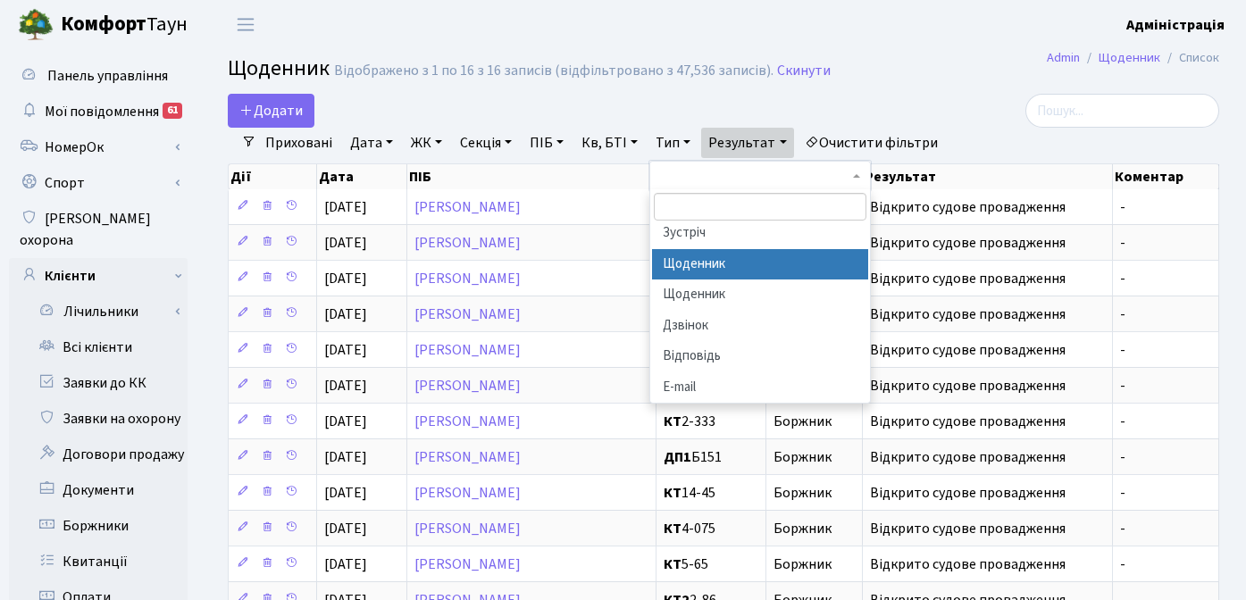
click at [950, 79] on h2 "Щоденник Відображено з 1 по 16 з 16 записів (відфільтровано з 47,536 записів). …" at bounding box center [724, 71] width 992 height 30
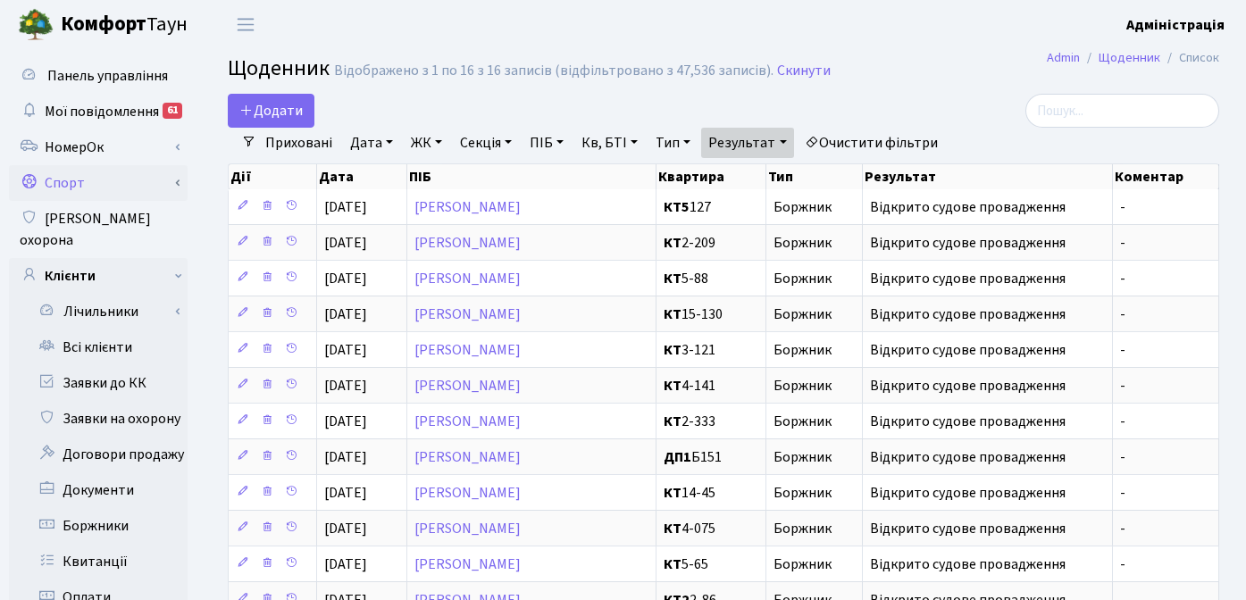
click at [75, 174] on link "Спорт" at bounding box center [98, 183] width 179 height 36
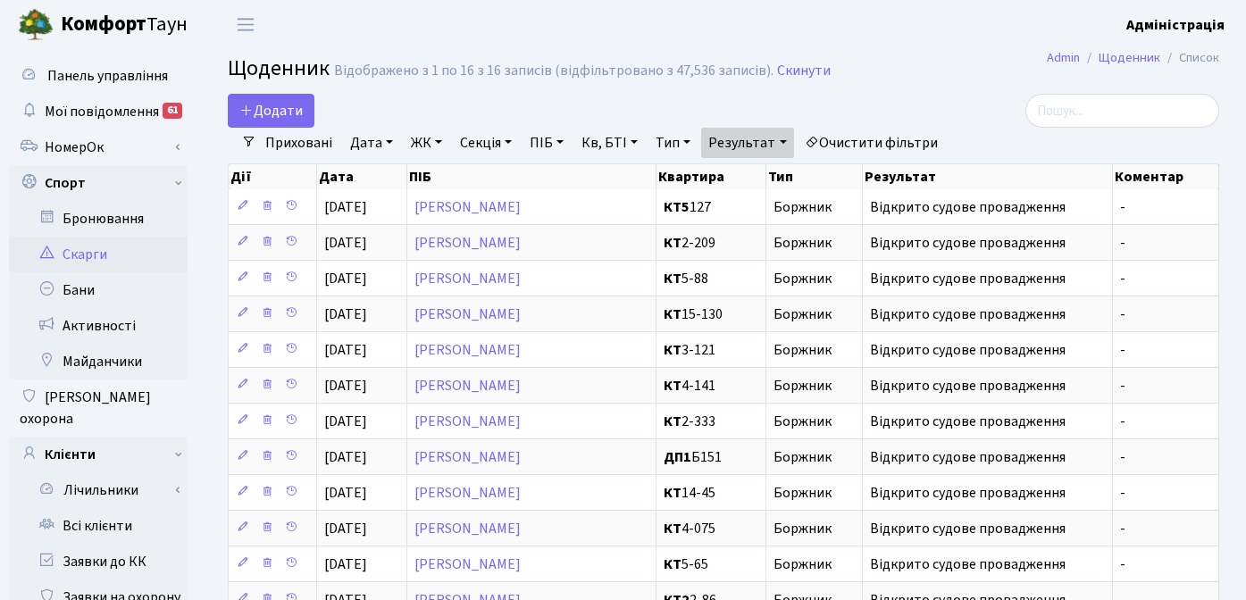
click at [76, 257] on link "Скарги" at bounding box center [98, 255] width 179 height 36
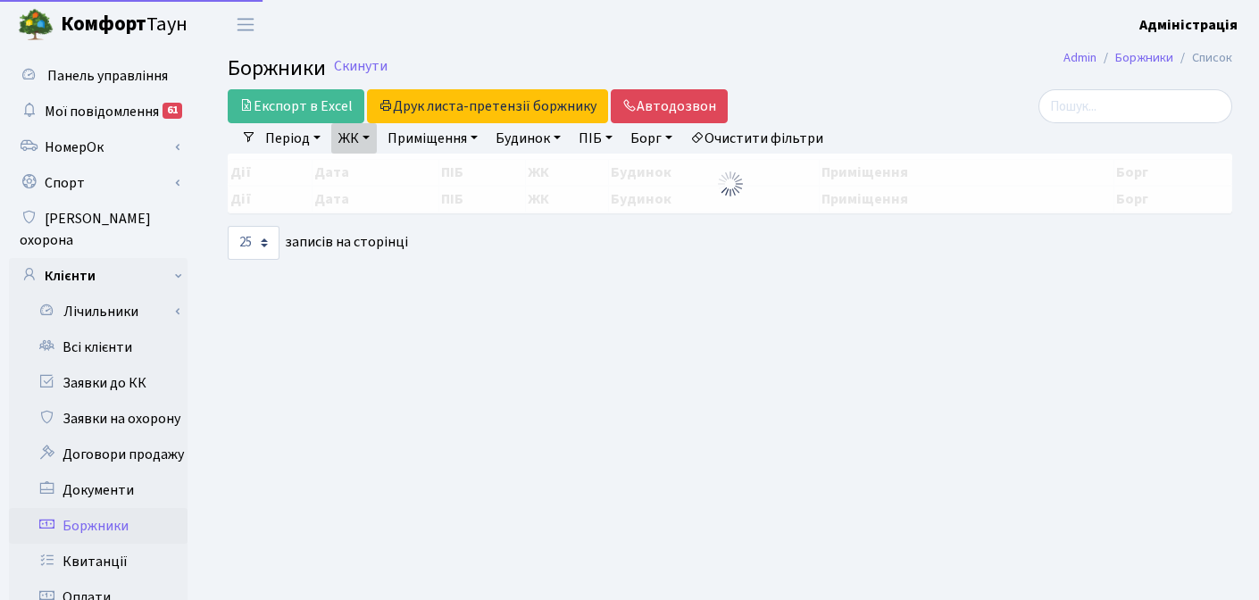
select select "25"
click at [777, 138] on link "Очистити фільтри" at bounding box center [756, 138] width 147 height 30
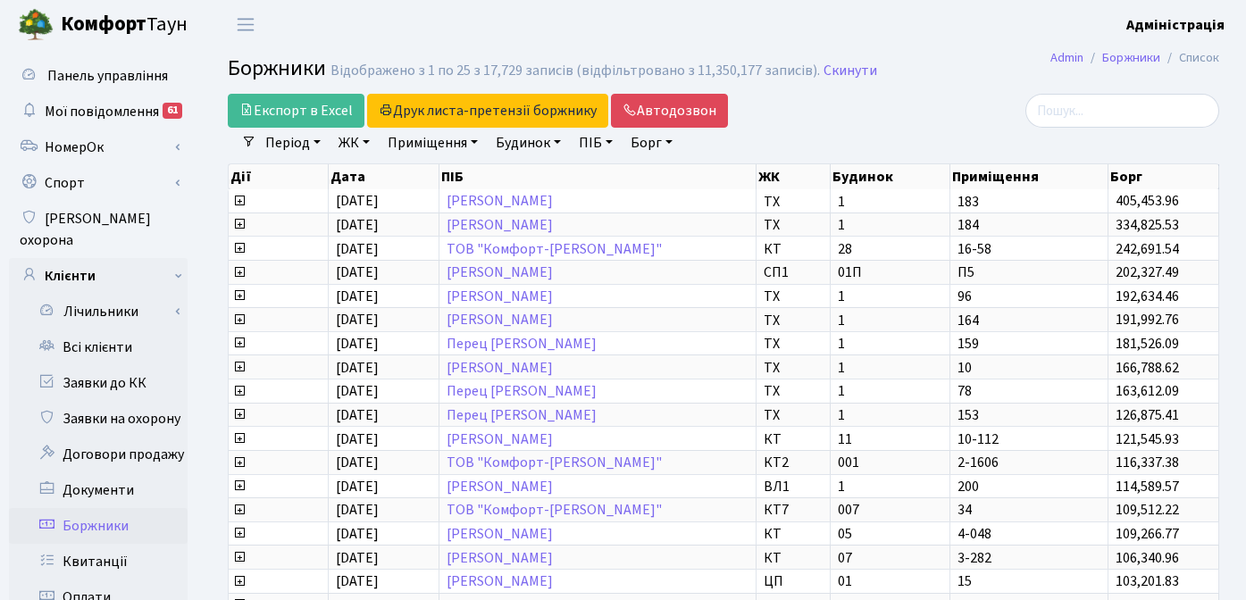
click at [836, 115] on div "Експорт в Excel Друк листа-претензії боржнику ЖК КТ ЦП ТХ КТ2 КТ3 КТ4 КТ5 КТ6 К…" at bounding box center [554, 111] width 652 height 34
click at [874, 124] on div "Експорт в Excel Друк листа-претензії боржнику ЖК КТ ЦП ТХ КТ2 КТ3 КТ4 КТ5 КТ6 К…" at bounding box center [554, 111] width 652 height 34
click at [880, 144] on div "Період 22.08.2025 - 22.08.2025 ЖК ТХ, вул. Ділова, 1/2 КТ, вул. Регенераторна, …" at bounding box center [730, 143] width 949 height 30
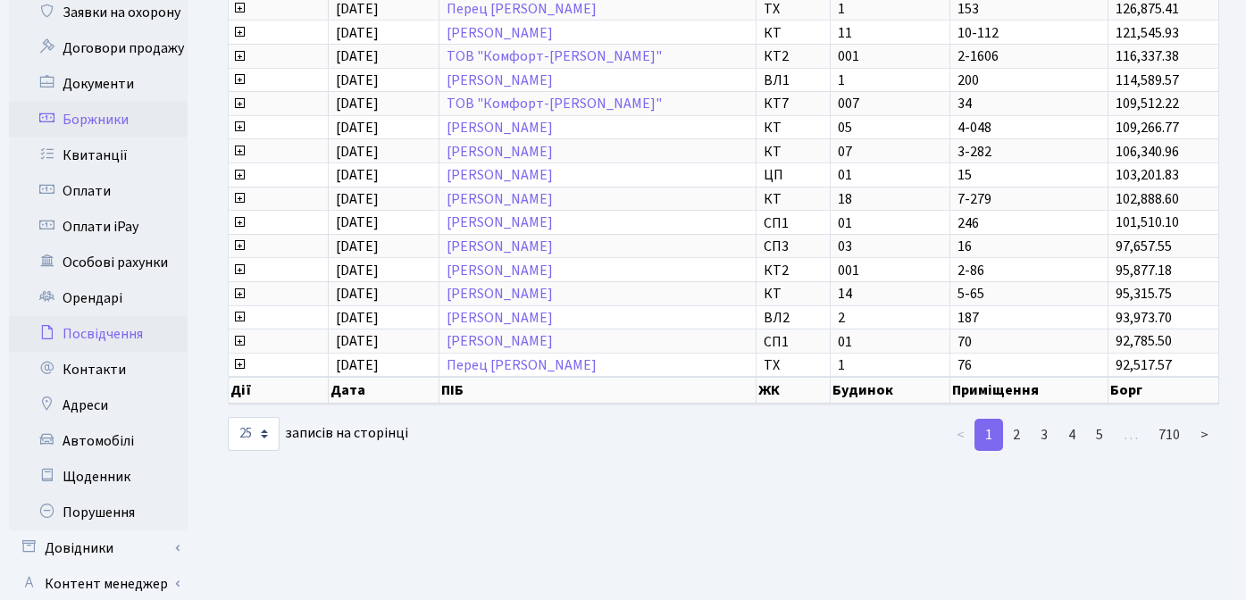
scroll to position [408, 0]
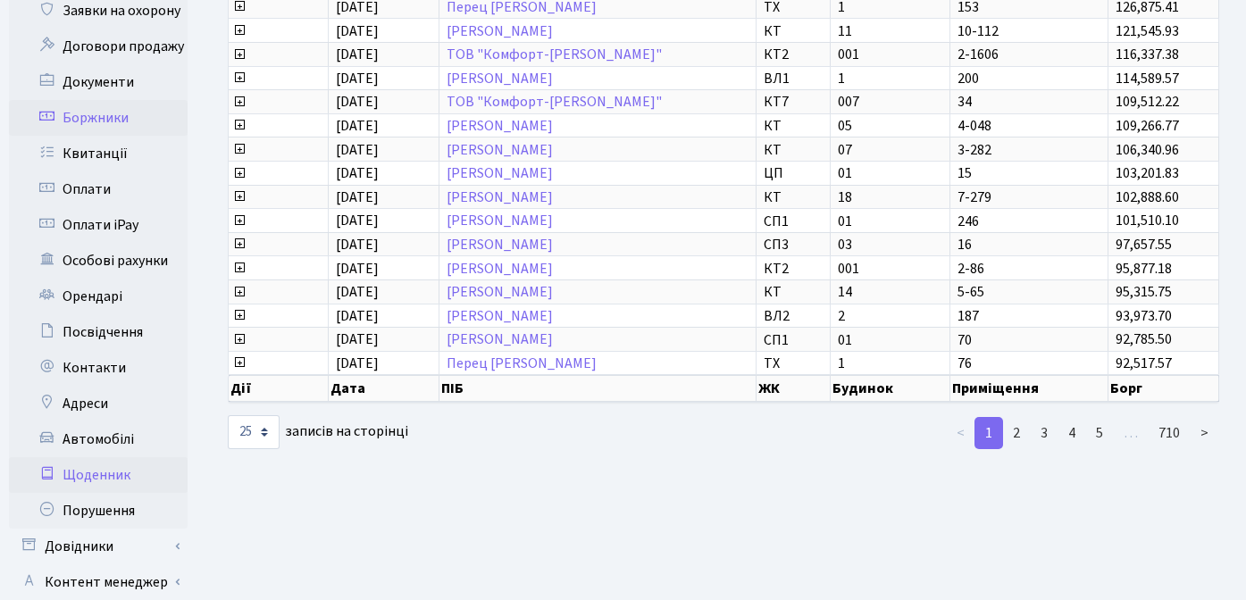
click at [112, 459] on link "Щоденник" at bounding box center [98, 475] width 179 height 36
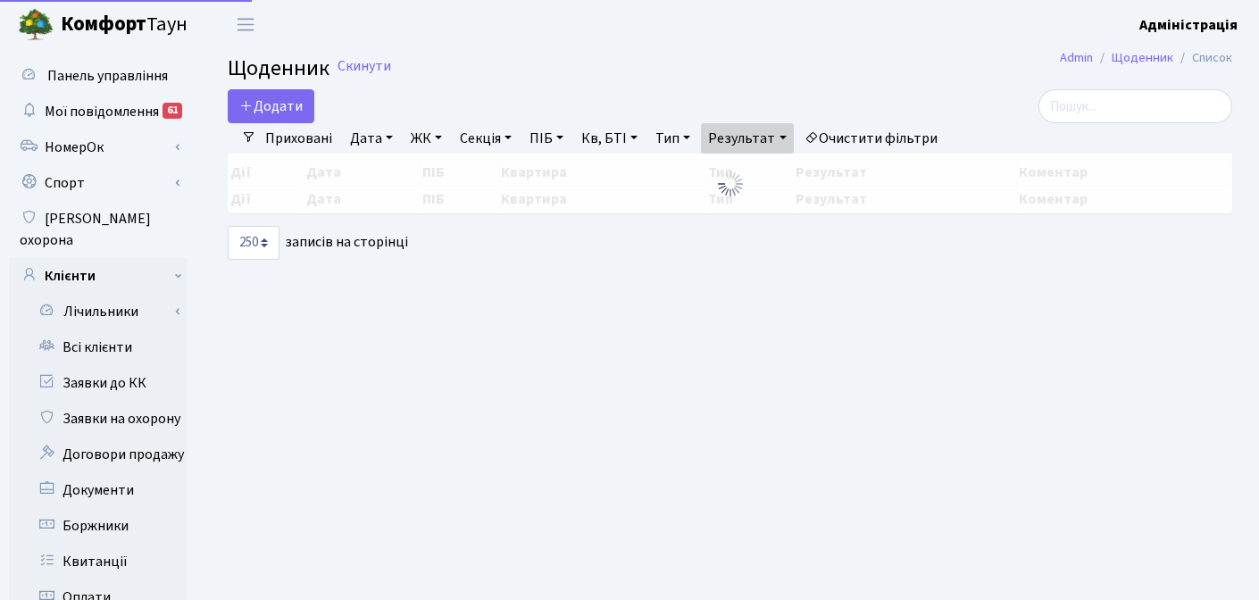
select select "250"
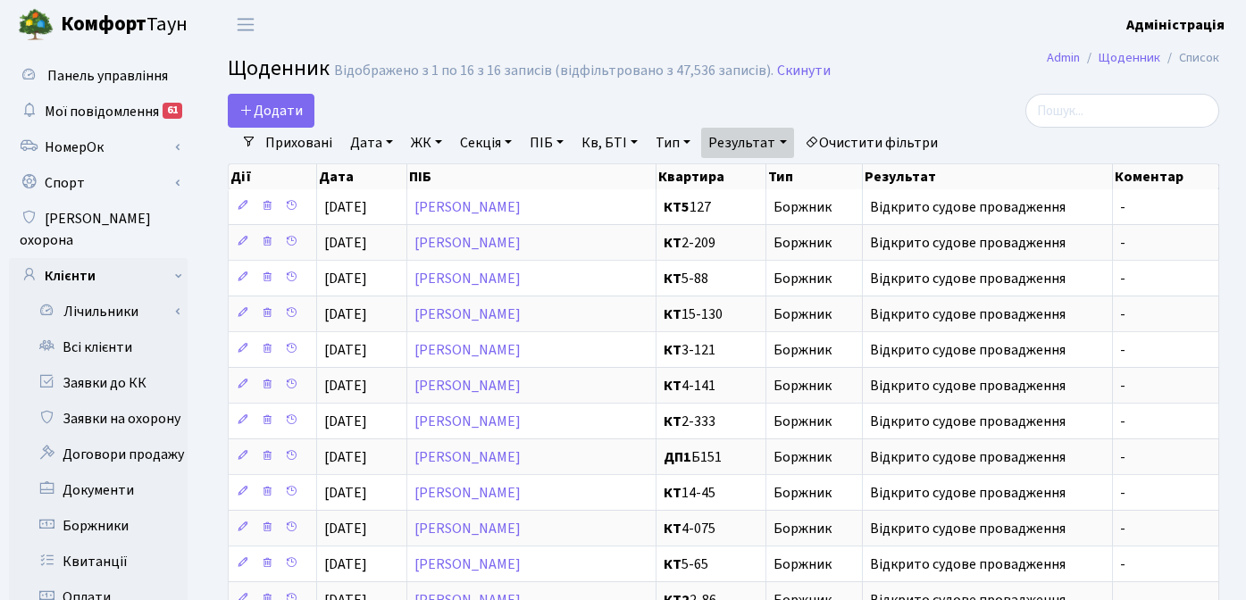
click at [867, 146] on link "Очистити фільтри" at bounding box center [871, 143] width 147 height 30
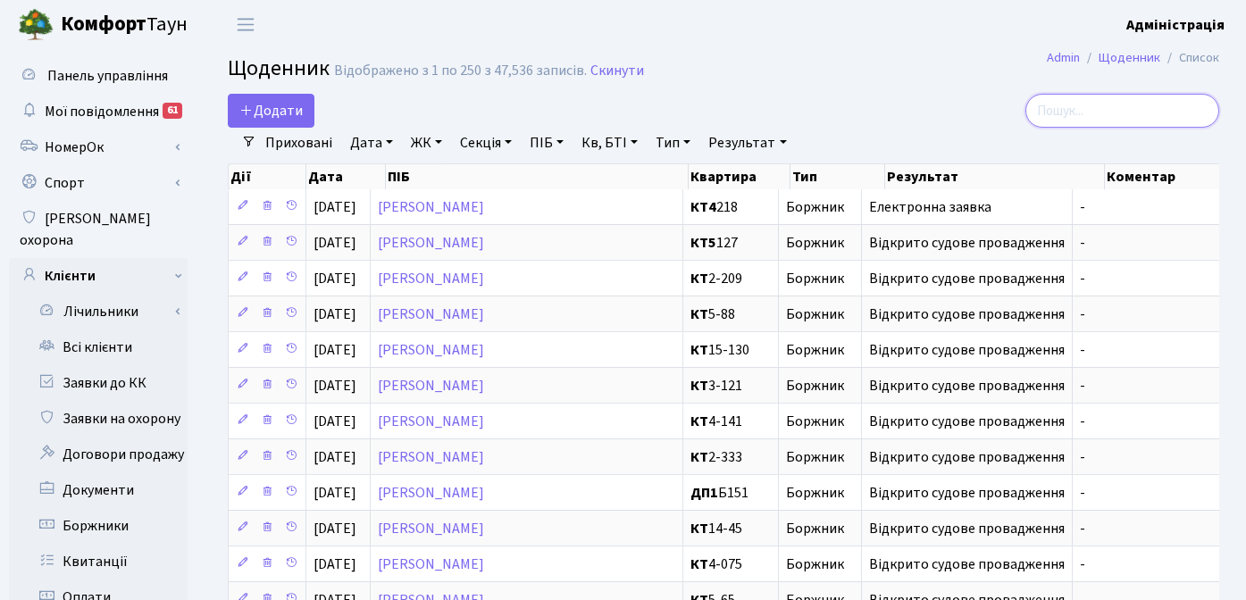
click at [1132, 111] on input "search" at bounding box center [1122, 111] width 194 height 34
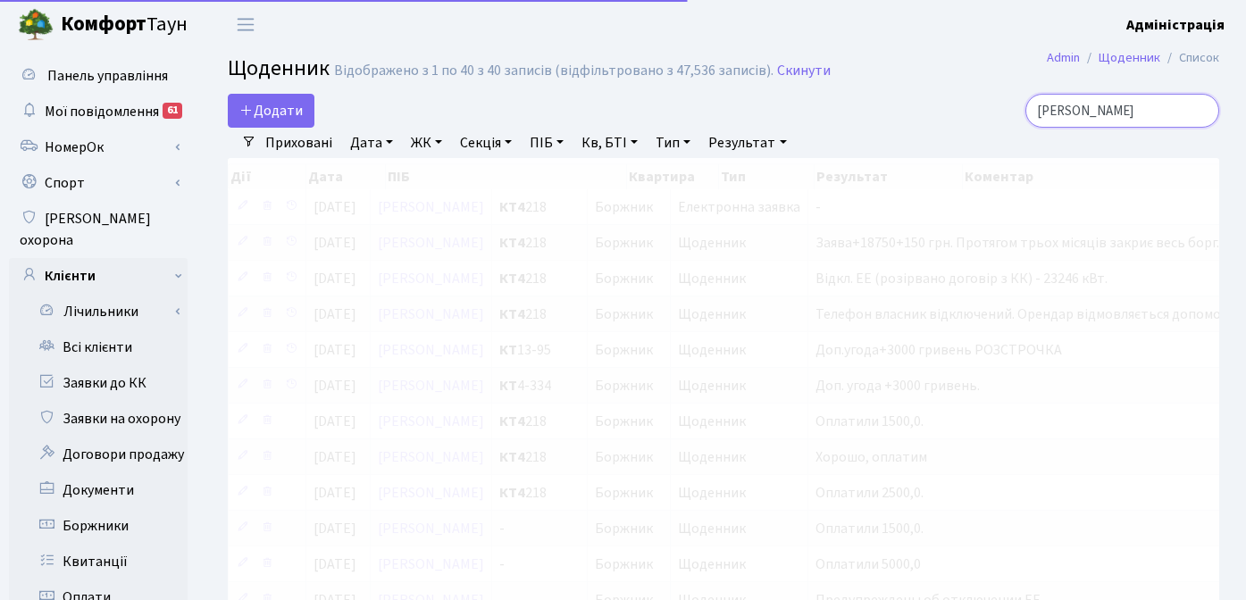
type input "[PERSON_NAME]"
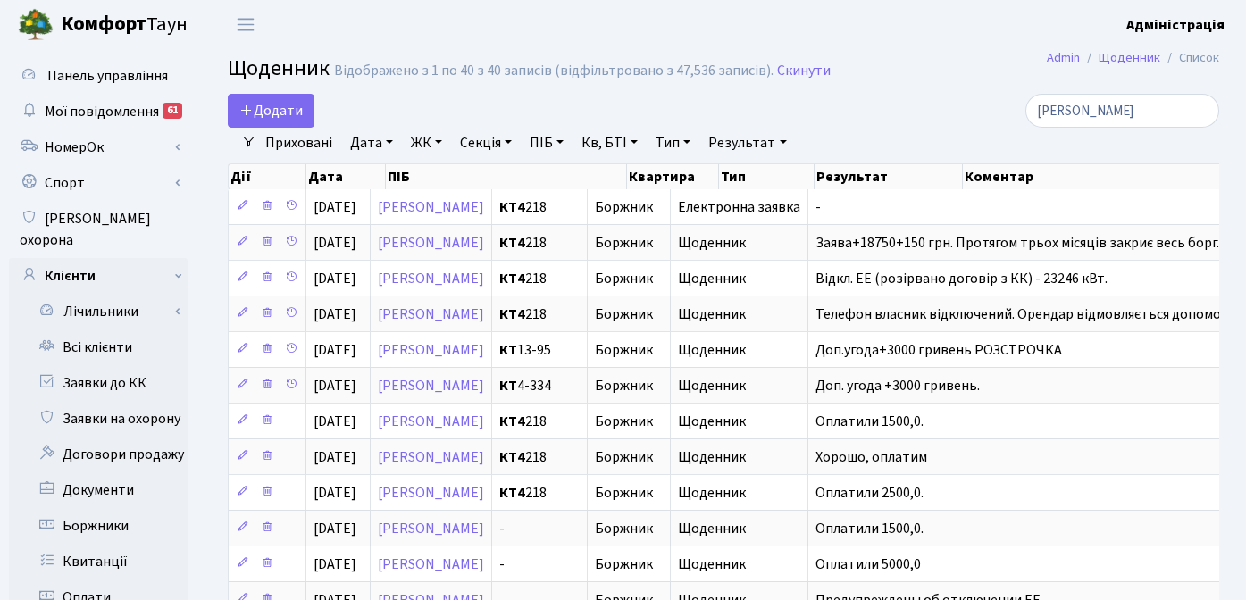
click at [551, 138] on link "ПІБ" at bounding box center [547, 143] width 48 height 30
type input "[PERSON_NAME]"
click at [806, 114] on div "Додати" at bounding box center [554, 111] width 652 height 34
click at [565, 139] on link "ПІБ" at bounding box center [547, 143] width 48 height 30
click at [653, 178] on icon at bounding box center [646, 178] width 14 height 14
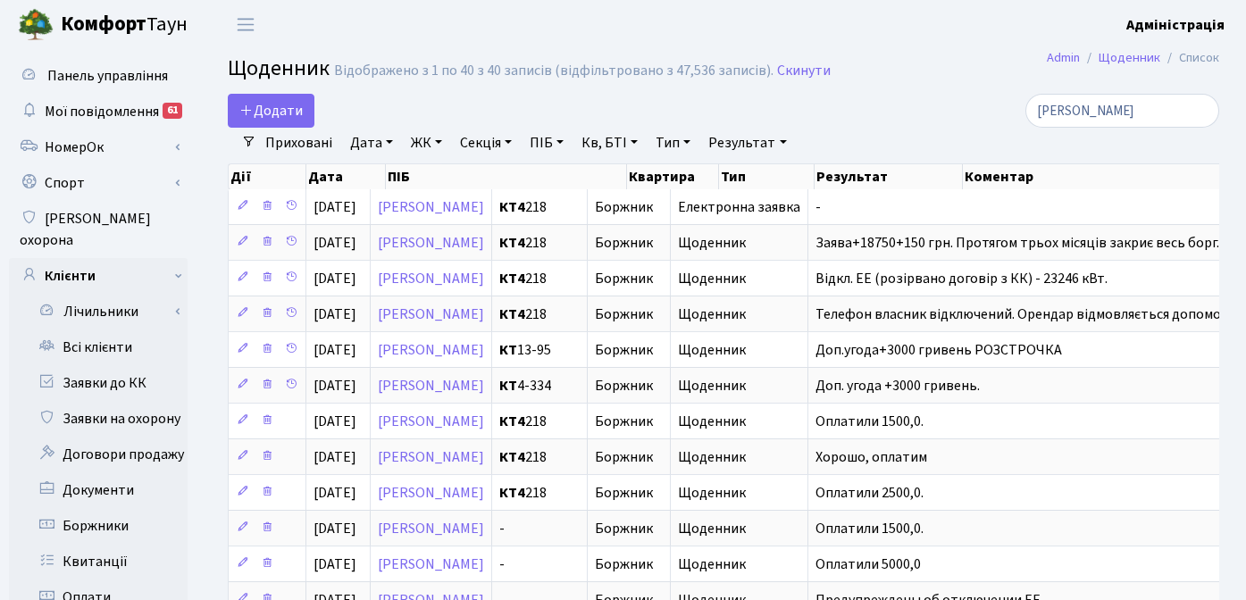
click at [790, 105] on div "Додати" at bounding box center [554, 111] width 652 height 34
click at [74, 172] on link "Спорт" at bounding box center [98, 183] width 179 height 36
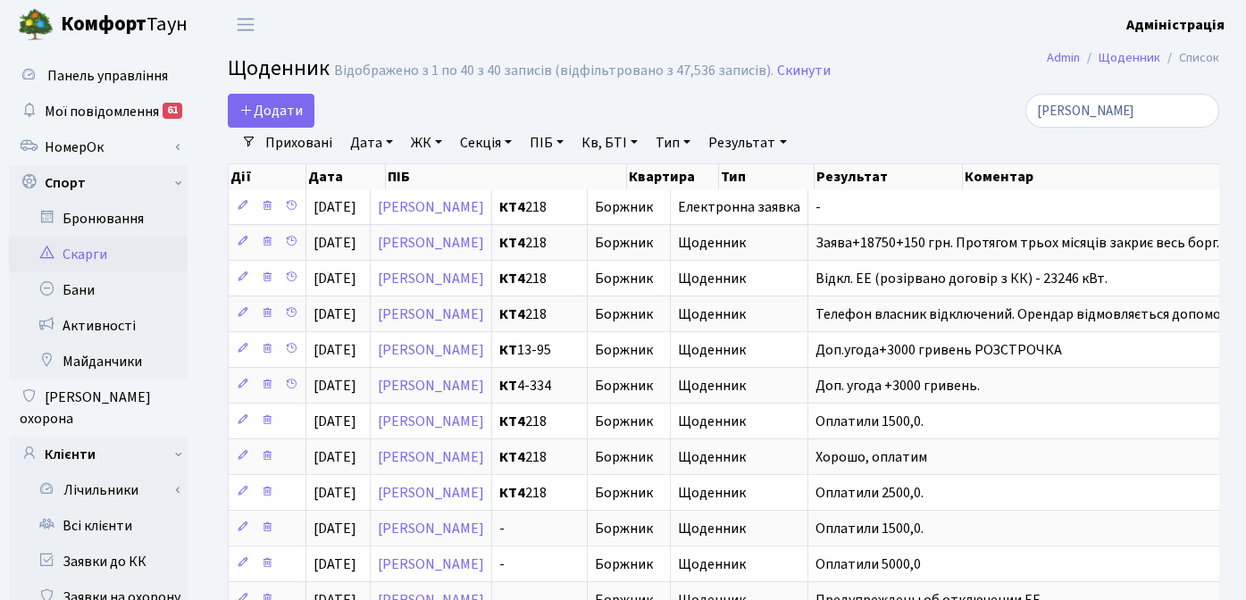
click at [93, 264] on link "Скарги" at bounding box center [98, 255] width 179 height 36
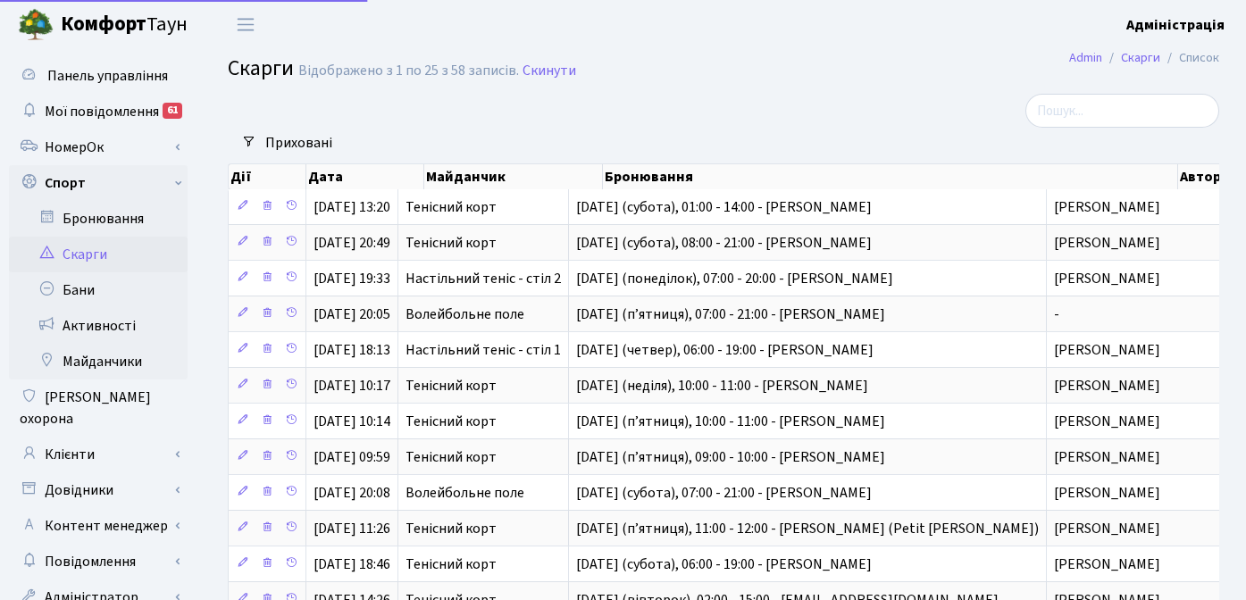
select select "25"
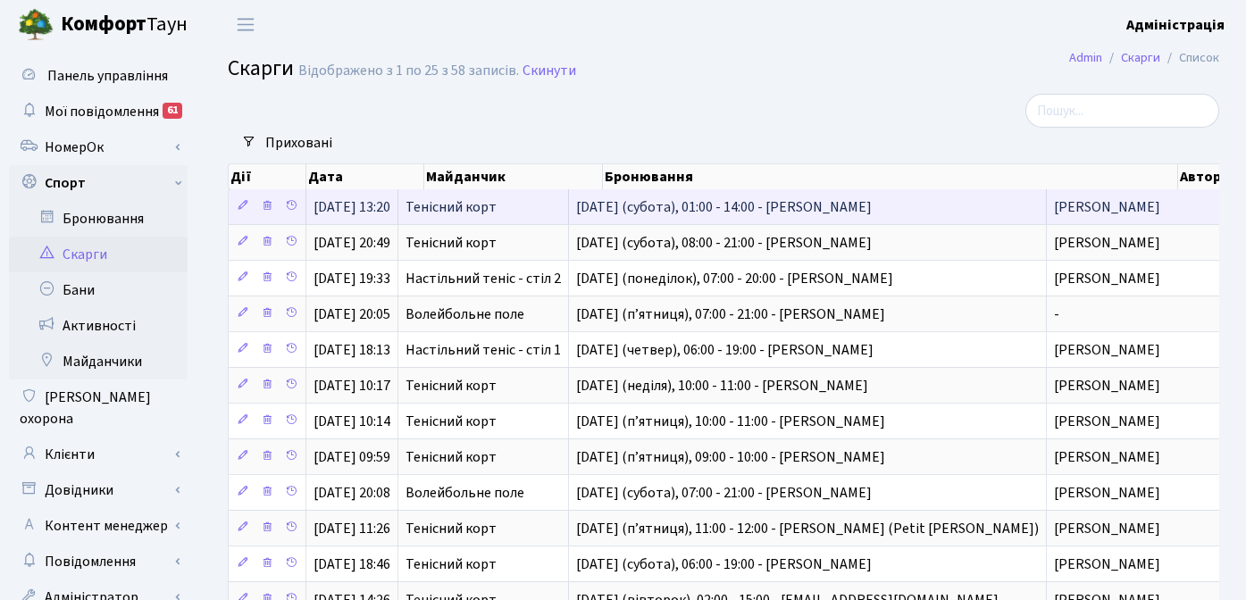
click at [757, 207] on span "[DATE] (субота), 01:00 - 14:00 - [PERSON_NAME]" at bounding box center [807, 207] width 463 height 14
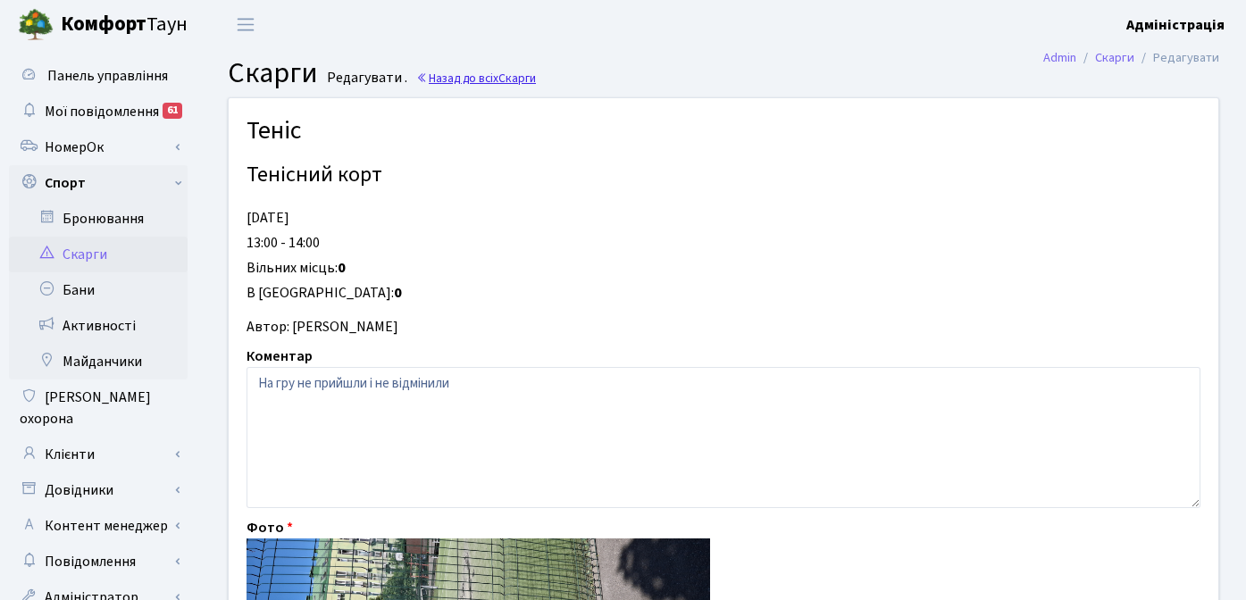
click at [500, 76] on span "Скарги" at bounding box center [517, 78] width 38 height 17
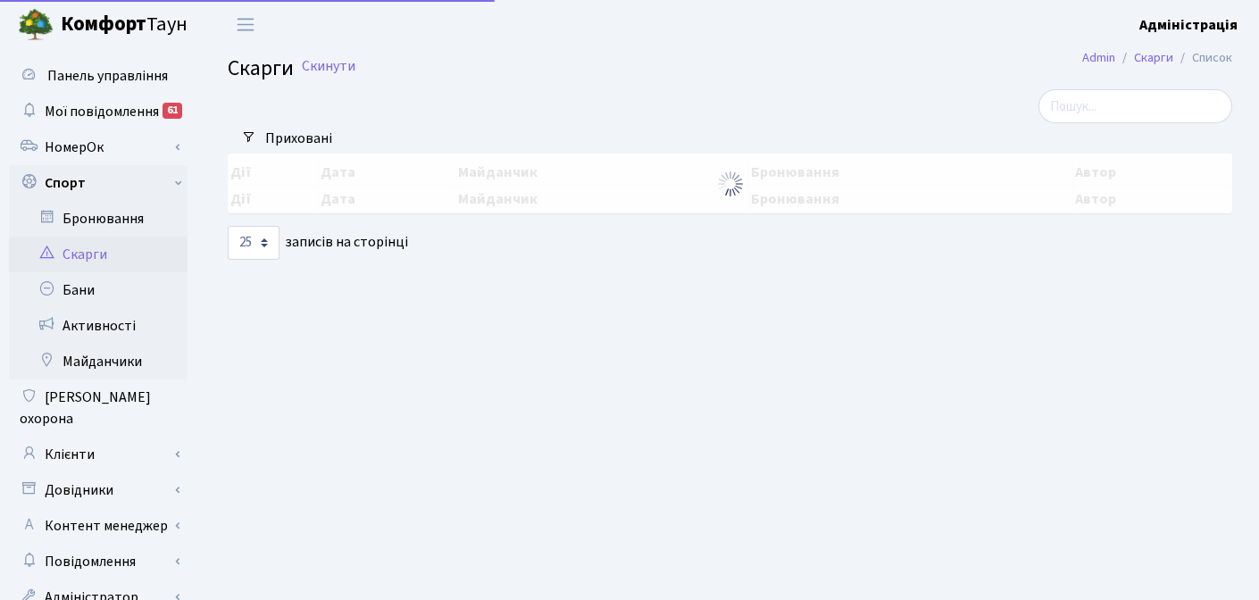
select select "25"
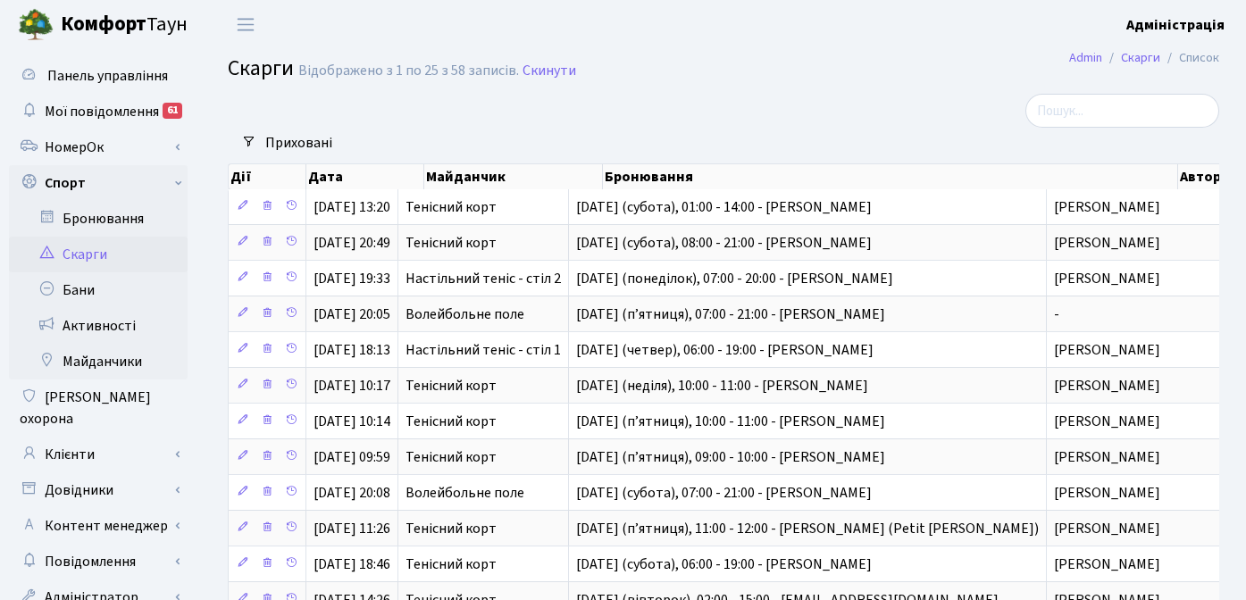
click at [163, 22] on span "Комфорт Таун" at bounding box center [124, 25] width 127 height 30
select select "25"
click at [95, 289] on link "Бани" at bounding box center [98, 290] width 179 height 36
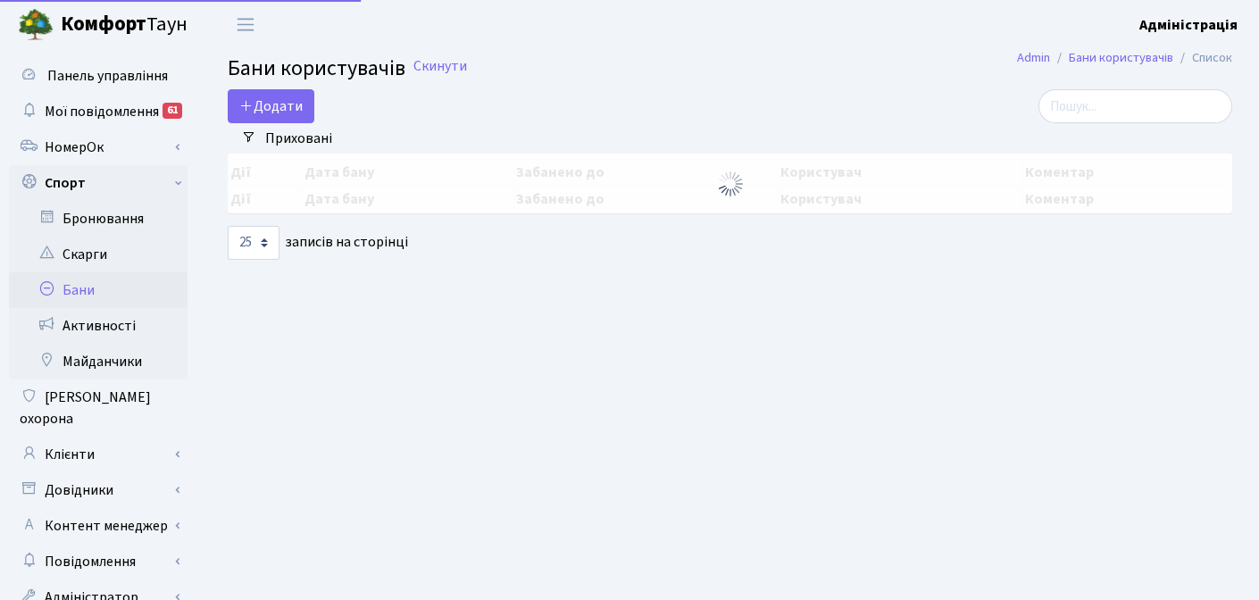
select select "25"
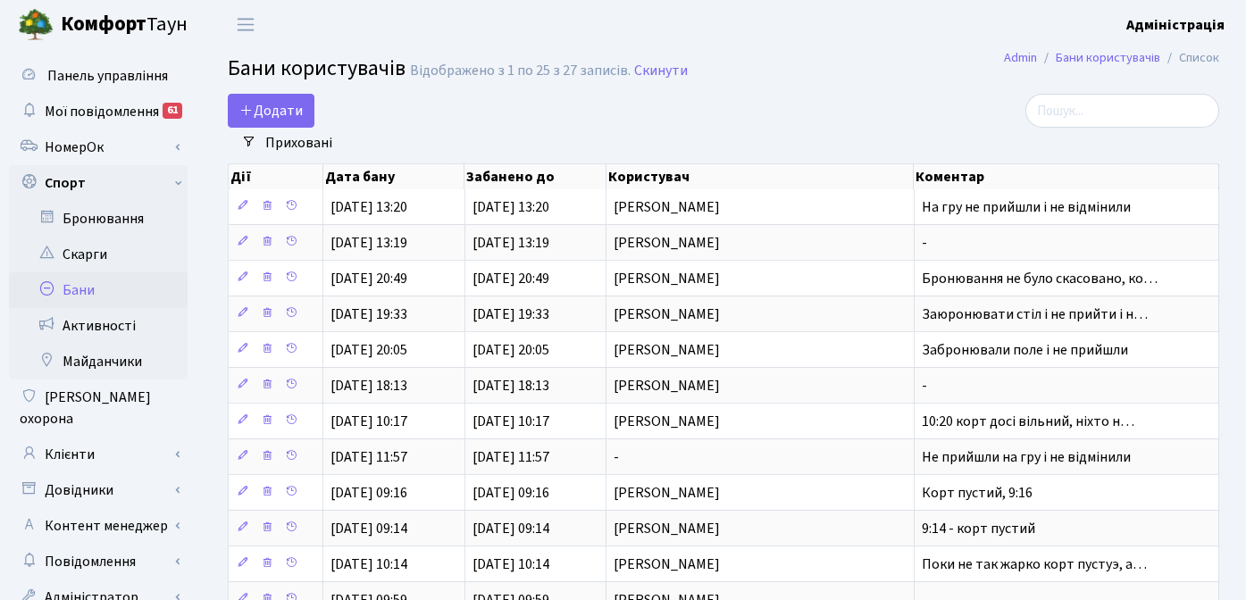
click at [1201, 26] on b "Адміністрація" at bounding box center [1175, 25] width 98 height 20
click at [772, 89] on main "Admin Бани користувачів Список Бани користувачів Відображено з 1 по 25 з 27 зап…" at bounding box center [723, 603] width 1045 height 1109
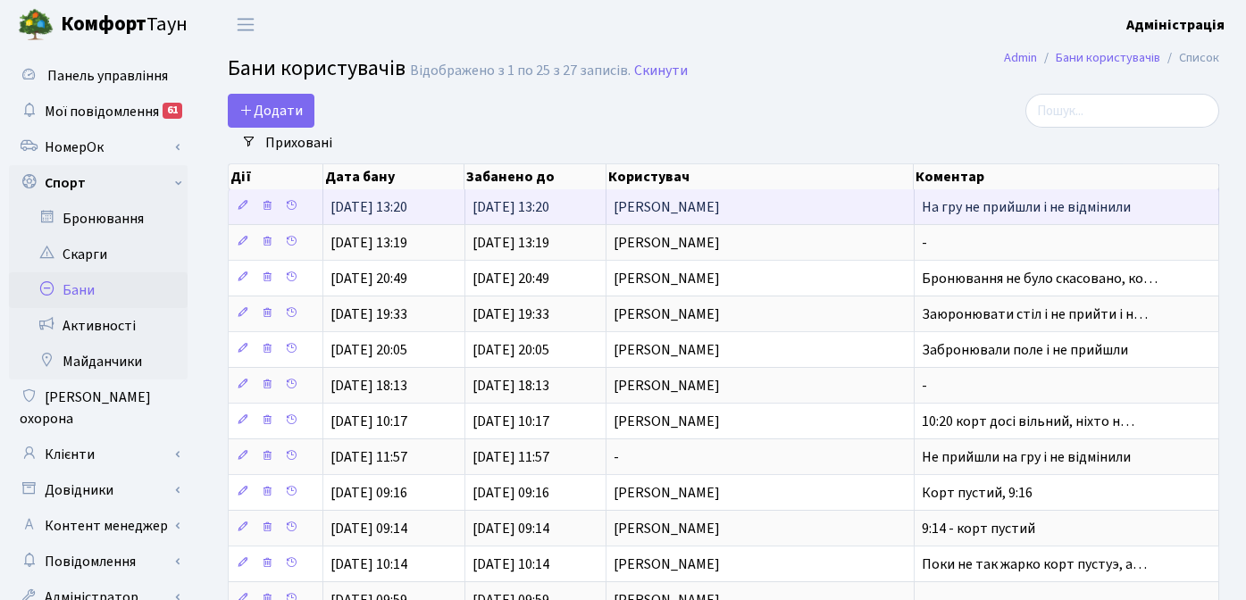
click at [510, 206] on span "[DATE] 13:20" at bounding box center [511, 207] width 77 height 20
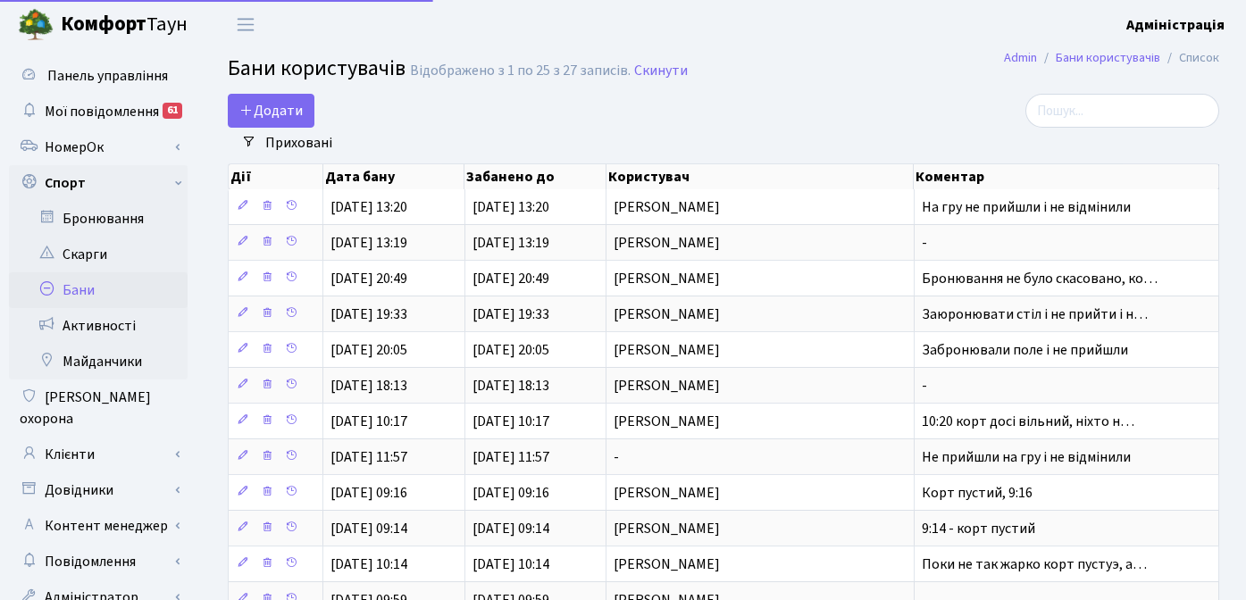
select select "25"
click at [855, 123] on div "Додати" at bounding box center [554, 111] width 652 height 34
click at [82, 250] on link "Скарги" at bounding box center [98, 255] width 179 height 36
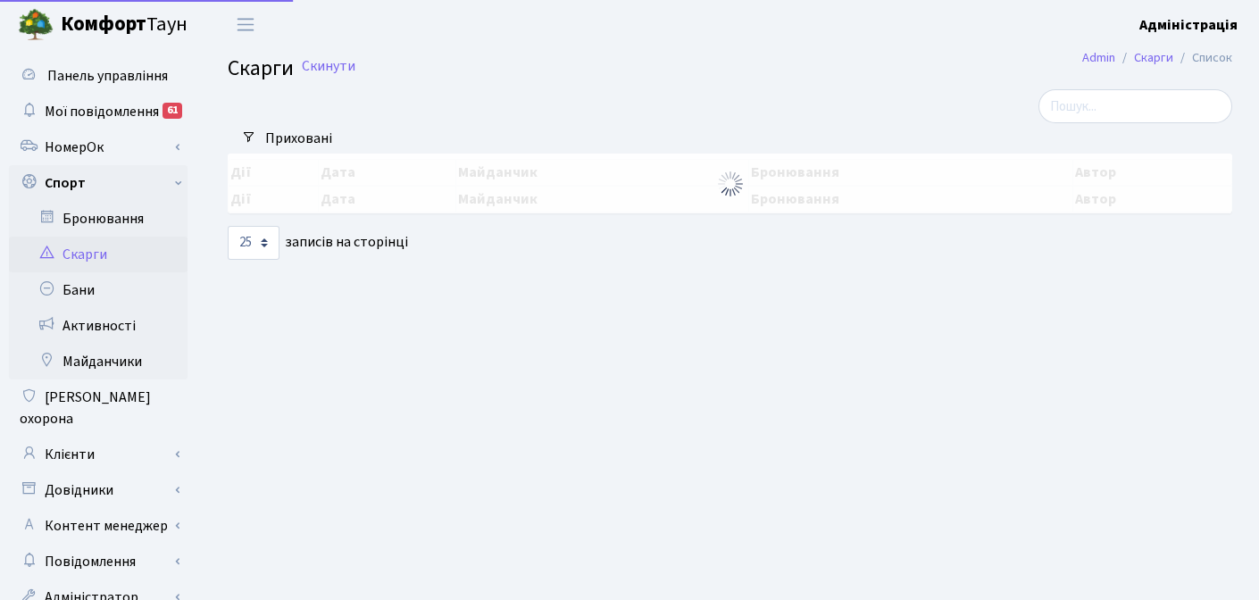
select select "25"
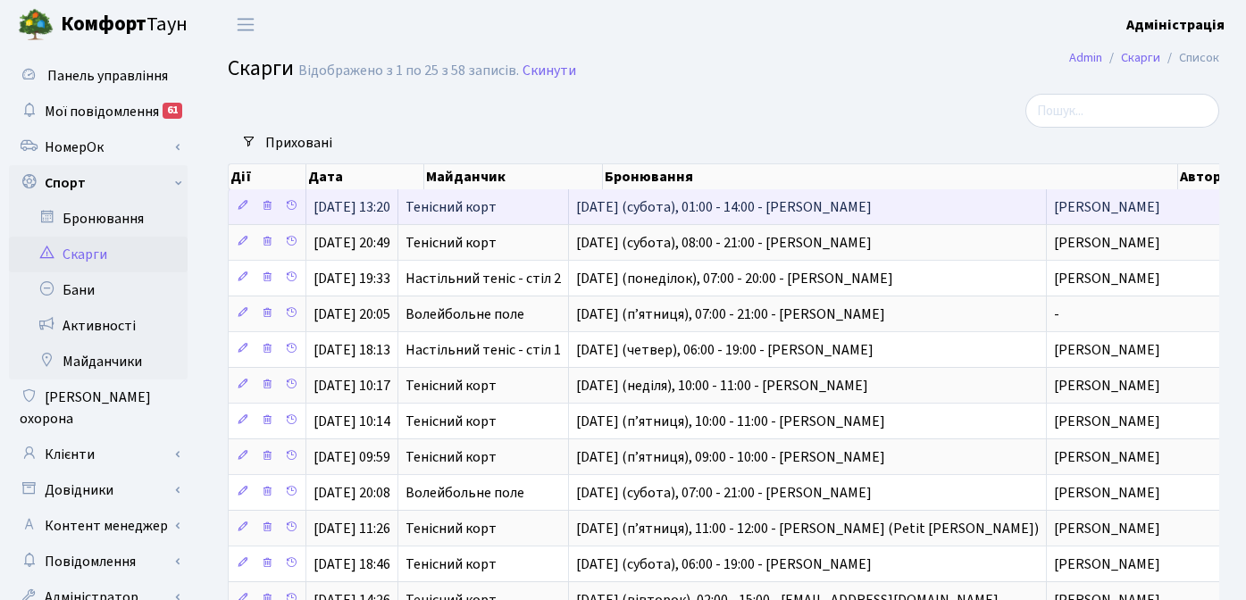
click at [749, 205] on span "16-го серпня (субота), 01:00 - 14:00 - Балинець Євгеній Володимирович" at bounding box center [807, 207] width 463 height 14
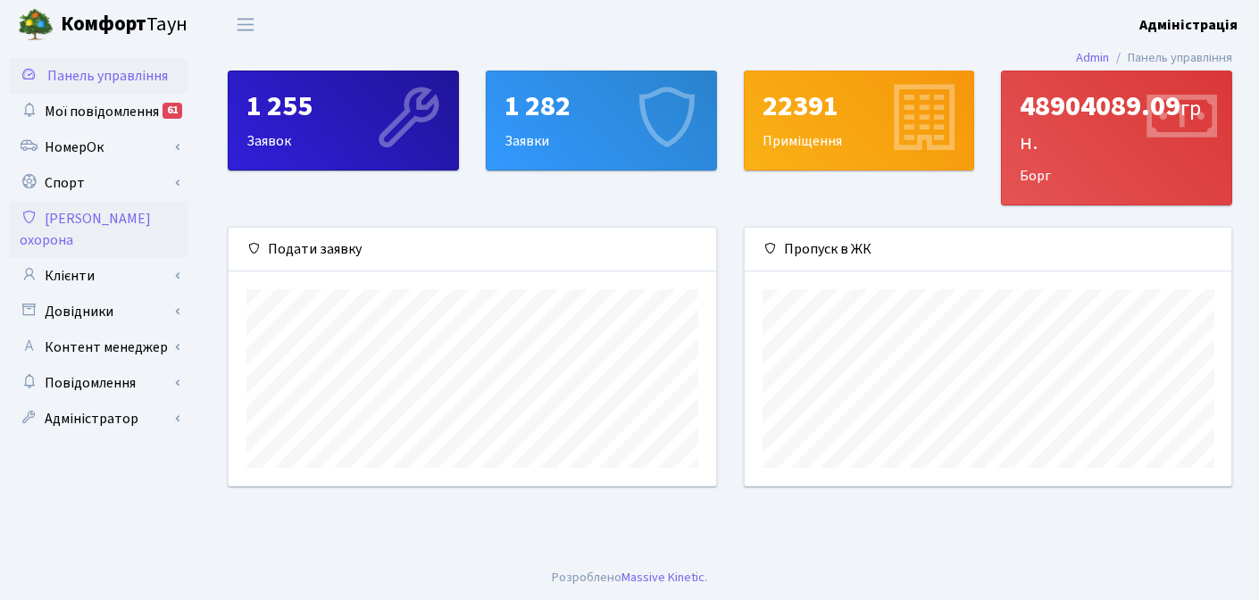
scroll to position [258, 487]
click at [89, 218] on link "[PERSON_NAME] охорона" at bounding box center [98, 229] width 179 height 57
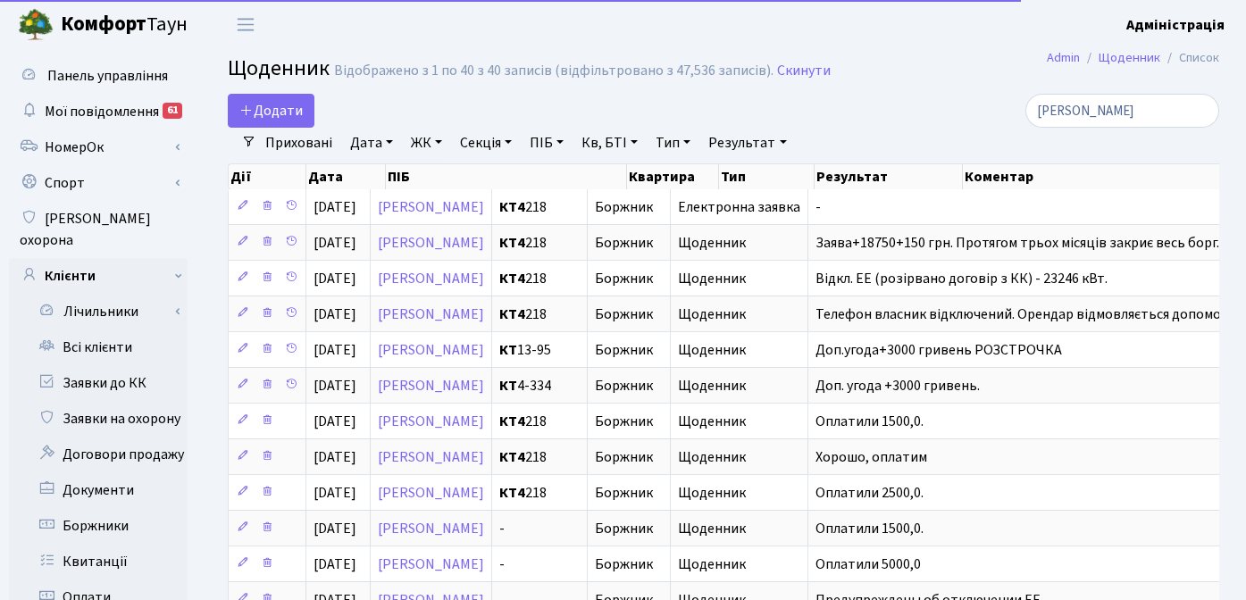
select select "250"
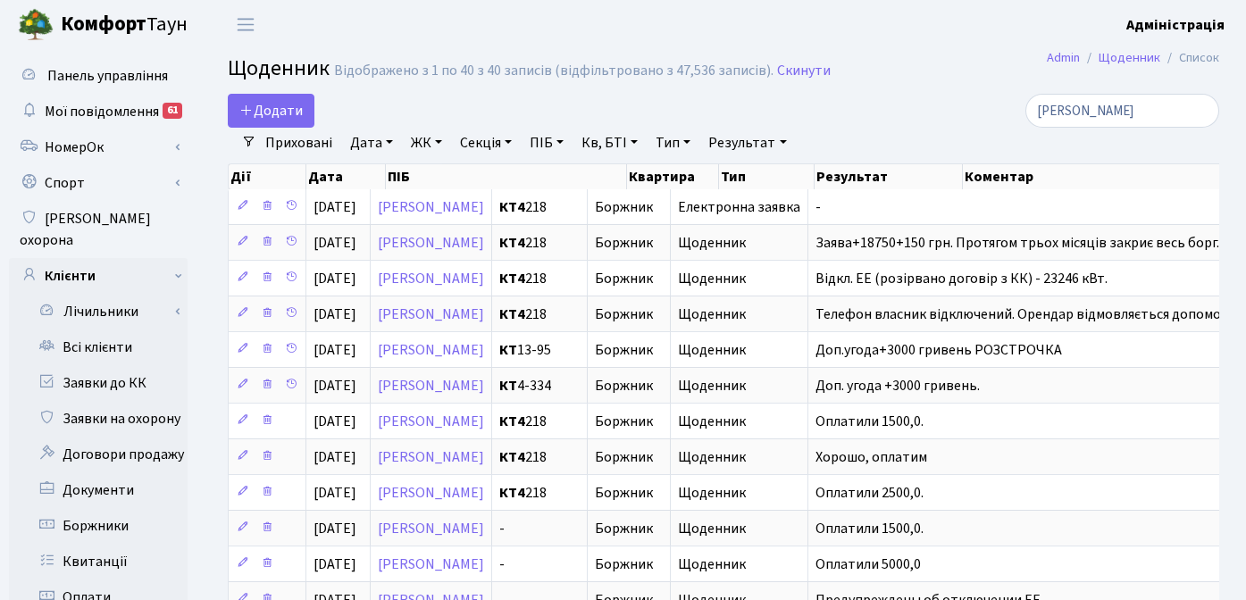
click at [790, 56] on h2 "Щоденник Відображено з 1 по 40 з 40 записів (відфільтровано з 47,536 записів). …" at bounding box center [724, 71] width 992 height 30
click at [793, 69] on link "Скинути" at bounding box center [804, 71] width 54 height 17
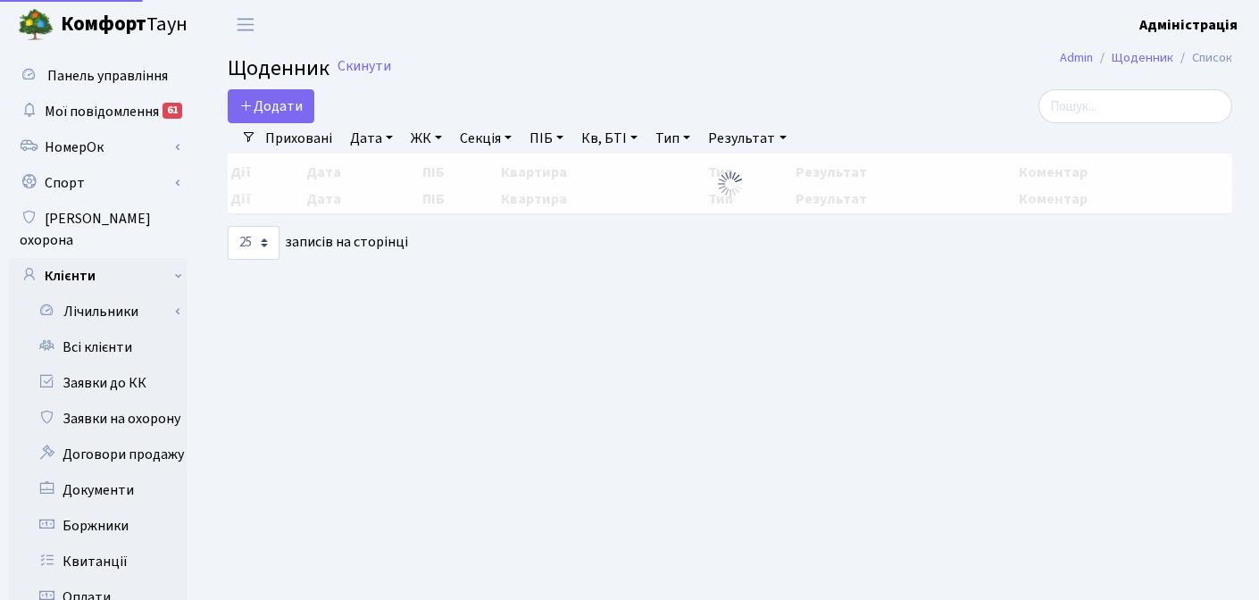
select select "25"
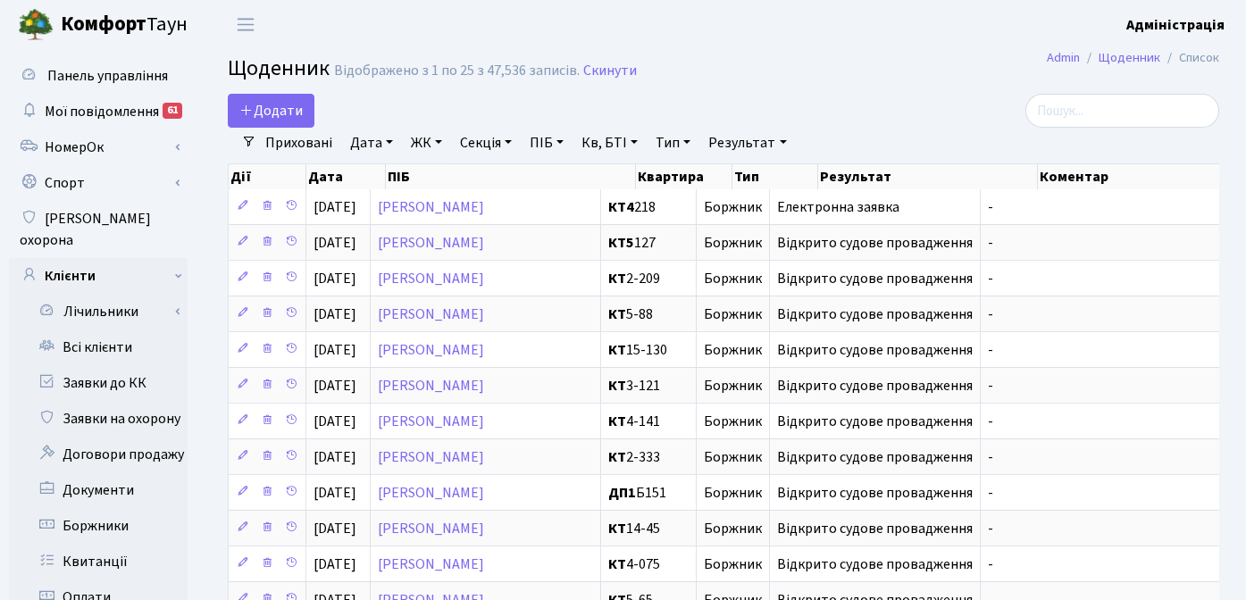
click at [377, 147] on link "Дата" at bounding box center [371, 143] width 57 height 30
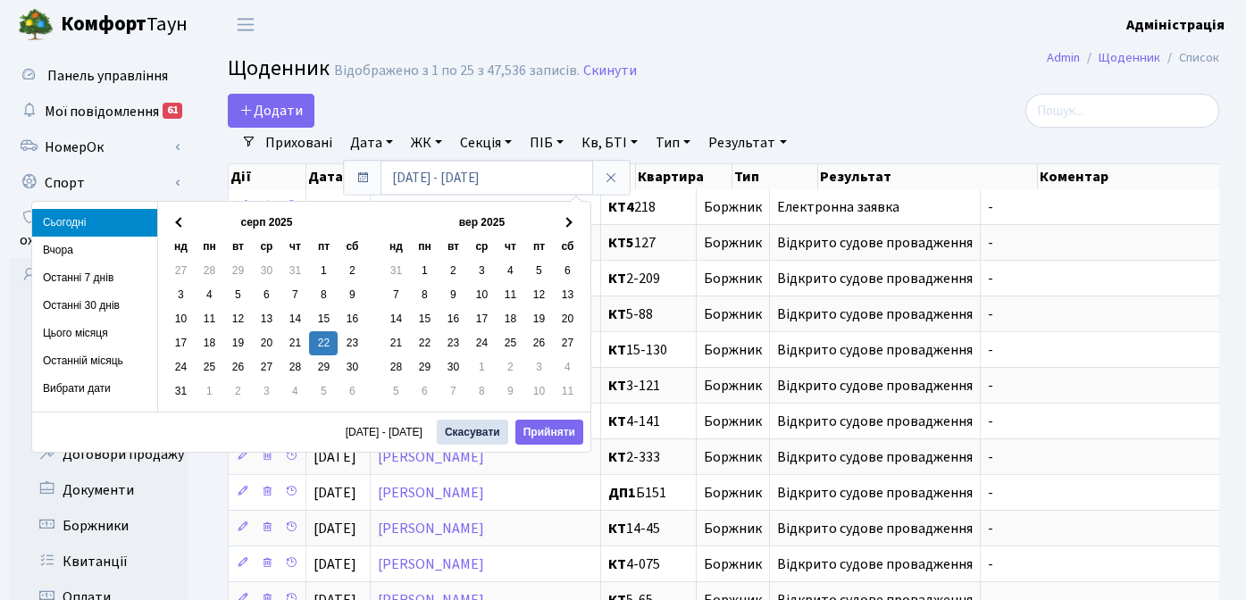
click at [85, 222] on li "Сьогодні" at bounding box center [94, 223] width 125 height 28
